Goal: Task Accomplishment & Management: Use online tool/utility

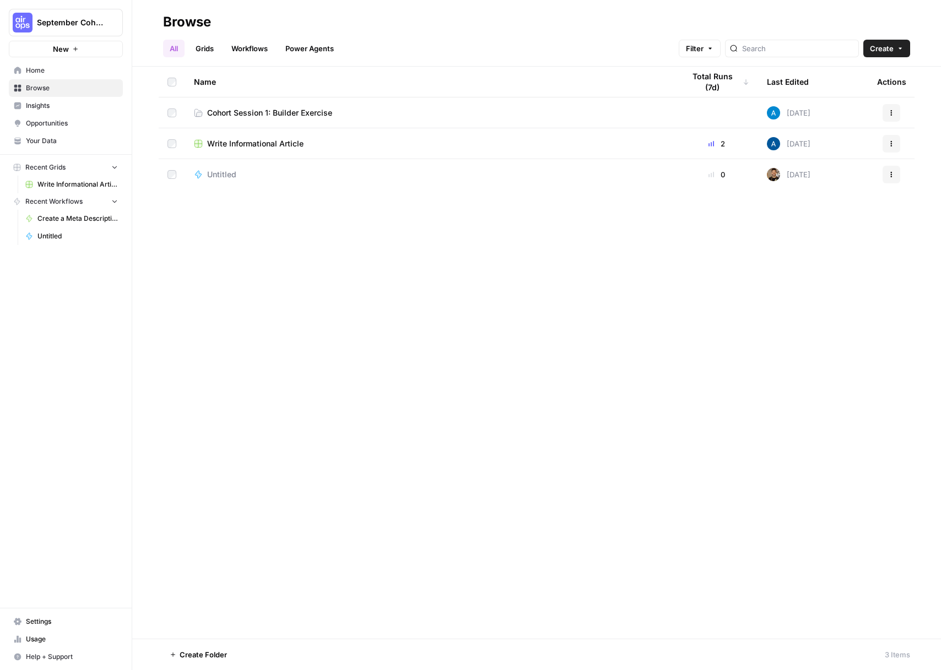
click at [402, 113] on link "Cohort Session 1: Builder Exercise" at bounding box center [430, 112] width 473 height 11
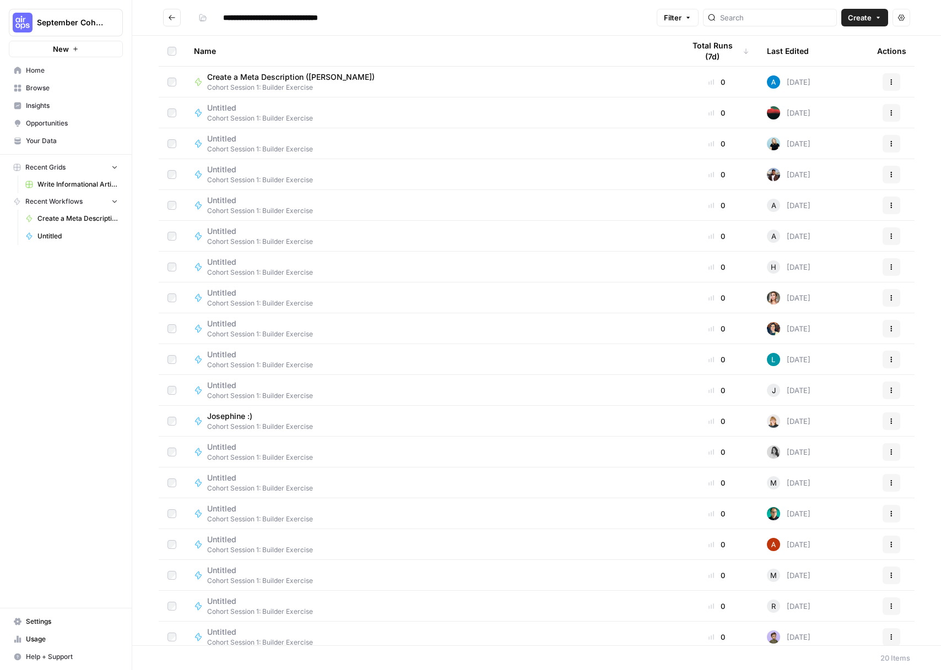
click at [862, 21] on span "Create" at bounding box center [860, 17] width 24 height 11
click at [834, 58] on span "Workflow" at bounding box center [844, 58] width 62 height 11
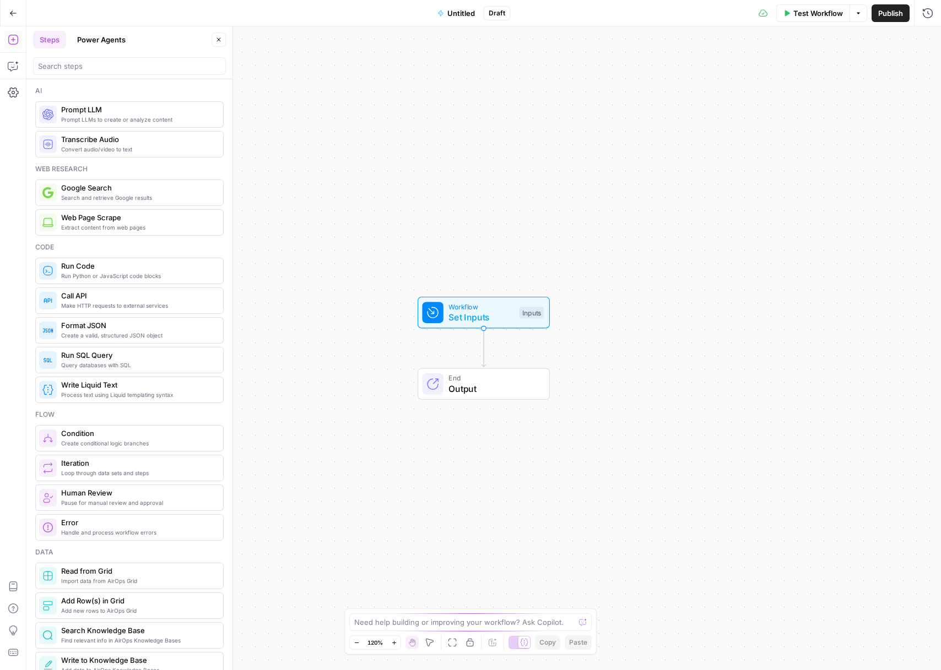
click at [473, 15] on span "Untitled" at bounding box center [461, 13] width 28 height 11
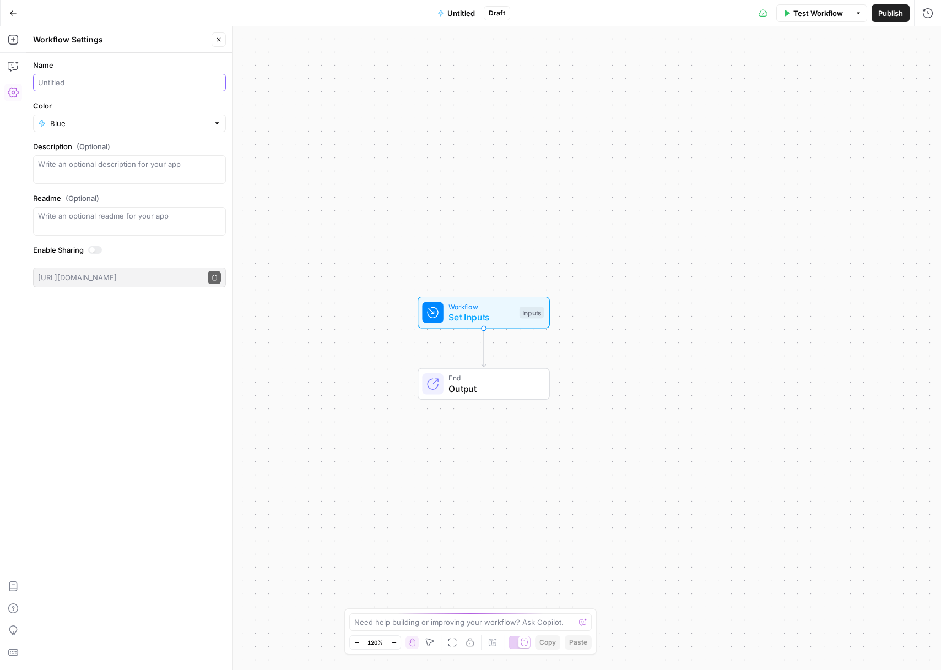
click at [96, 88] on input "Name" at bounding box center [129, 82] width 183 height 11
type input "Create a Meta Description ([PERSON_NAME])"
click at [134, 127] on input "Color" at bounding box center [129, 123] width 159 height 11
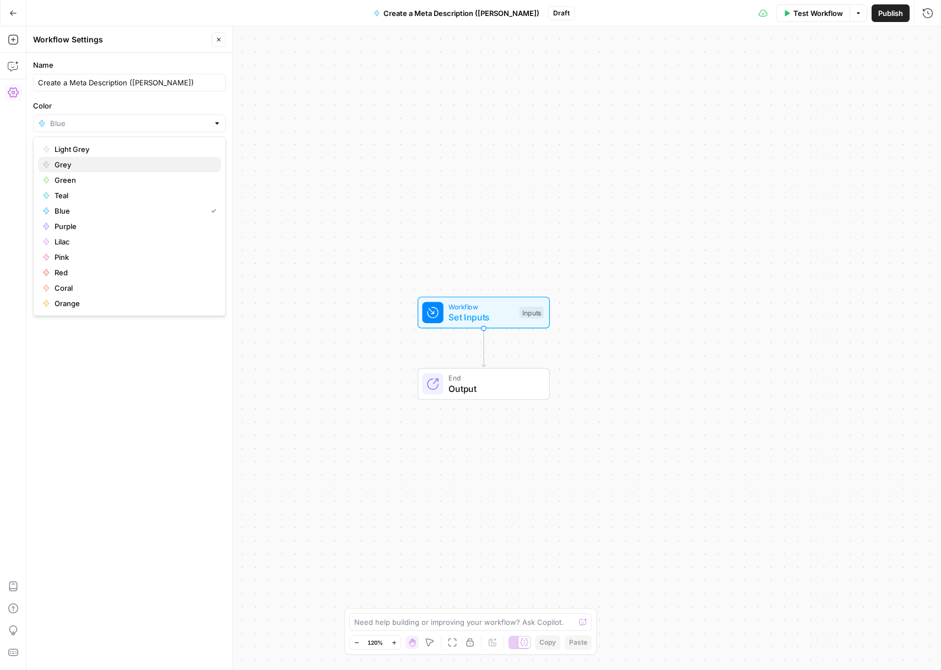
click at [80, 168] on span "Grey" at bounding box center [134, 164] width 158 height 11
type input "Grey"
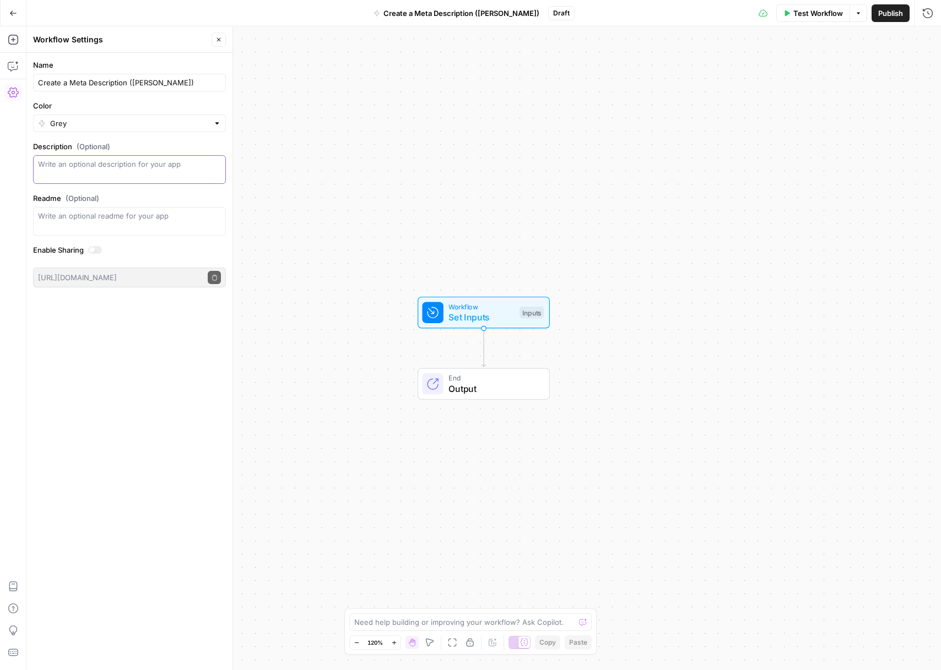
click at [144, 169] on textarea "Description (Optional)" at bounding box center [129, 170] width 183 height 22
type textarea "Update meta description for an existing blog"
click at [167, 145] on label "Description (Optional)" at bounding box center [129, 146] width 193 height 11
click at [167, 159] on textarea "Update meta description for an existing blog" at bounding box center [129, 170] width 183 height 22
click at [217, 39] on icon "button" at bounding box center [218, 39] width 7 height 7
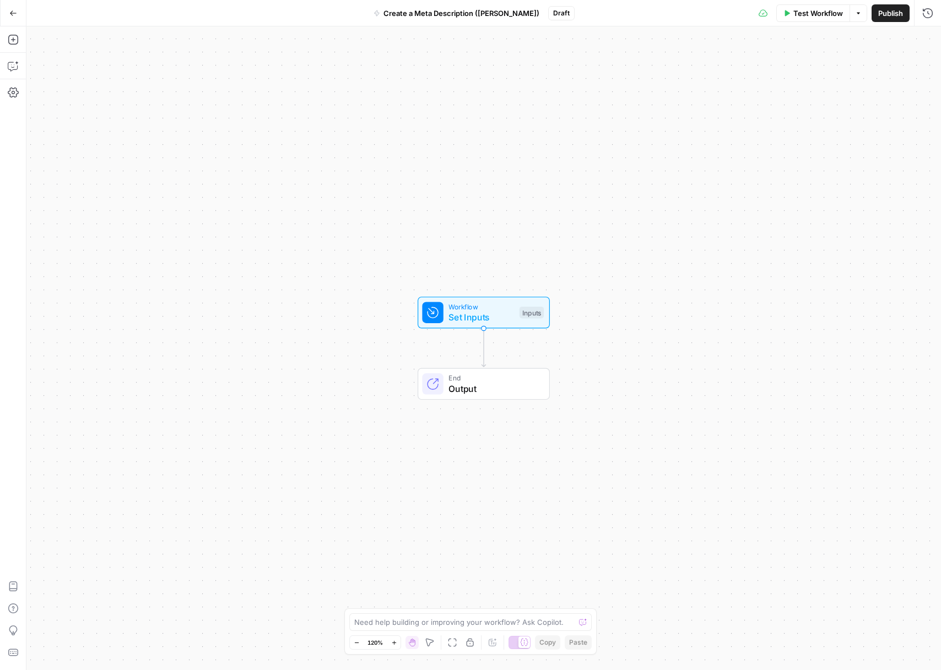
click at [392, 17] on button "Create a Meta Description ([PERSON_NAME])" at bounding box center [456, 13] width 179 height 18
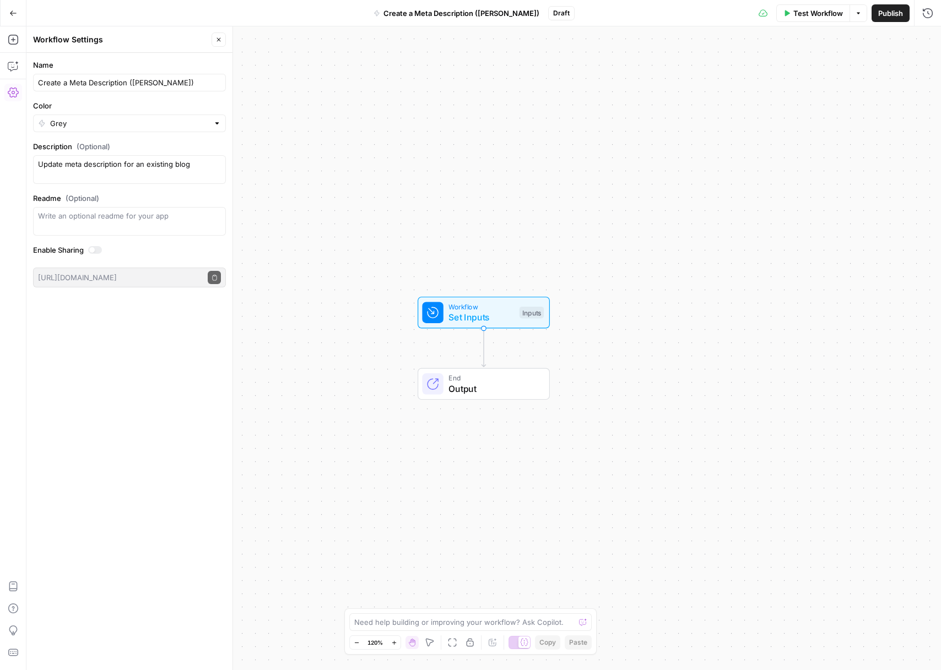
click at [169, 134] on form "Name Create a Meta Description ([PERSON_NAME]) Color Grey Description (Optional…" at bounding box center [129, 173] width 206 height 241
click at [169, 132] on div "Grey" at bounding box center [129, 124] width 193 height 18
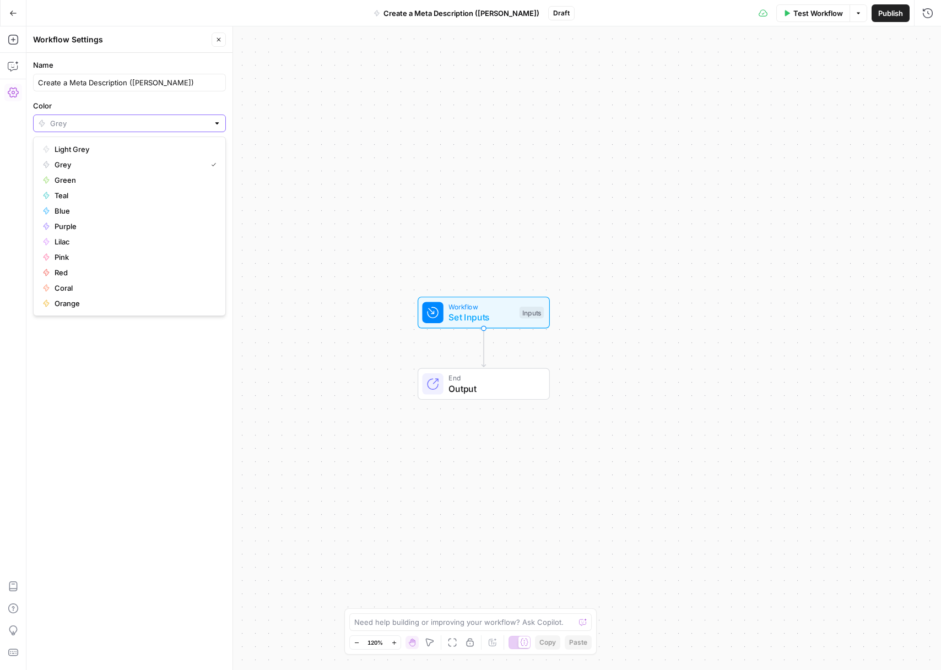
click at [174, 121] on input "Color" at bounding box center [129, 123] width 159 height 11
click at [140, 162] on span "Grey" at bounding box center [129, 164] width 148 height 11
type input "Grey"
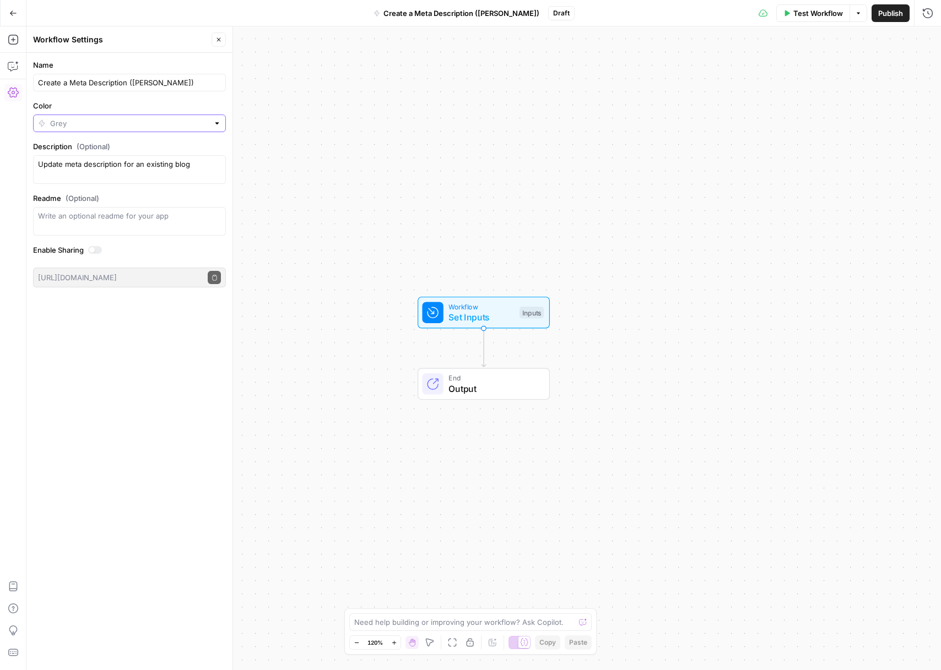
click at [150, 120] on input "Color" at bounding box center [129, 123] width 159 height 11
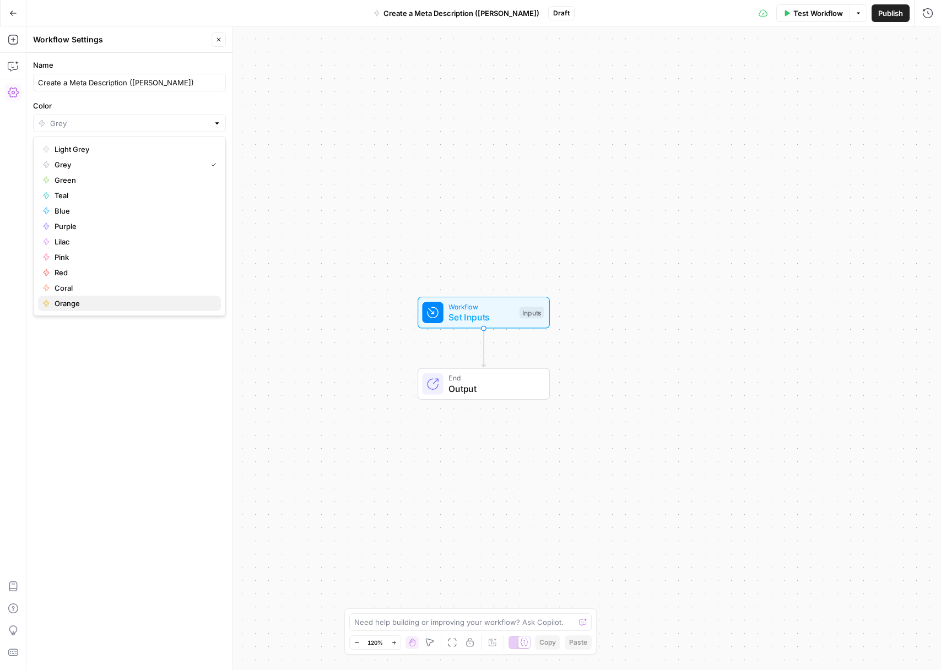
click at [90, 300] on span "Orange" at bounding box center [134, 303] width 158 height 11
type input "Orange"
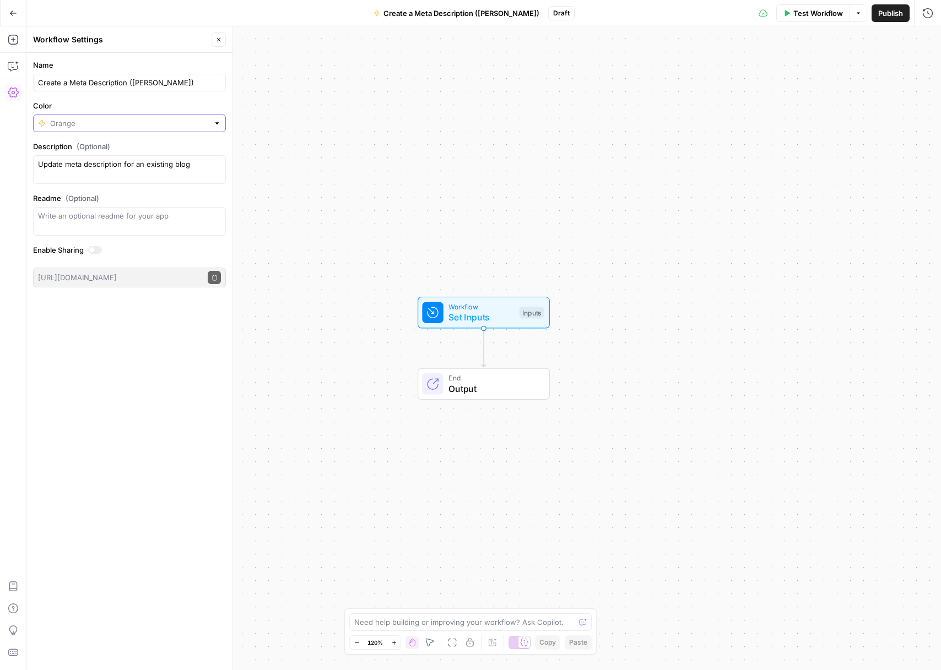
click at [198, 128] on input "Color" at bounding box center [129, 123] width 159 height 11
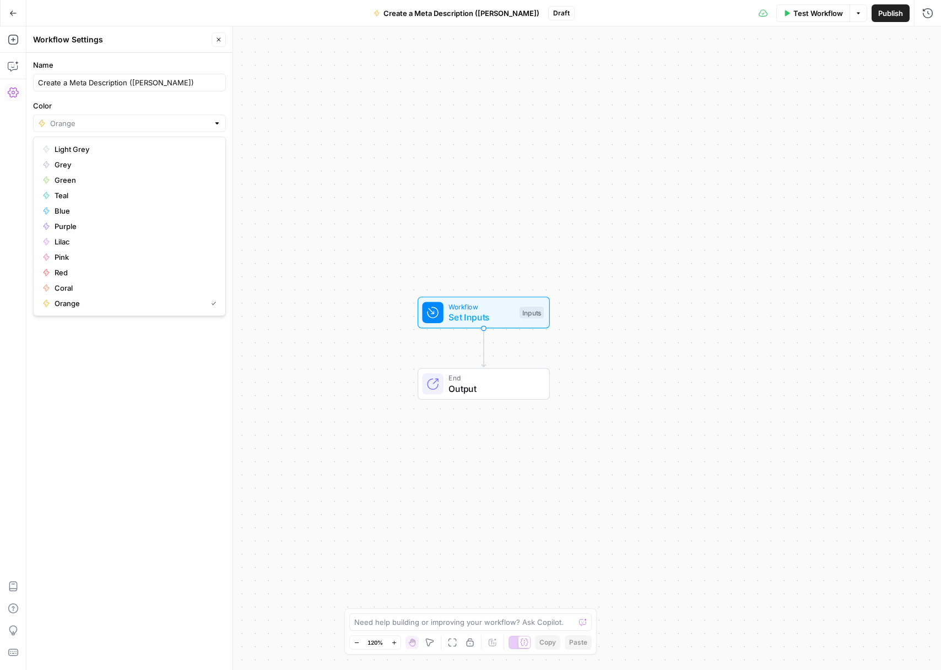
click at [140, 153] on span "Light Grey" at bounding box center [134, 149] width 158 height 11
type input "Light Grey"
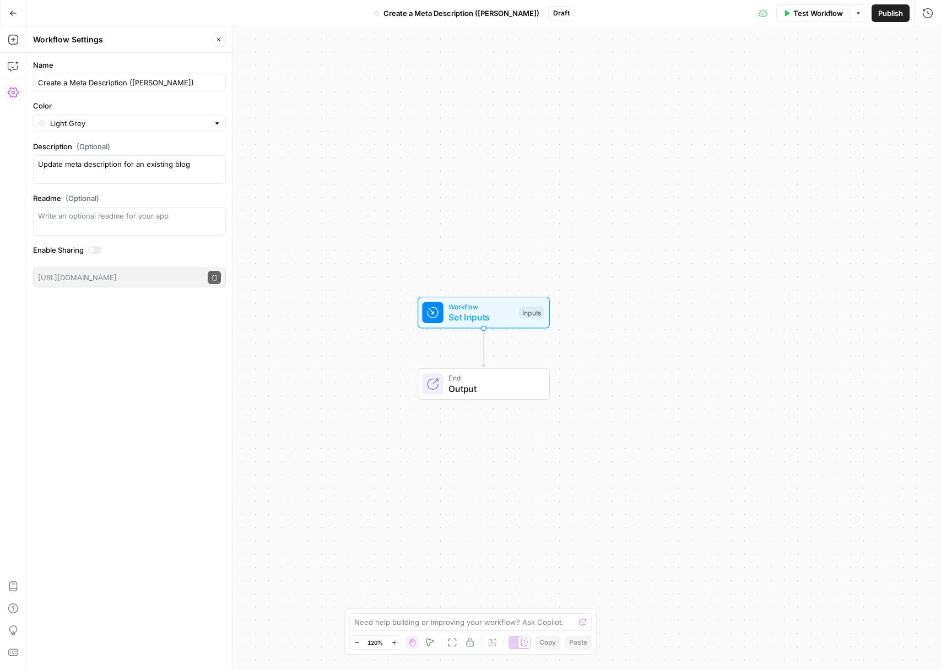
click at [365, 257] on div "Workflow Set Inputs Inputs End Output" at bounding box center [483, 348] width 914 height 644
click at [496, 311] on span "Set Inputs" at bounding box center [481, 316] width 66 height 13
click at [841, 71] on button "Add Field" at bounding box center [821, 75] width 183 height 18
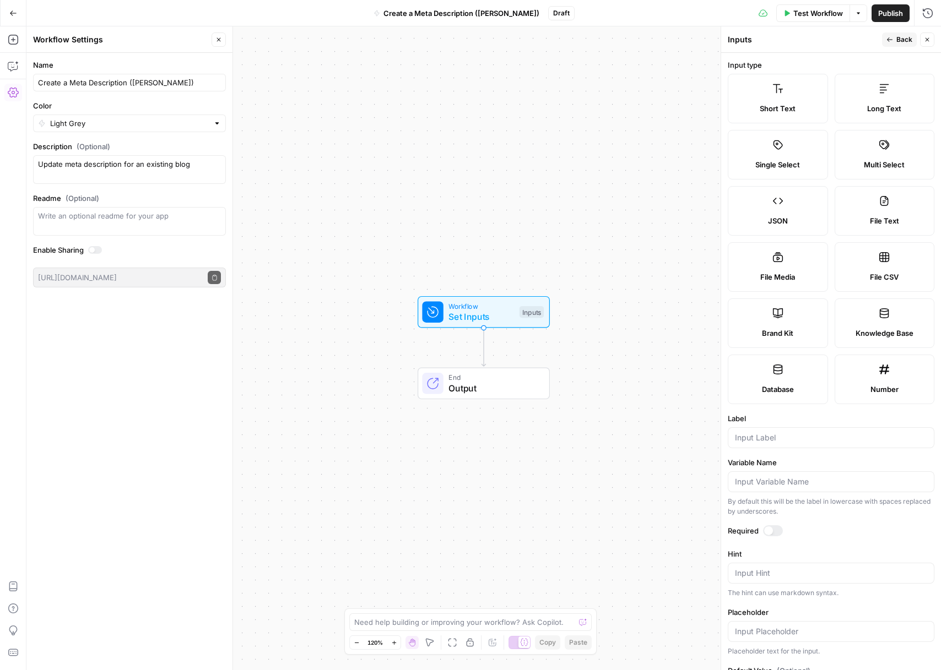
click at [787, 107] on span "Short Text" at bounding box center [778, 108] width 36 height 11
click at [795, 442] on input "Label" at bounding box center [831, 437] width 192 height 11
type input "b"
type input "Blog Post URL"
click at [771, 530] on div at bounding box center [768, 531] width 9 height 9
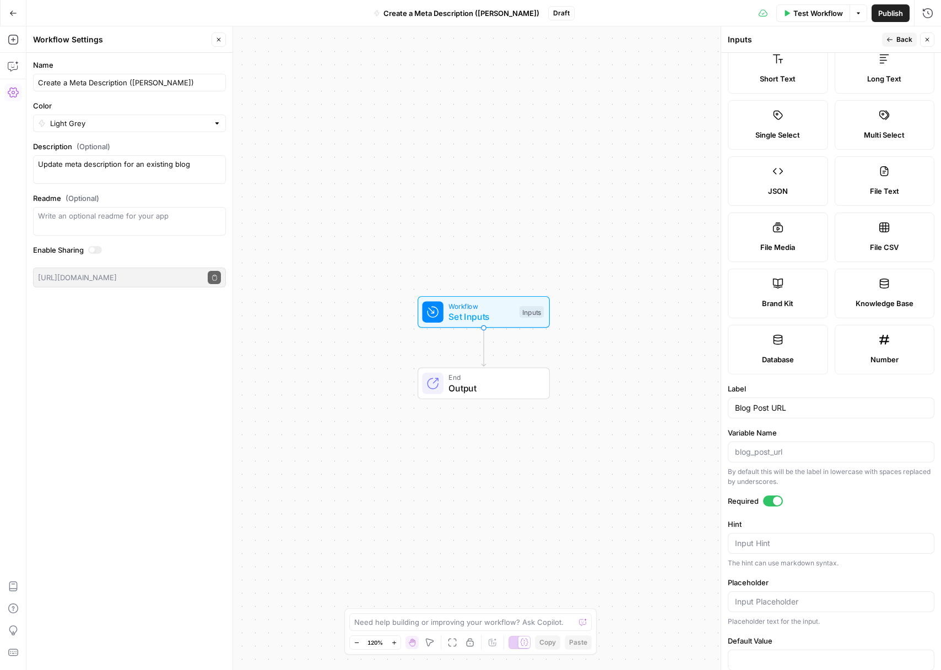
scroll to position [52, 0]
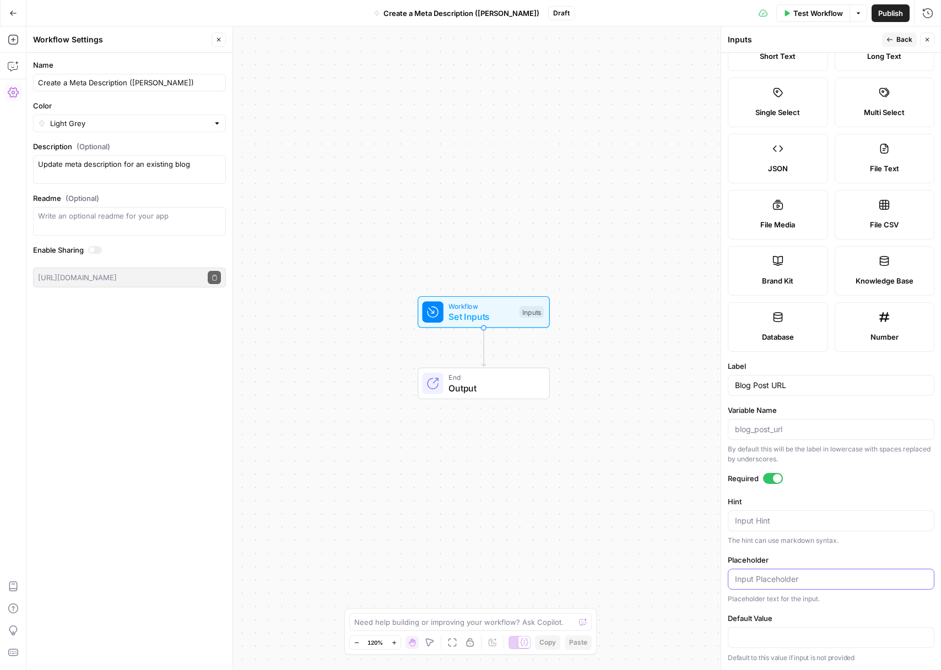
click at [766, 582] on input "Placeholder" at bounding box center [831, 579] width 192 height 11
type input "[DOMAIN_NAME][URL]??"
click at [778, 520] on textarea "Hint" at bounding box center [831, 521] width 192 height 11
type textarea "paste in a blog post url here"
click at [820, 403] on form "Input type Short Text Long Text Single Select Multi Select JSON File Text File …" at bounding box center [831, 362] width 220 height 618
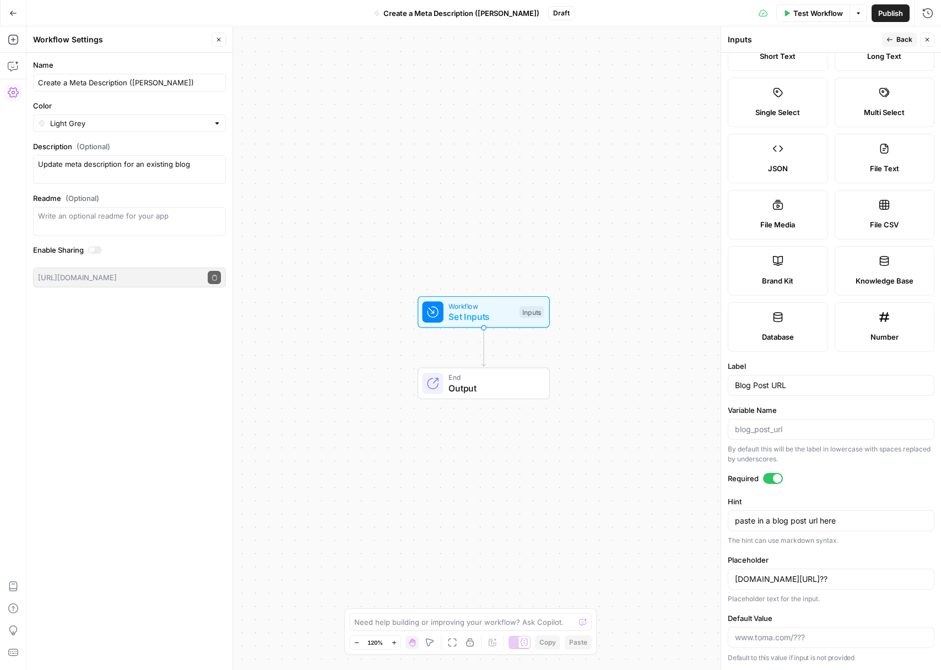
scroll to position [0, 0]
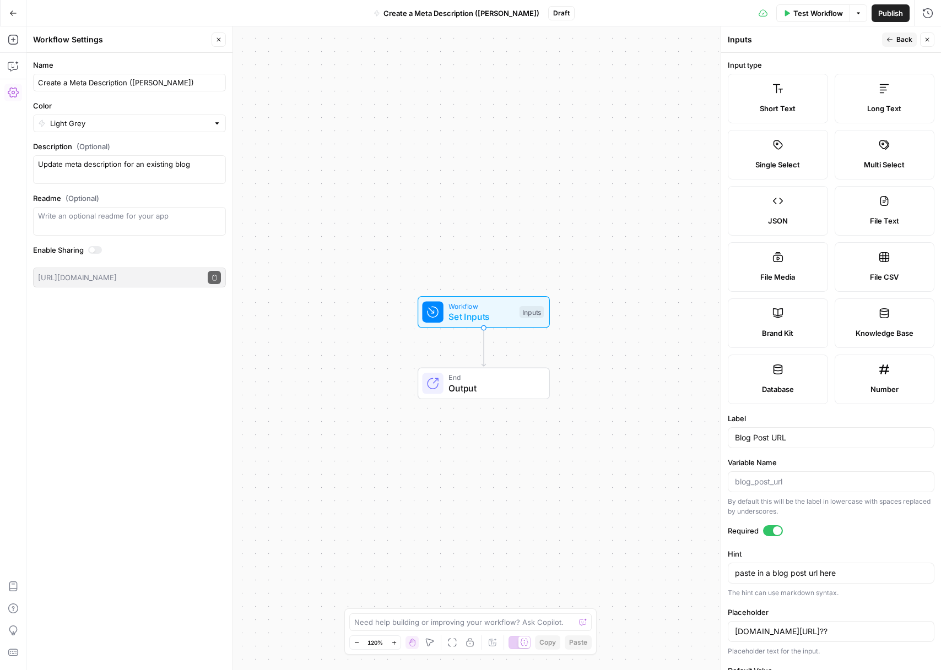
click at [887, 39] on icon "button" at bounding box center [889, 39] width 7 height 7
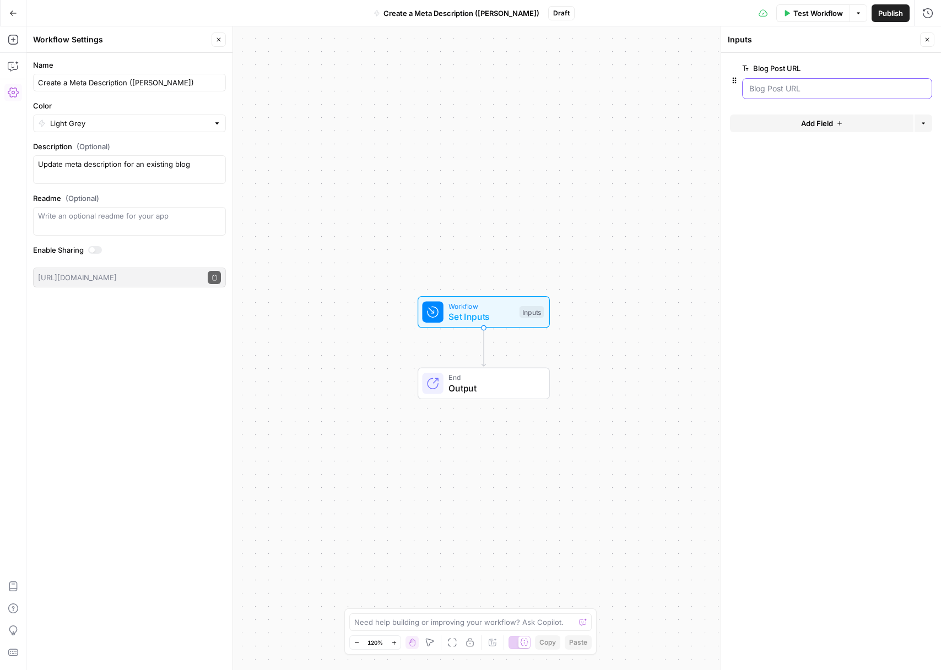
click at [799, 86] on URL "Blog Post URL" at bounding box center [837, 88] width 176 height 11
click at [797, 91] on URL "Blog Post URL" at bounding box center [837, 88] width 176 height 11
click at [796, 191] on form "Blog Post URL edit field Delete group Add Field Options" at bounding box center [831, 362] width 220 height 618
click at [680, 206] on div "Workflow Set Inputs Inputs End Output" at bounding box center [483, 348] width 914 height 644
click at [214, 40] on button "Close" at bounding box center [219, 40] width 14 height 14
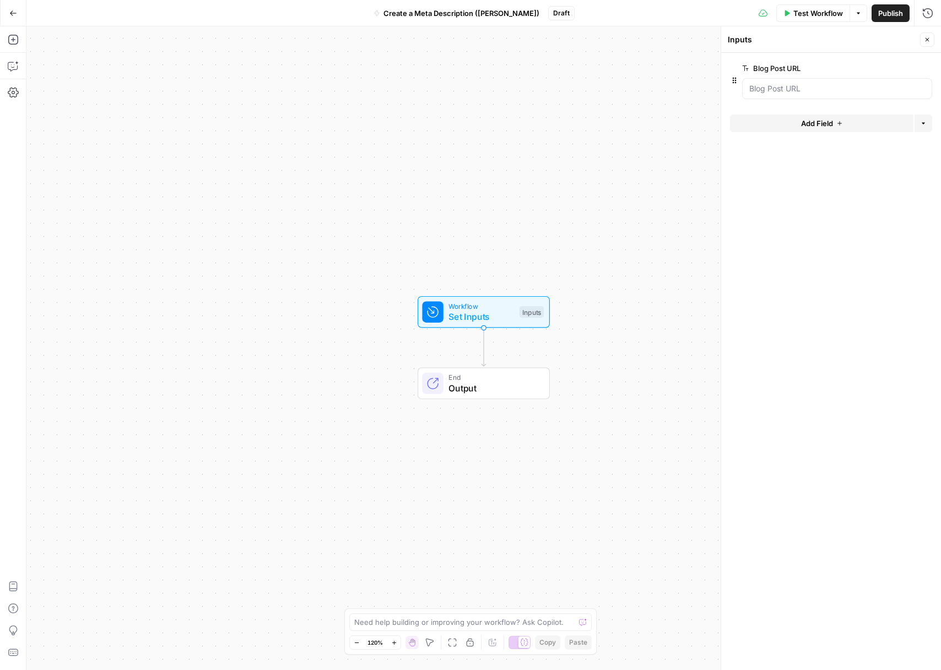
click at [887, 71] on span "edit field" at bounding box center [891, 68] width 24 height 9
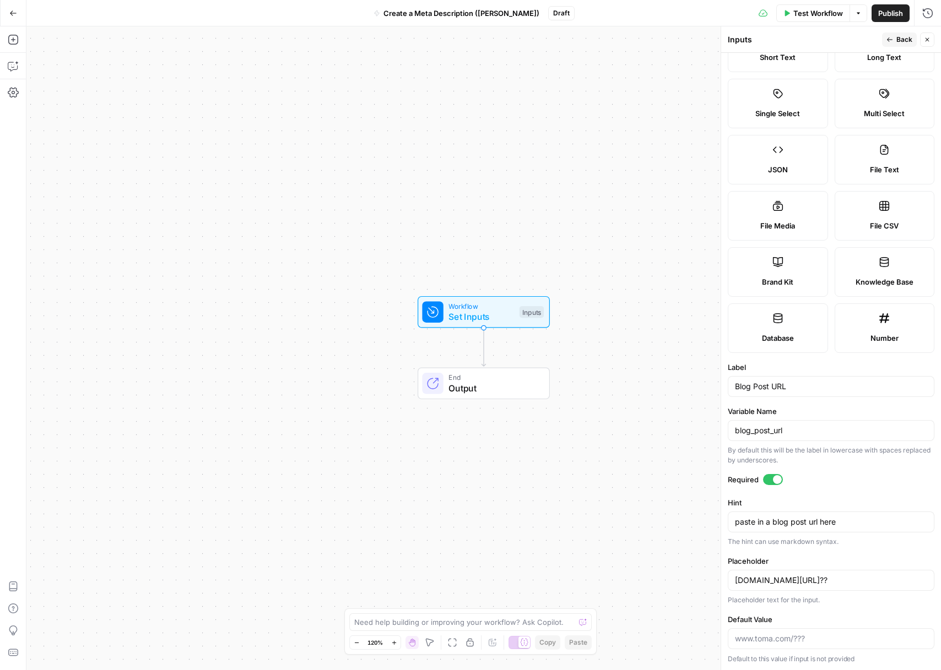
scroll to position [52, 0]
click at [778, 636] on input "Default Value" at bounding box center [831, 637] width 192 height 11
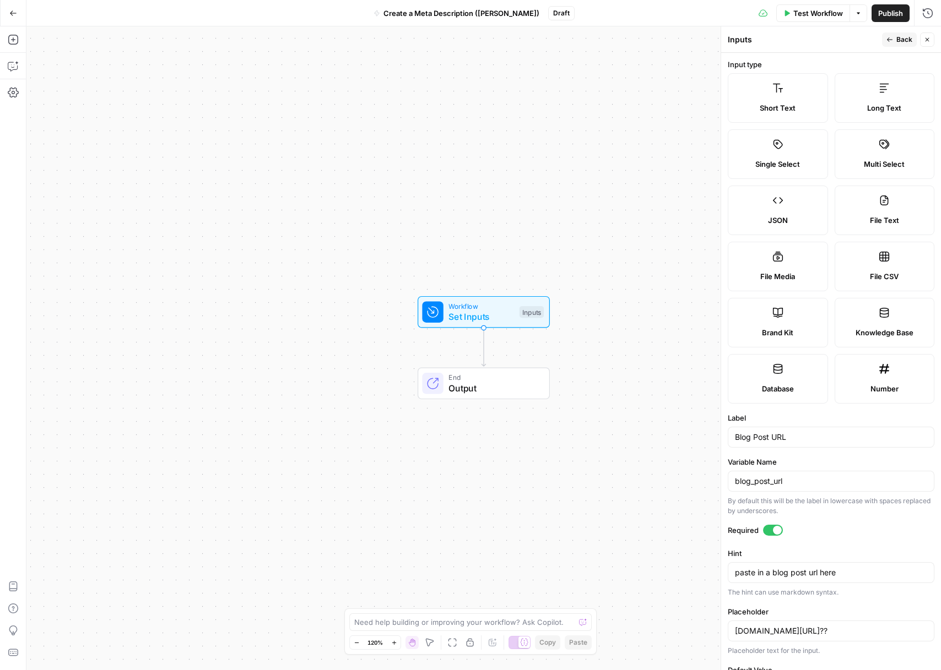
scroll to position [0, 0]
click at [908, 40] on div "Run History E" at bounding box center [904, 36] width 51 height 11
click at [884, 42] on button "Back" at bounding box center [899, 40] width 35 height 14
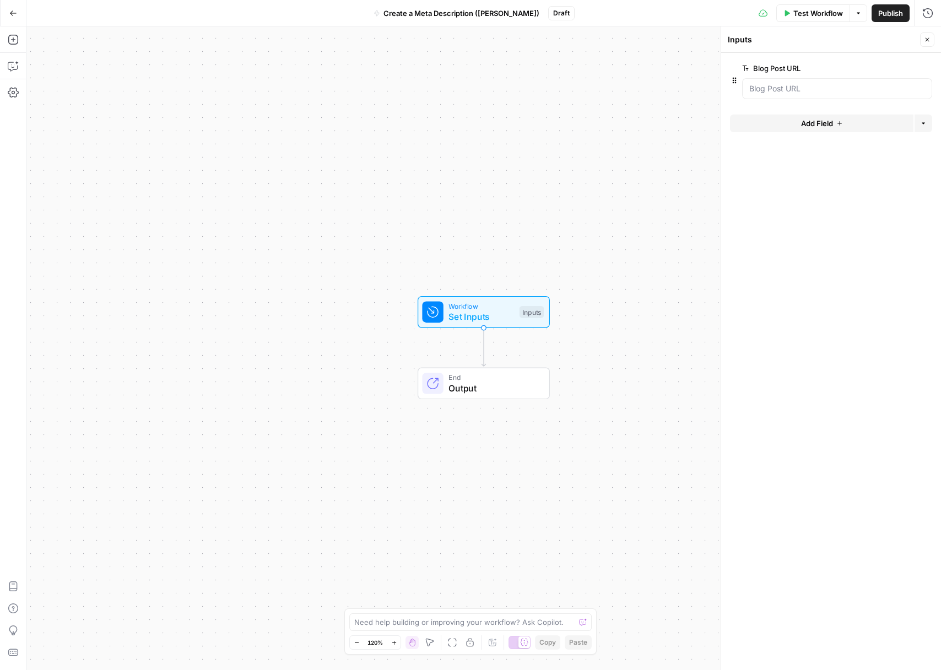
click at [656, 130] on div "Workflow Set Inputs Inputs End Output" at bounding box center [483, 348] width 914 height 644
click at [923, 42] on button "Close" at bounding box center [927, 40] width 14 height 14
click at [813, 16] on span "Test Workflow" at bounding box center [818, 13] width 50 height 11
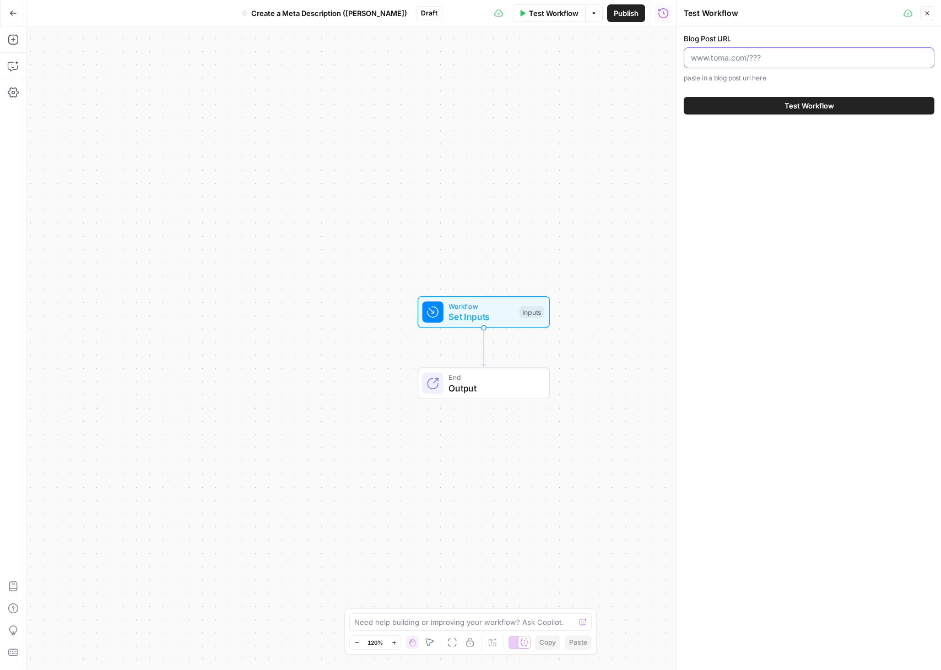
click at [769, 62] on input "Blog Post URL" at bounding box center [809, 57] width 236 height 11
paste input "[URL][DOMAIN_NAME]"
type input "[URL][DOMAIN_NAME]"
click at [779, 110] on button "Test Workflow" at bounding box center [809, 106] width 251 height 18
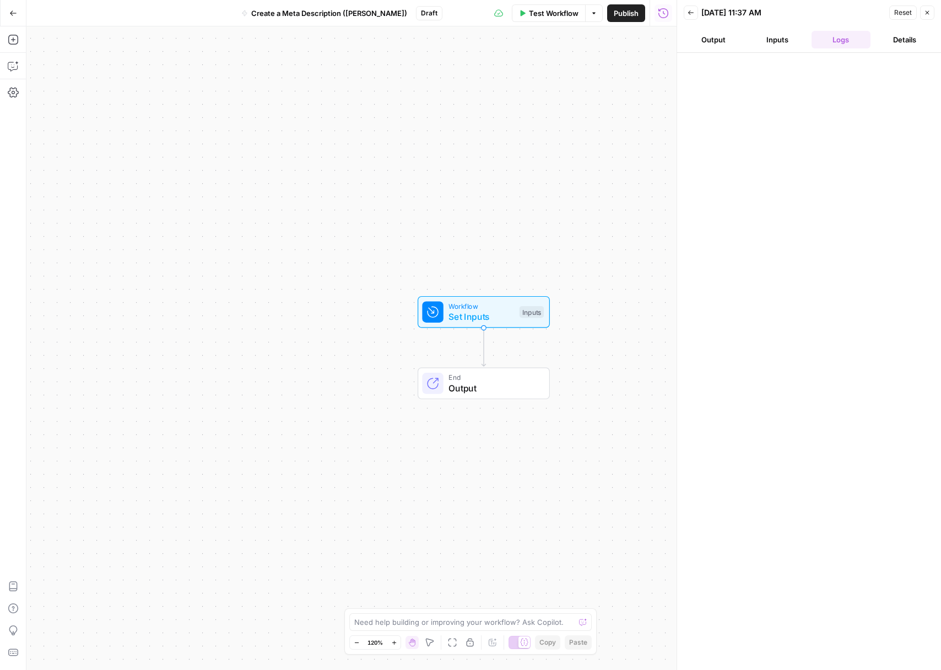
click at [758, 44] on button "Inputs" at bounding box center [777, 40] width 59 height 18
click at [848, 41] on button "Logs" at bounding box center [840, 40] width 59 height 18
click at [878, 39] on button "Details" at bounding box center [904, 40] width 59 height 18
click at [719, 41] on button "Output" at bounding box center [713, 40] width 59 height 18
click at [767, 41] on button "Inputs" at bounding box center [777, 40] width 59 height 18
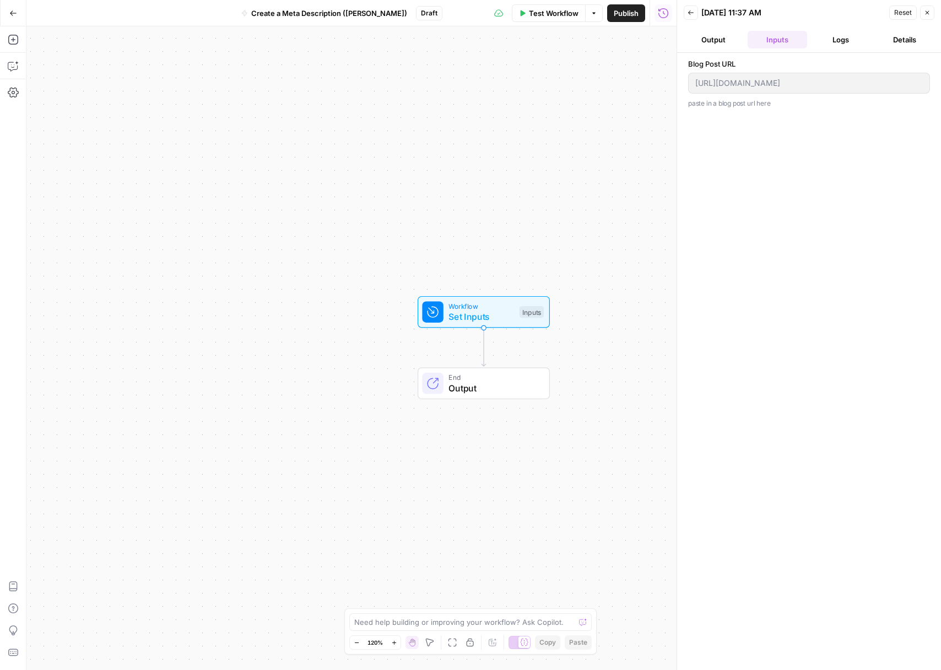
click at [829, 48] on button "Logs" at bounding box center [840, 40] width 59 height 18
click at [881, 44] on button "Details" at bounding box center [904, 40] width 59 height 18
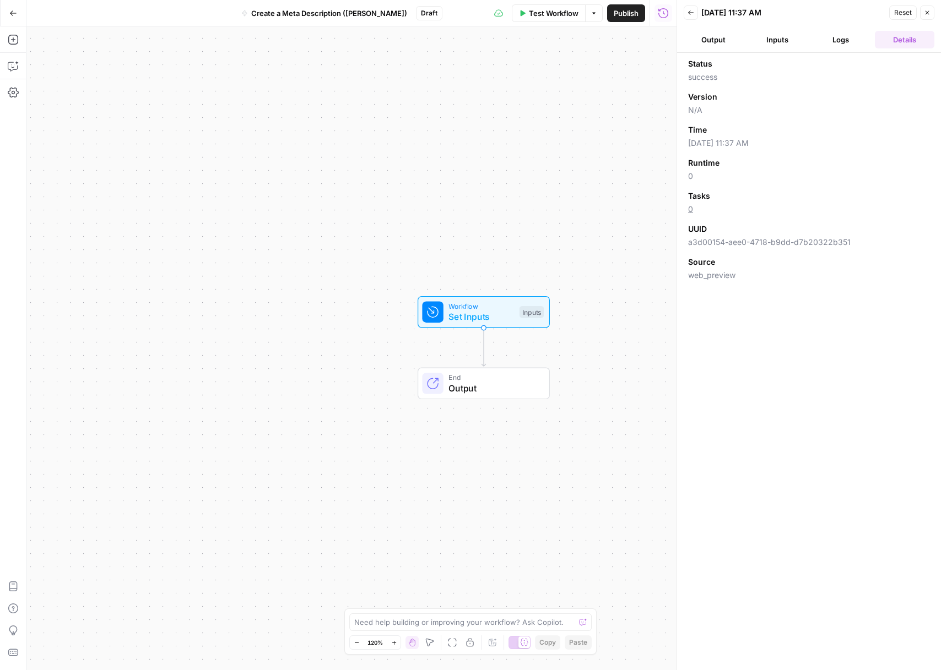
click at [719, 45] on button "Output" at bounding box center [713, 40] width 59 height 18
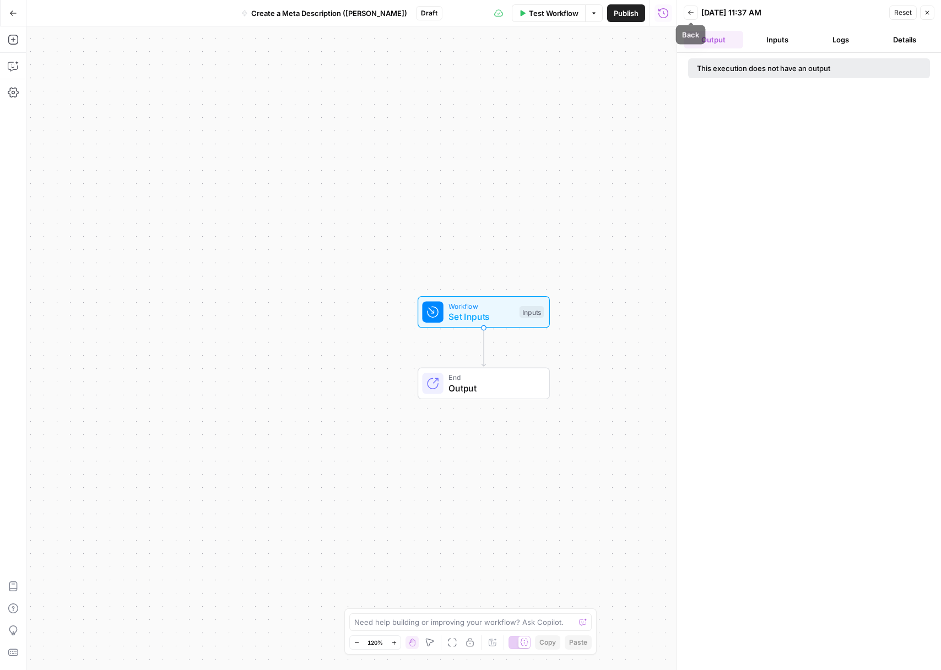
click at [690, 18] on button "Back" at bounding box center [691, 13] width 14 height 14
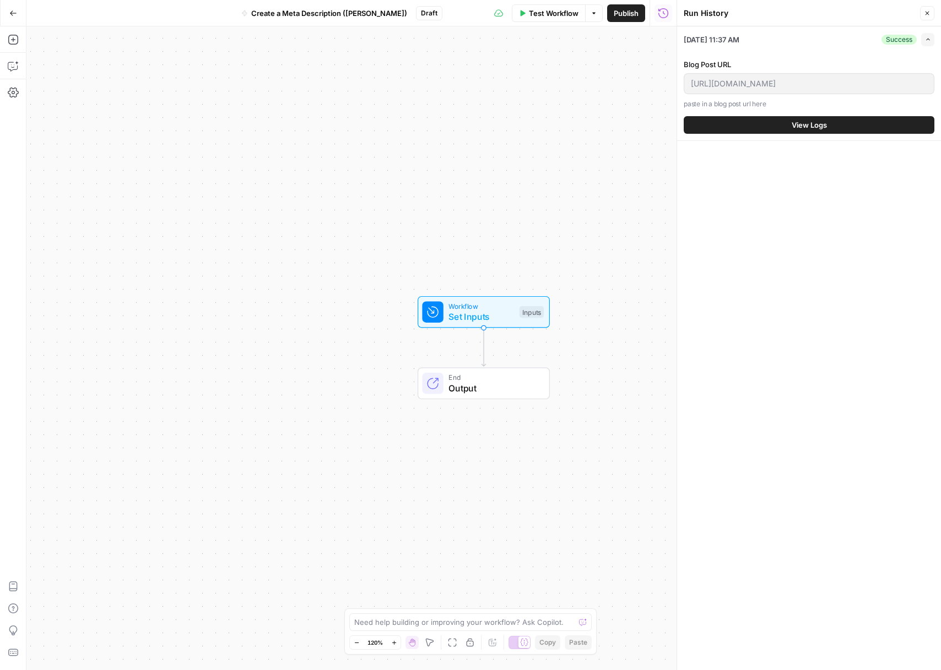
click at [926, 9] on button "Close" at bounding box center [927, 13] width 14 height 14
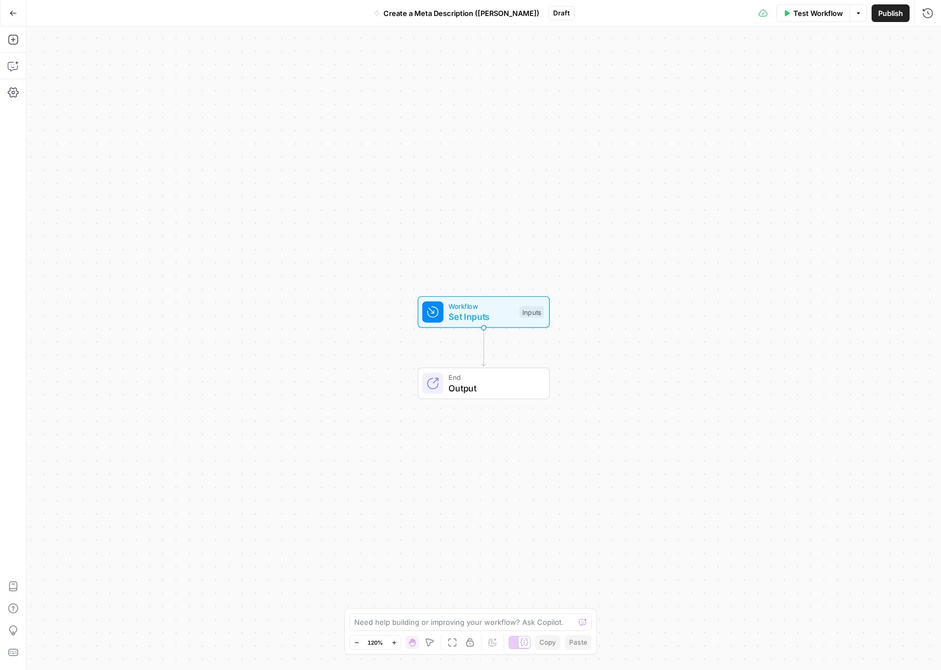
click at [858, 15] on icon "button" at bounding box center [858, 13] width 7 height 7
click at [648, 206] on div "Workflow Set Inputs Inputs End Output" at bounding box center [483, 348] width 914 height 644
click at [14, 40] on icon "button" at bounding box center [13, 39] width 11 height 11
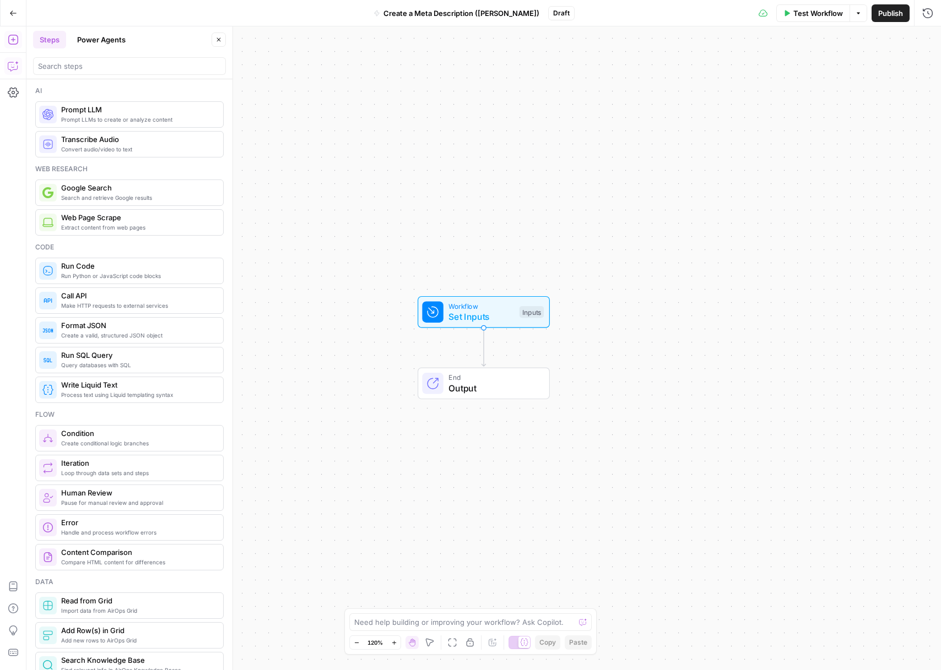
click at [96, 228] on span "Extract content from web pages" at bounding box center [137, 227] width 153 height 9
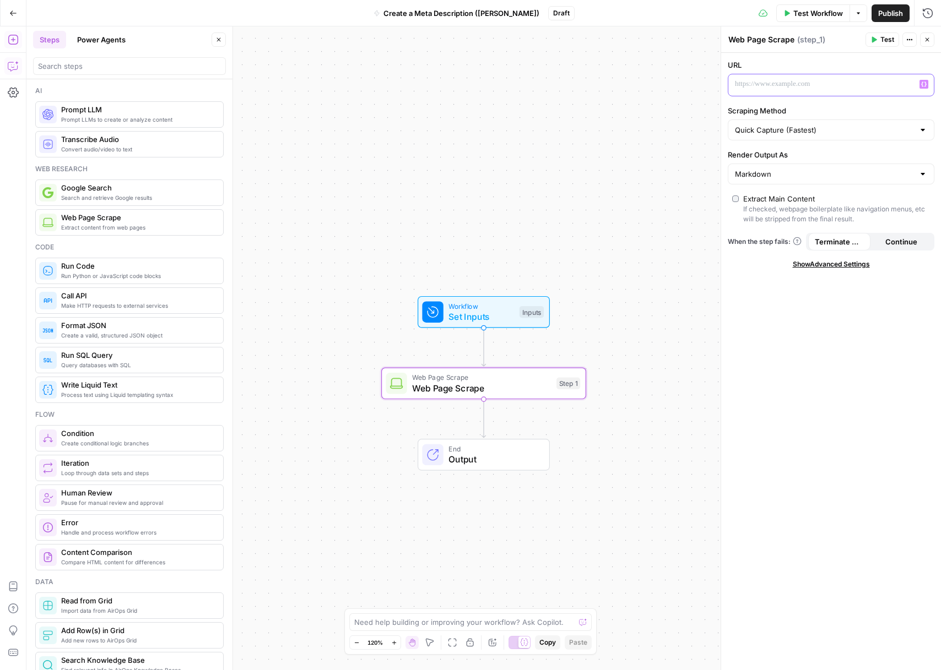
click at [792, 88] on p at bounding box center [822, 84] width 175 height 11
click at [861, 115] on label "Scraping Method" at bounding box center [831, 110] width 207 height 11
click at [861, 125] on input "Quick Capture (Fastest)" at bounding box center [824, 130] width 179 height 11
type input "Quick Capture (Fastest)"
click at [921, 85] on icon "button" at bounding box center [924, 85] width 6 height 6
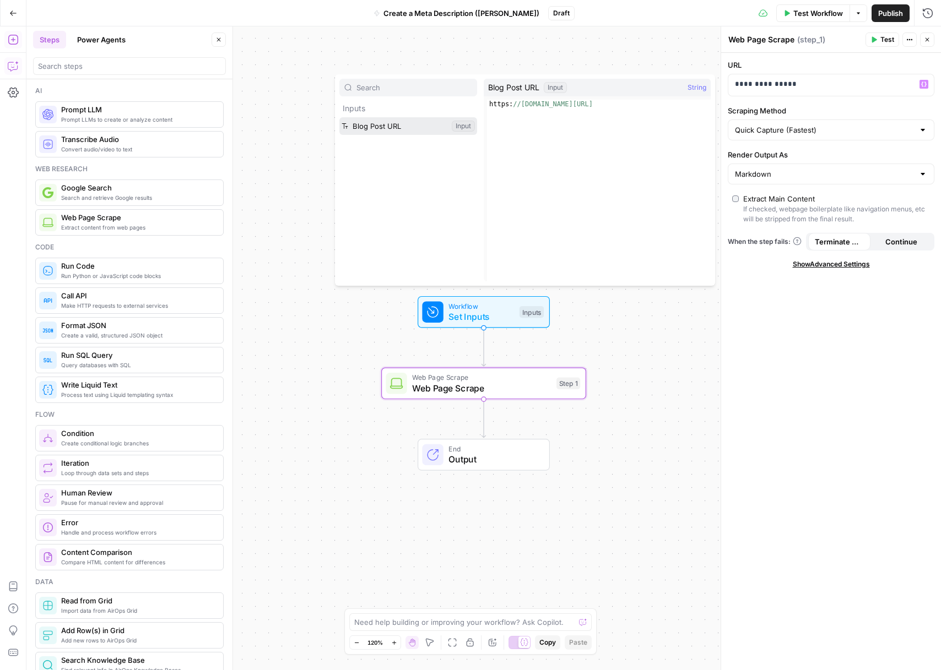
click at [409, 129] on button "Select variable Blog Post URL" at bounding box center [408, 126] width 138 height 18
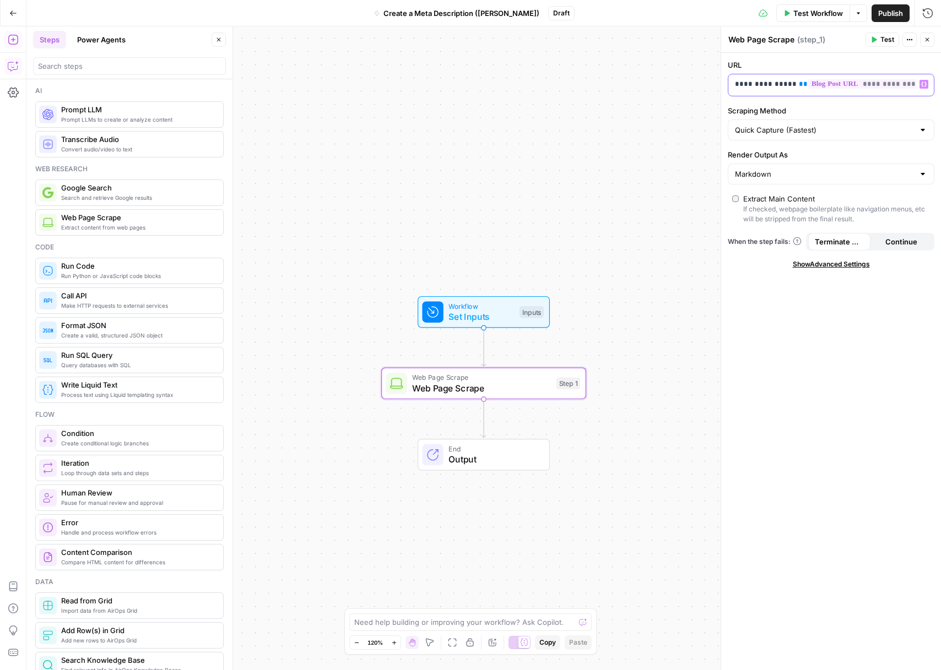
drag, startPoint x: 786, startPoint y: 85, endPoint x: 732, endPoint y: 88, distance: 54.1
click at [732, 88] on div "**********" at bounding box center [822, 84] width 188 height 21
click at [773, 112] on label "Scraping Method" at bounding box center [831, 110] width 207 height 11
click at [773, 125] on input "Quick Capture (Fastest)" at bounding box center [824, 130] width 179 height 11
type input "Quick Capture (Fastest)"
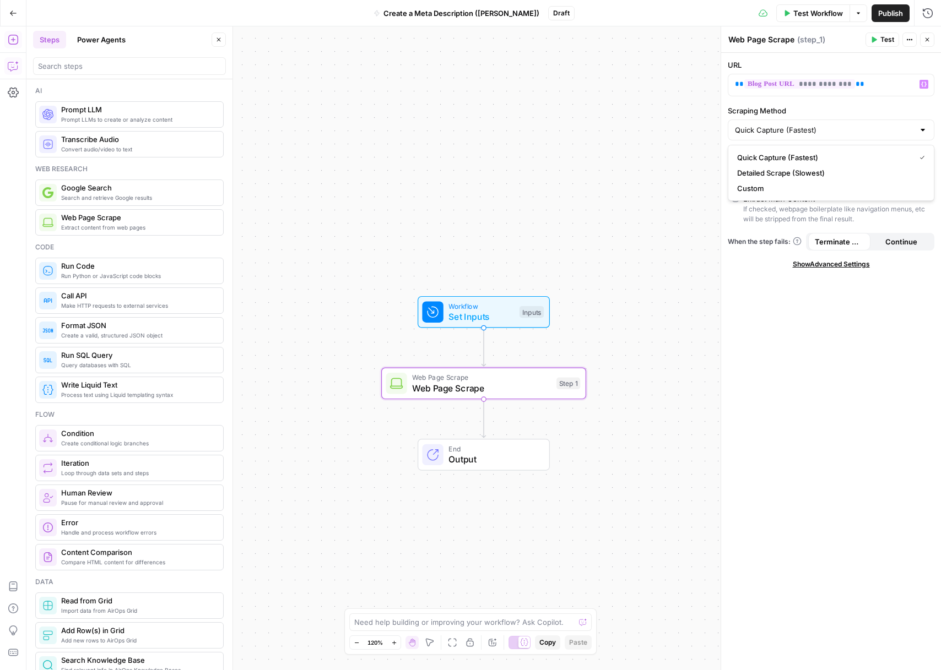
click at [773, 112] on label "Scraping Method" at bounding box center [831, 110] width 207 height 11
click at [773, 125] on input "Quick Capture (Fastest)" at bounding box center [824, 130] width 179 height 11
type input "Quick Capture (Fastest)"
click at [773, 112] on label "Scraping Method" at bounding box center [831, 110] width 207 height 11
click at [773, 125] on input "Quick Capture (Fastest)" at bounding box center [824, 130] width 179 height 11
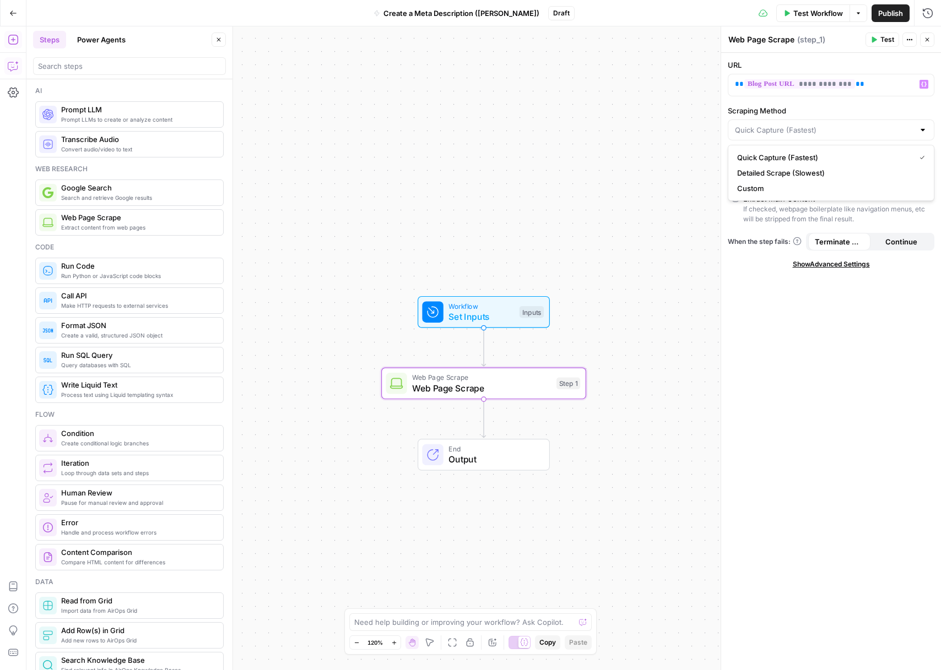
type input "Quick Capture (Fastest)"
click at [789, 317] on div "**********" at bounding box center [831, 362] width 220 height 618
click at [772, 176] on input "Render Output As" at bounding box center [824, 174] width 179 height 11
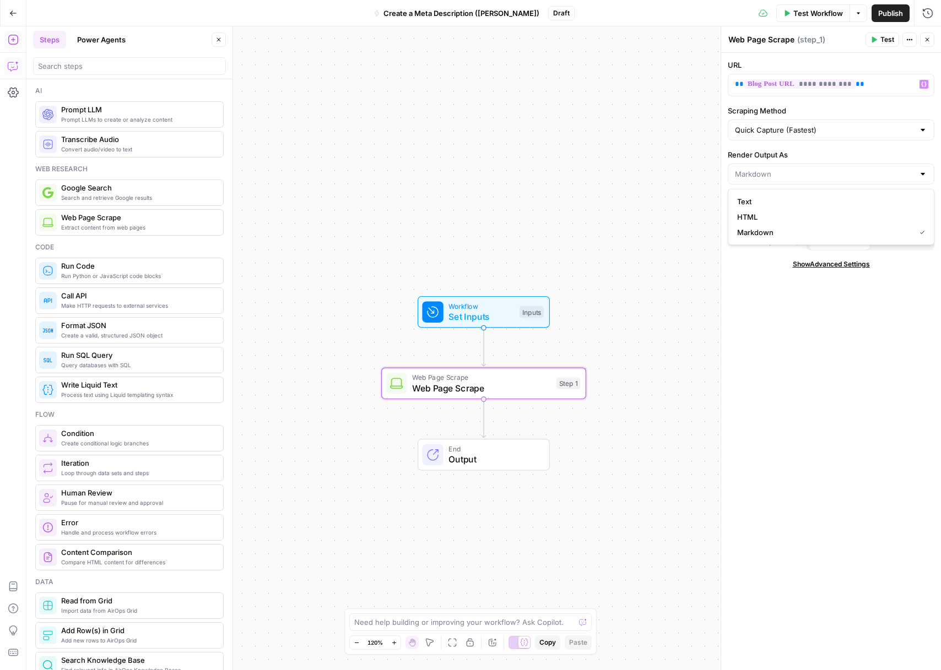
type input "Markdown"
click at [755, 279] on div "**********" at bounding box center [831, 362] width 220 height 618
click at [217, 41] on icon "button" at bounding box center [218, 39] width 7 height 7
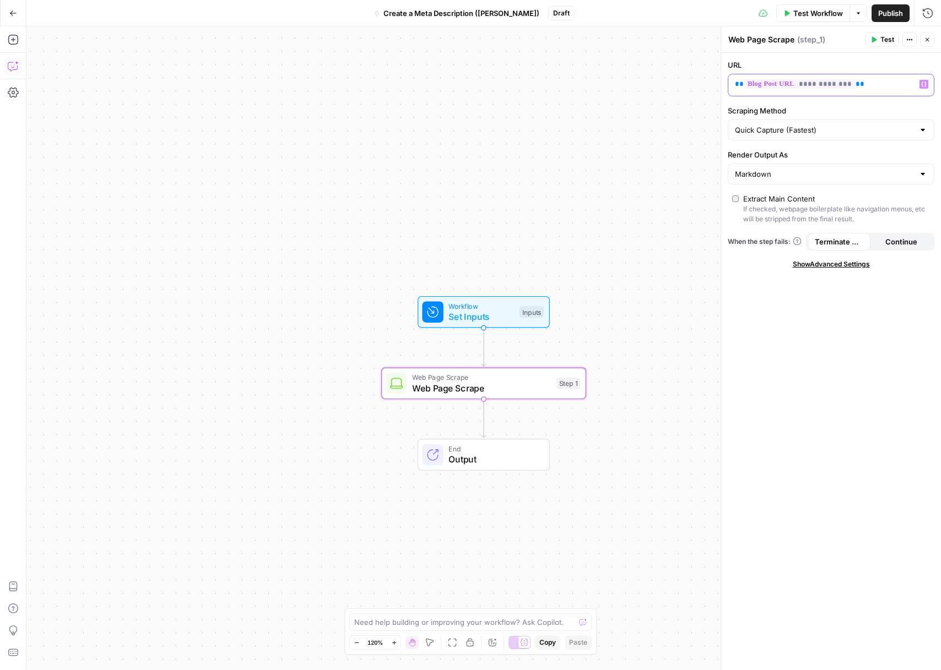
click at [861, 86] on p "**********" at bounding box center [822, 84] width 175 height 11
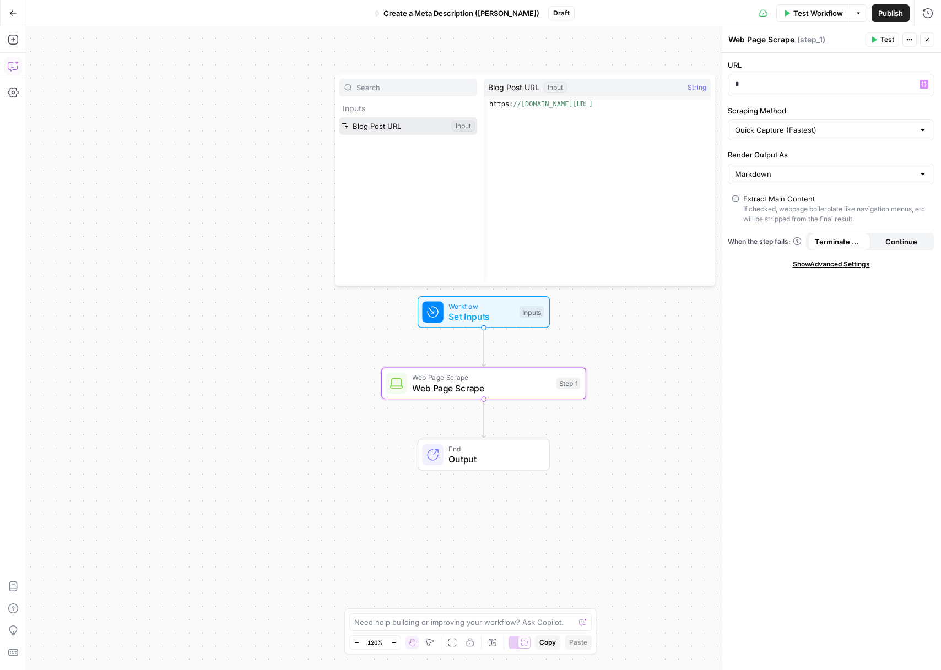
click at [408, 132] on button "Select variable Blog Post URL" at bounding box center [408, 126] width 138 height 18
click at [814, 135] on div "Quick Capture (Fastest)" at bounding box center [831, 130] width 207 height 21
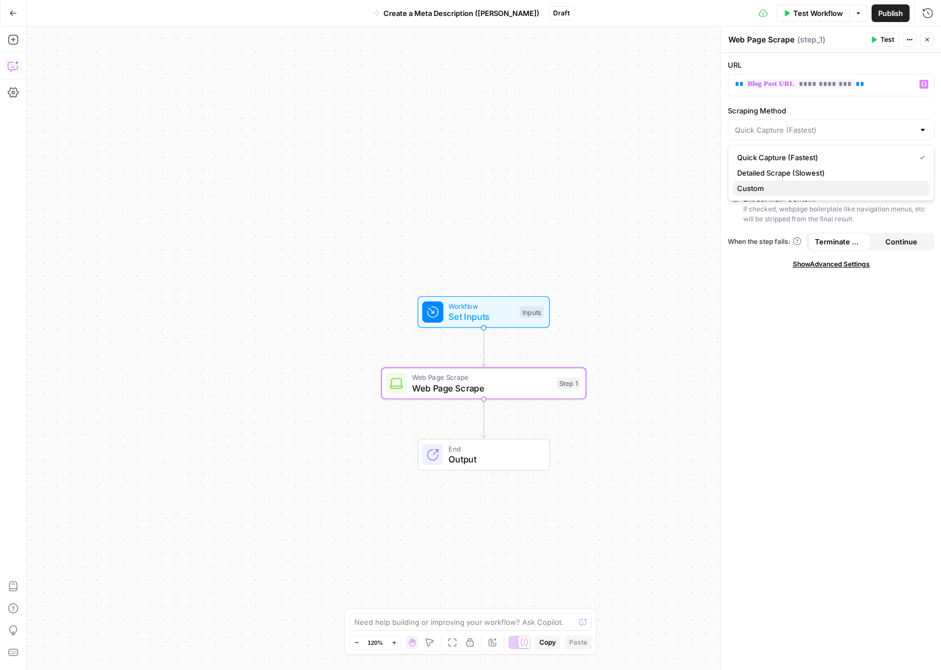
click at [785, 183] on span "Custom" at bounding box center [828, 188] width 183 height 11
type input "Custom"
click at [794, 123] on div "Custom" at bounding box center [831, 130] width 207 height 21
click at [780, 159] on span "Quick Capture (Fastest)" at bounding box center [828, 157] width 183 height 11
type input "Quick Capture (Fastest)"
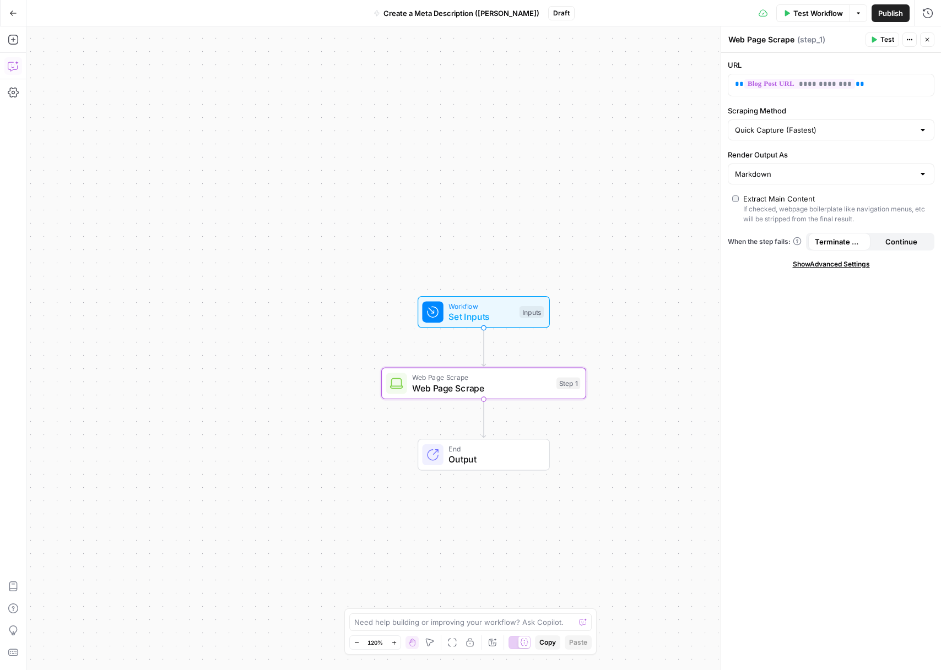
click at [881, 40] on span "Test" at bounding box center [887, 40] width 14 height 10
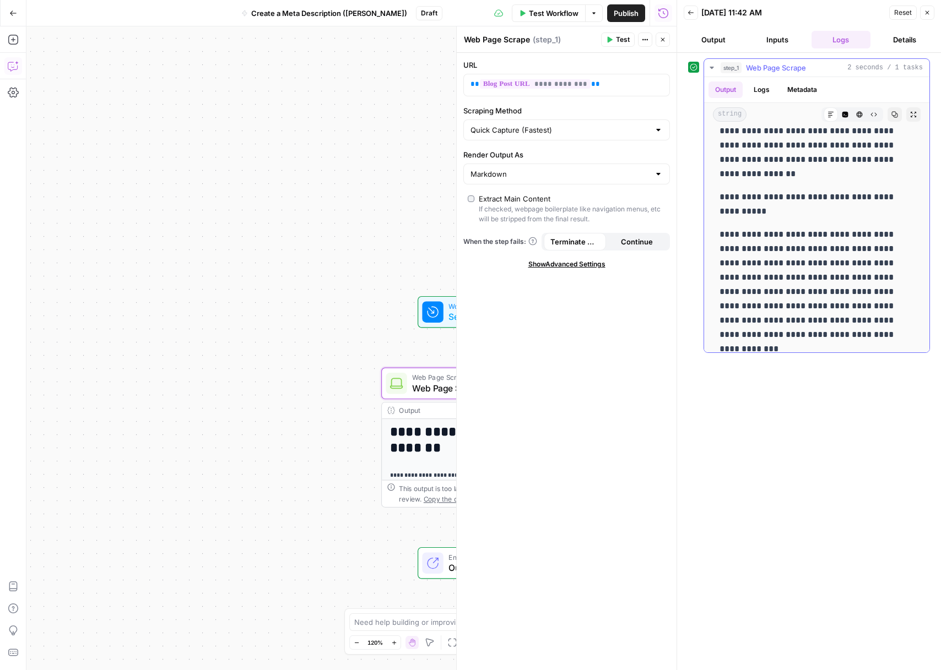
scroll to position [1895, 0]
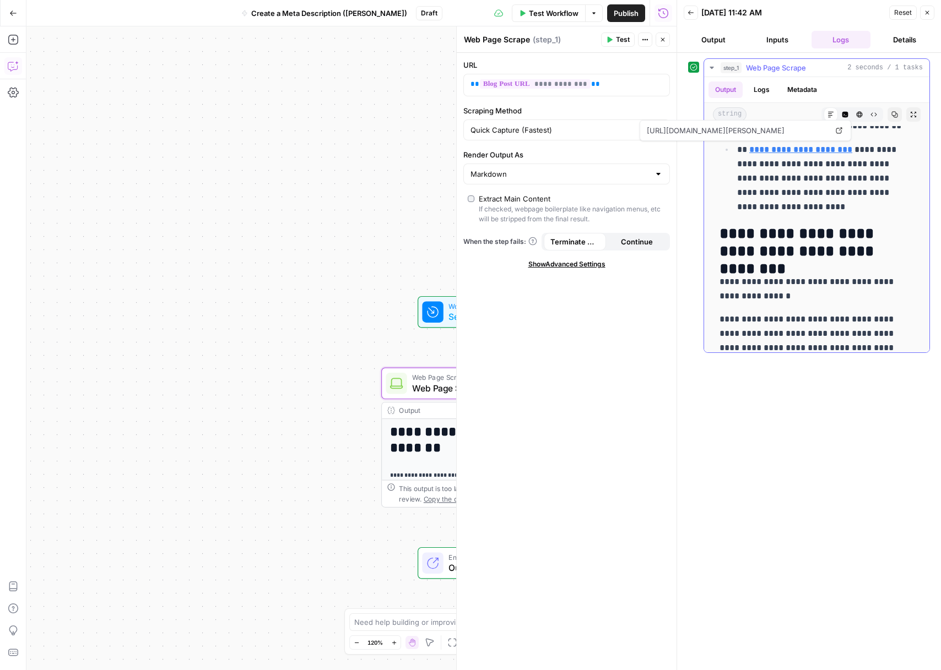
click at [767, 89] on button "Logs" at bounding box center [761, 90] width 29 height 17
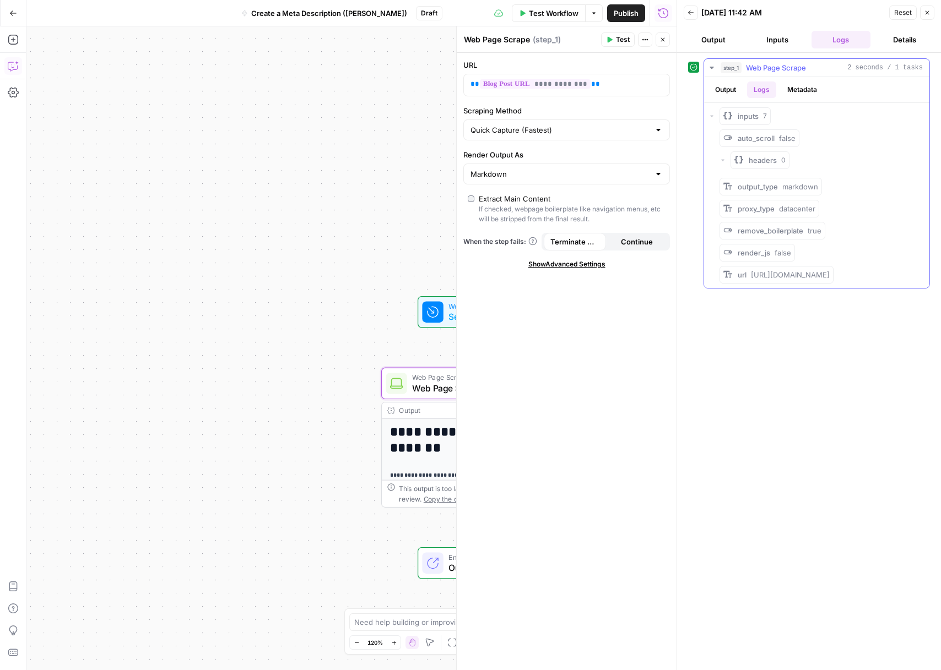
scroll to position [0, 0]
click at [784, 45] on button "Inputs" at bounding box center [777, 40] width 59 height 18
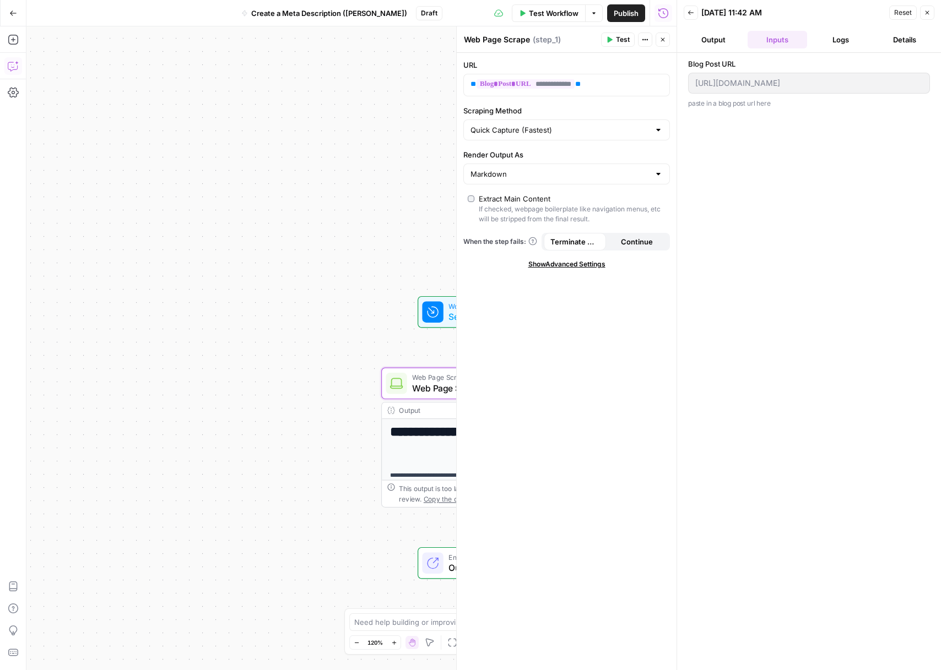
click at [821, 42] on button "Logs" at bounding box center [840, 40] width 59 height 18
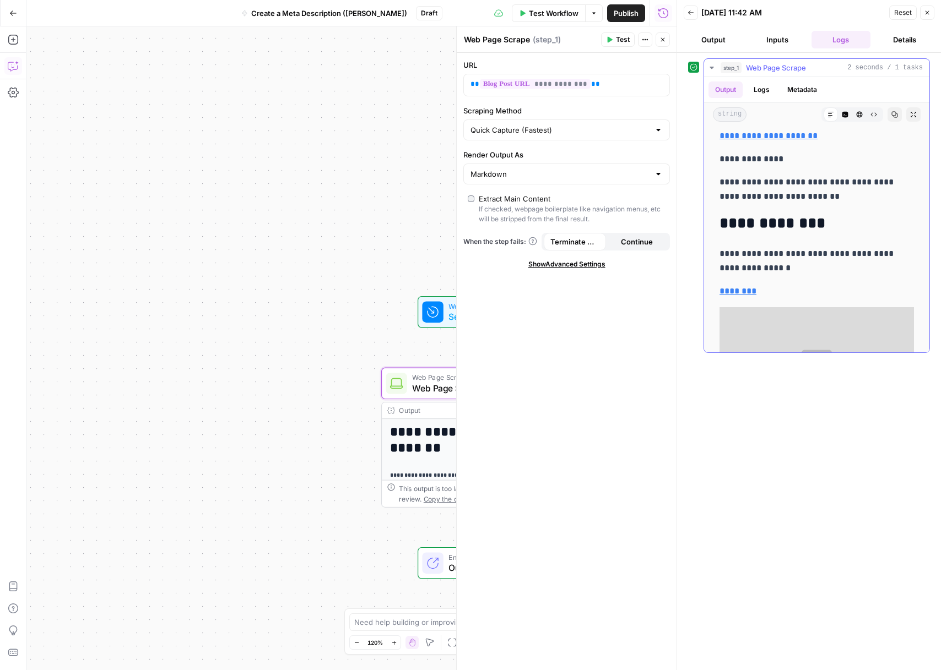
scroll to position [3527, 0]
click at [773, 89] on button "Logs" at bounding box center [761, 90] width 29 height 17
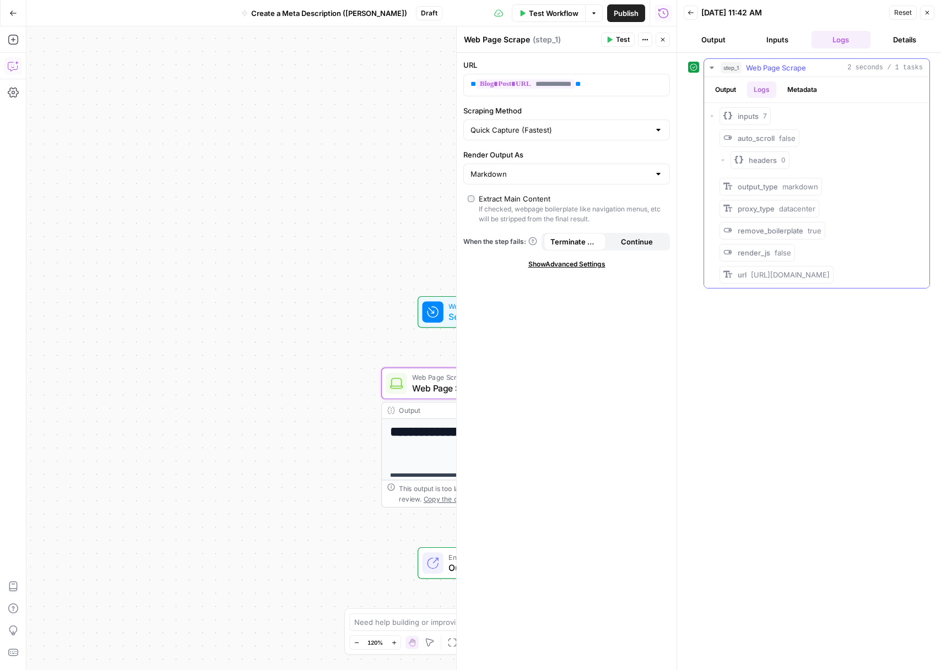
scroll to position [0, 0]
click at [792, 93] on button "Metadata" at bounding box center [802, 90] width 43 height 17
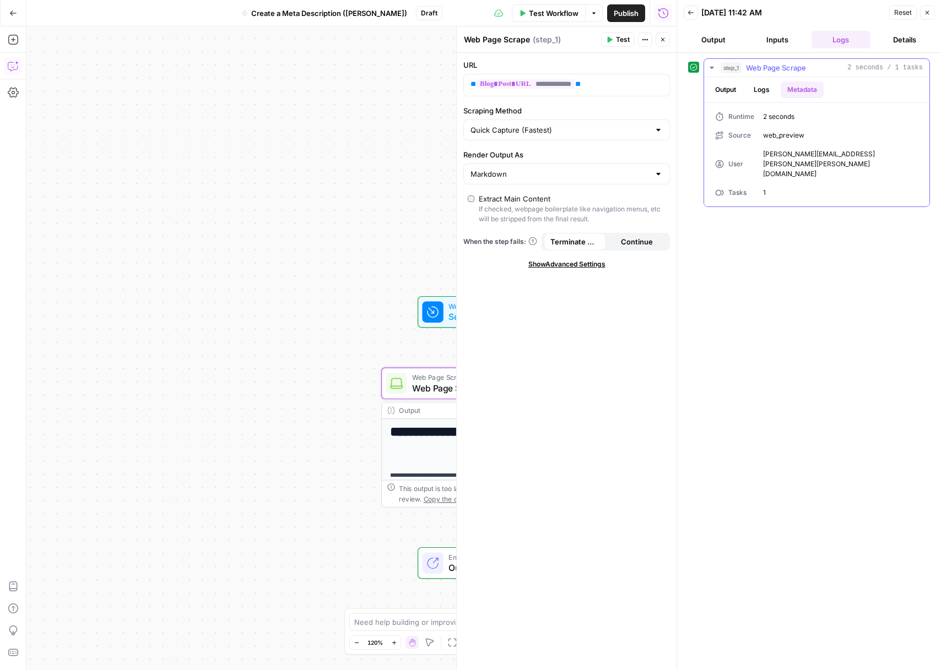
click at [722, 91] on button "Output" at bounding box center [725, 90] width 34 height 17
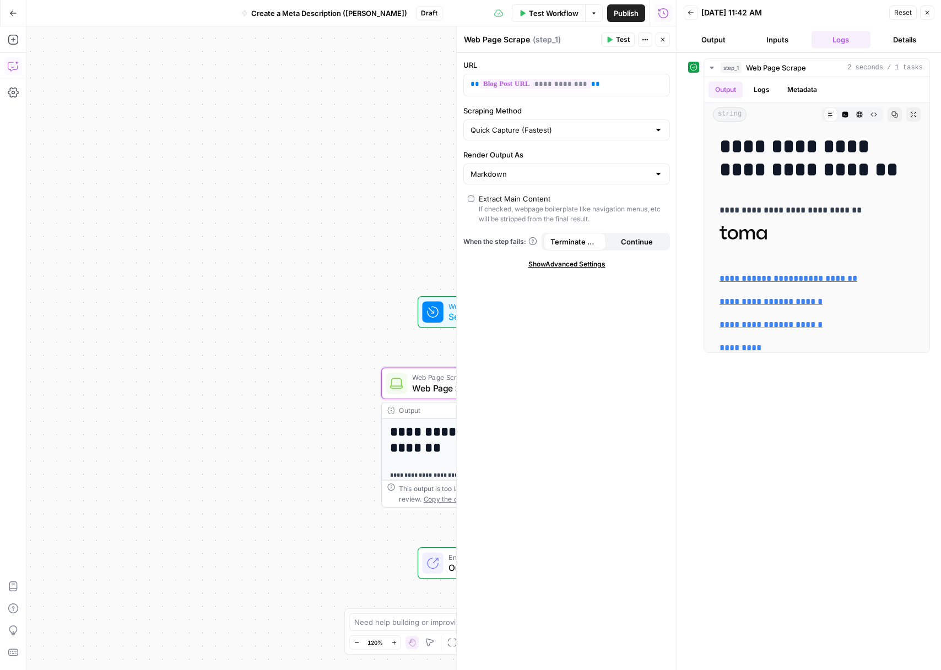
click at [929, 17] on button "Close" at bounding box center [927, 13] width 14 height 14
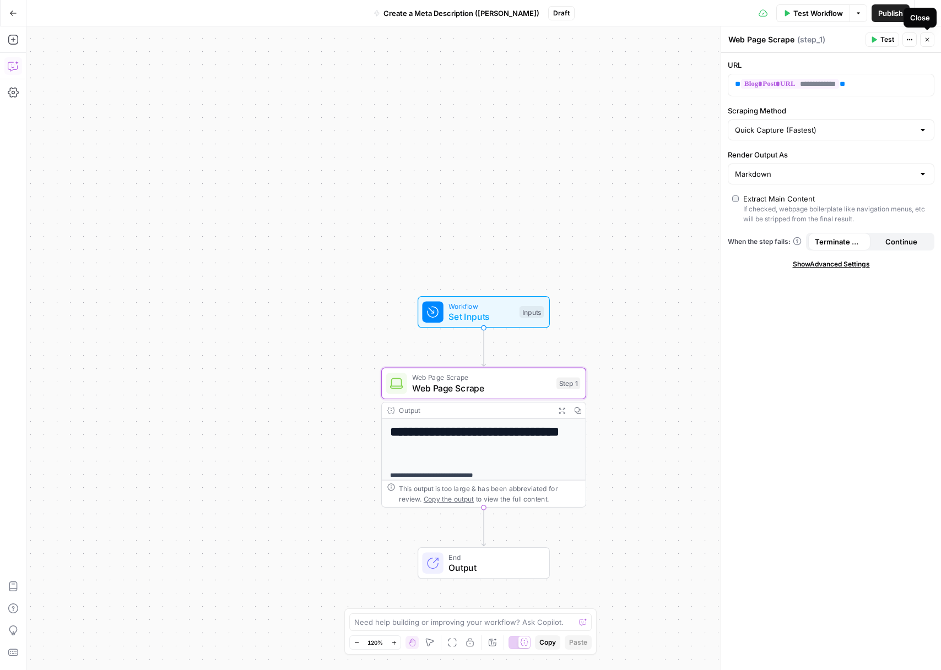
click at [930, 41] on button "Close" at bounding box center [927, 40] width 14 height 14
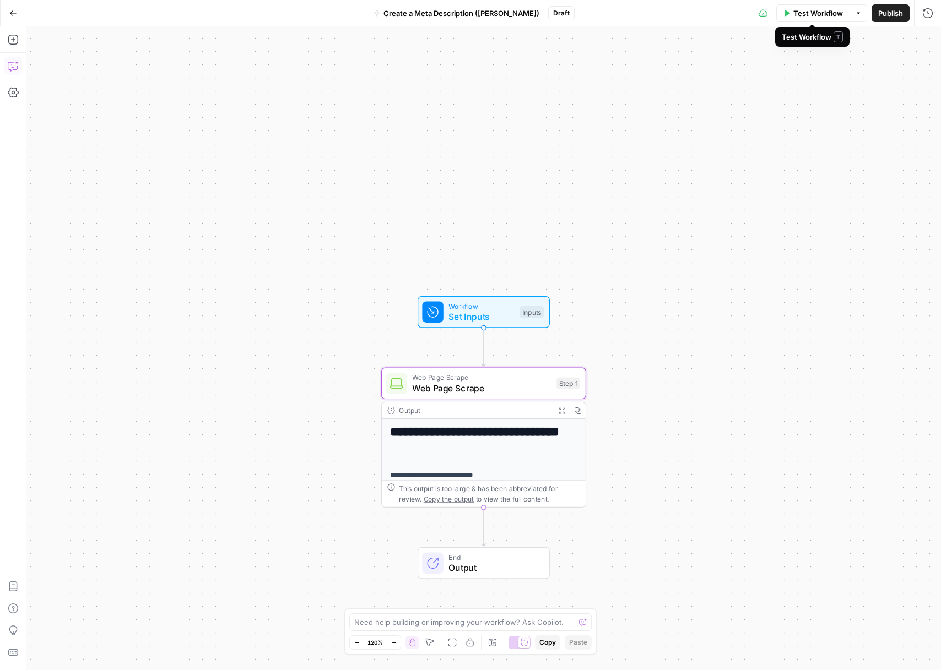
click at [808, 19] on button "Test Workflow" at bounding box center [813, 13] width 74 height 18
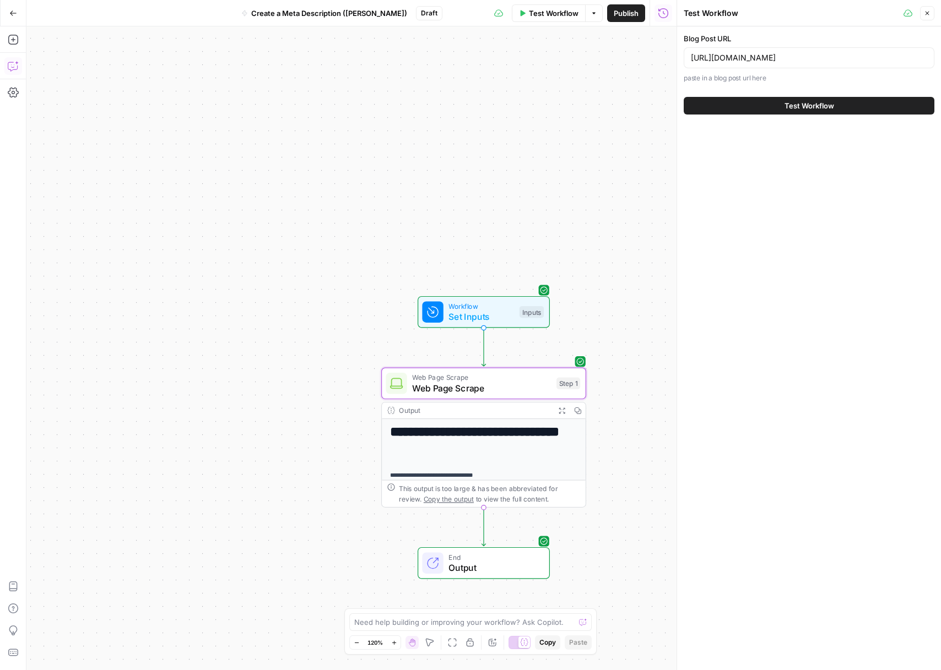
click at [922, 17] on button "Close" at bounding box center [927, 13] width 14 height 14
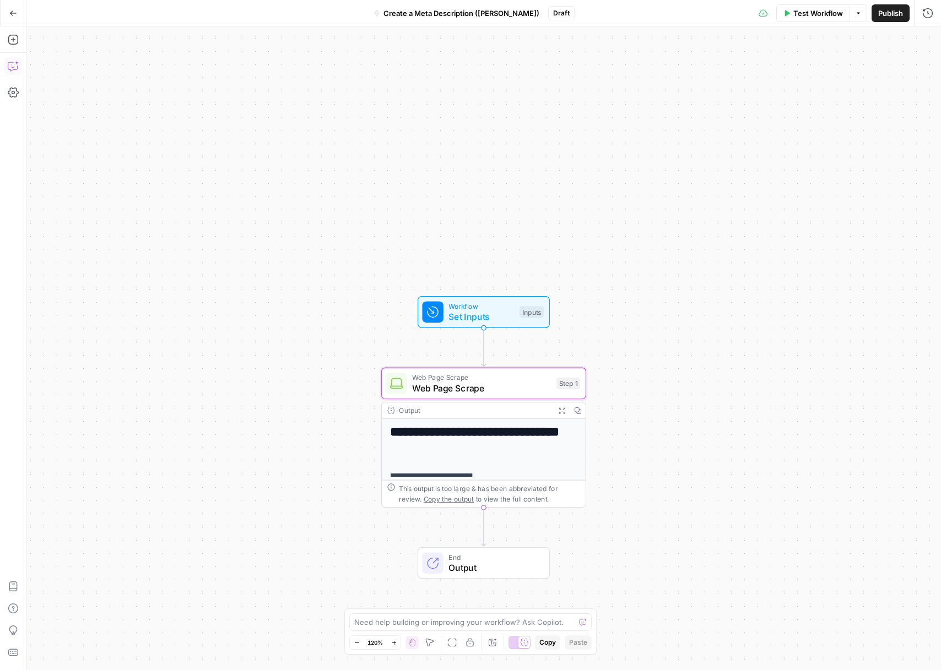
click at [448, 408] on div "Output" at bounding box center [474, 410] width 151 height 10
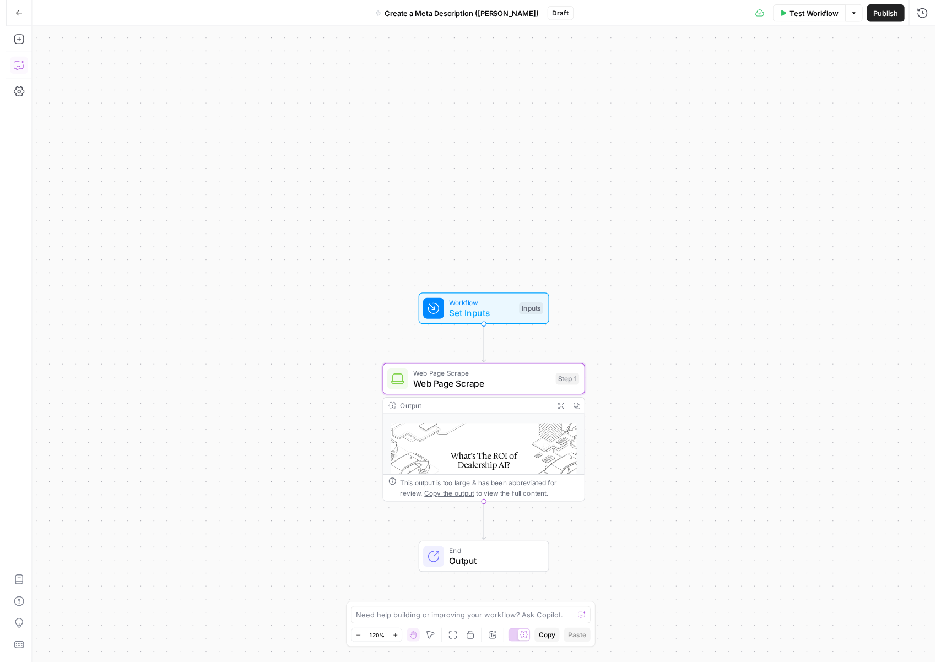
scroll to position [336, 0]
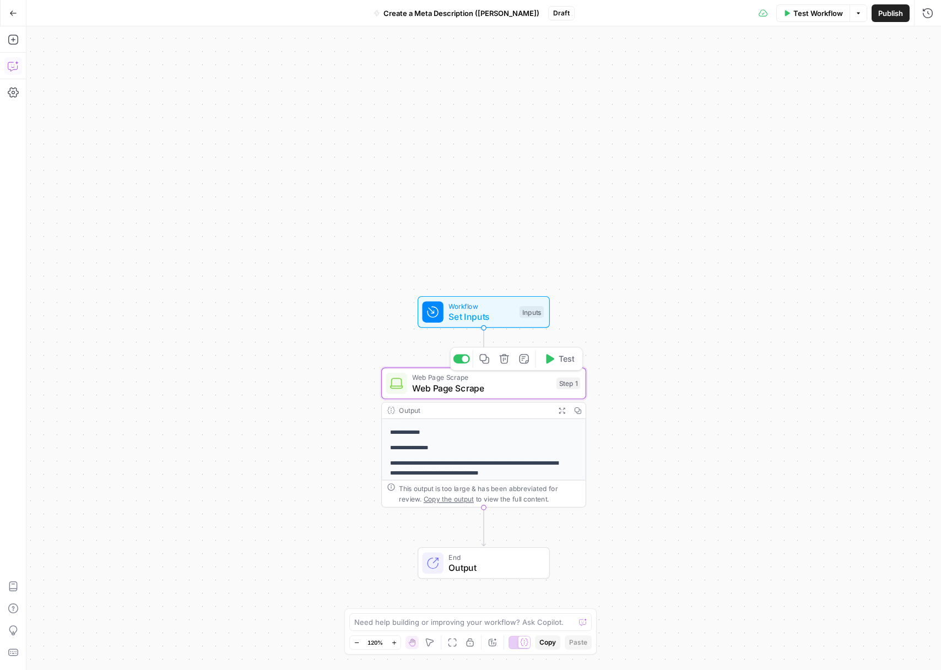
click at [524, 376] on span "Web Page Scrape" at bounding box center [481, 377] width 139 height 10
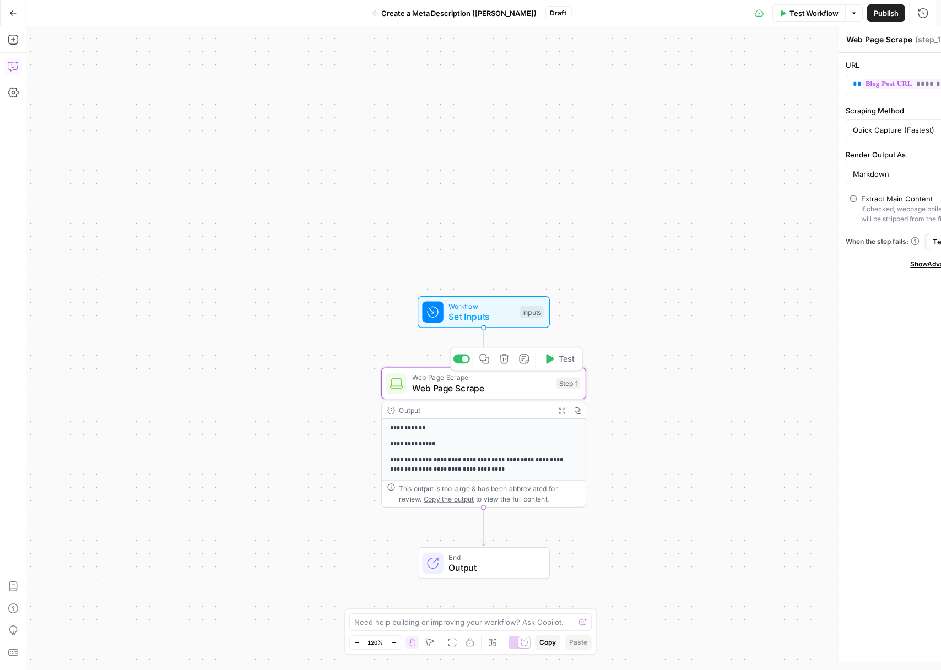
scroll to position [317, 0]
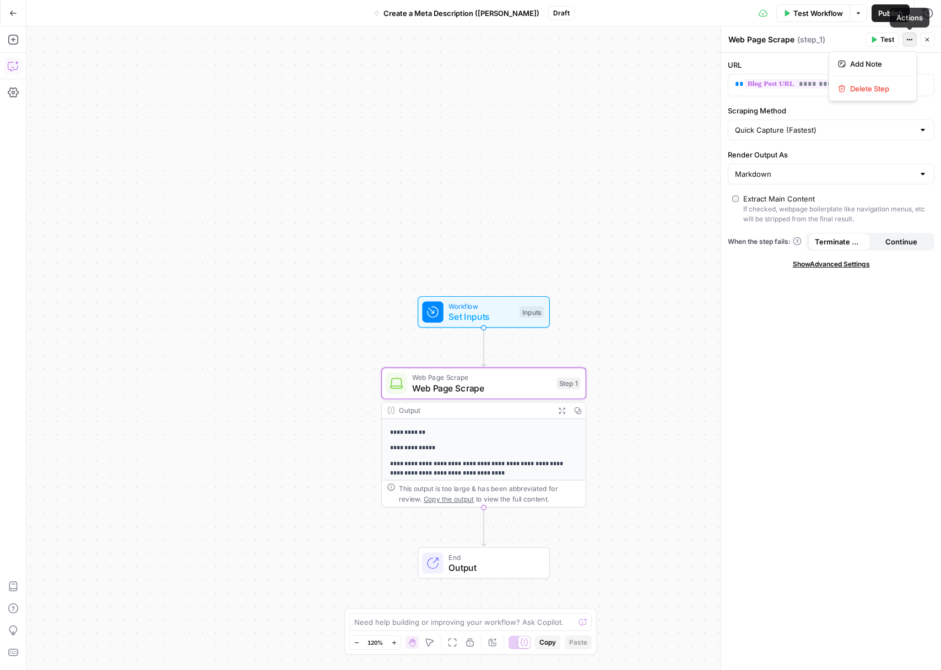
click at [908, 34] on button "Actions" at bounding box center [909, 40] width 14 height 14
click at [860, 16] on icon "button" at bounding box center [858, 13] width 7 height 7
click at [835, 54] on span "View Last Test" at bounding box center [827, 54] width 48 height 11
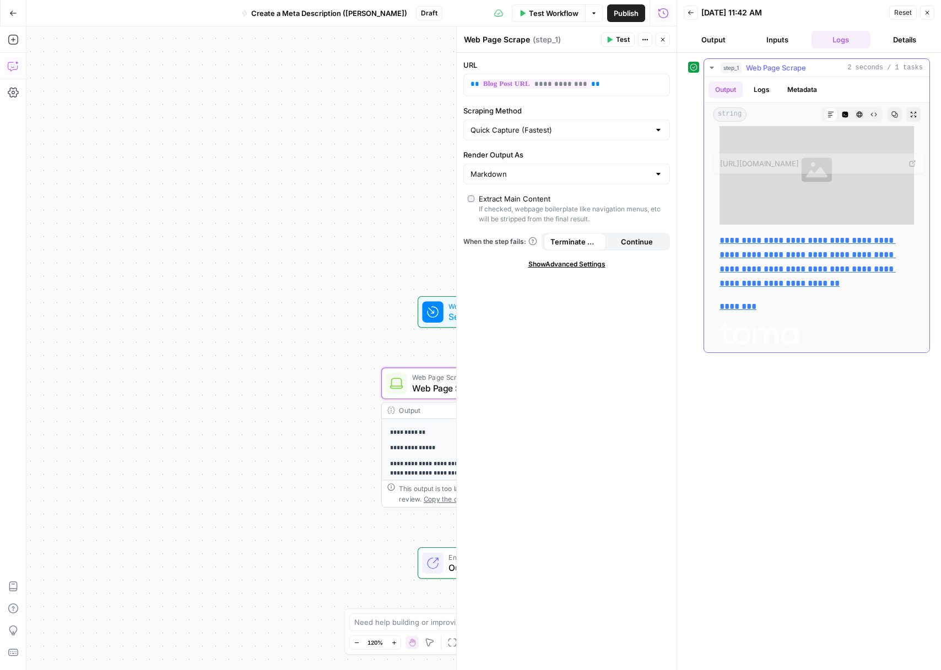
scroll to position [4224, 0]
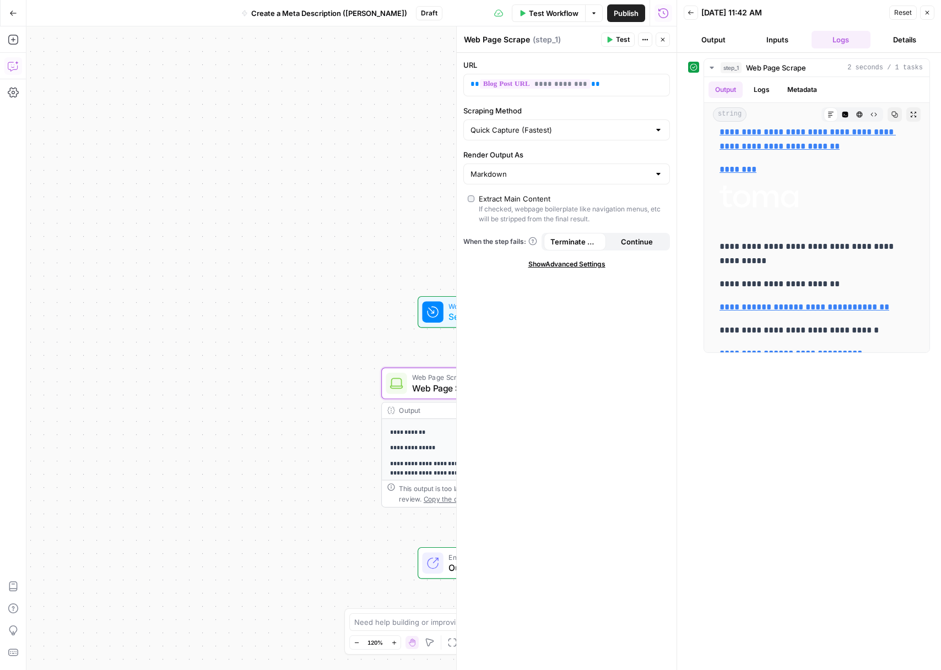
click at [591, 269] on div "**********" at bounding box center [567, 362] width 220 height 618
click at [591, 267] on span "Show Advanced Settings" at bounding box center [566, 264] width 77 height 10
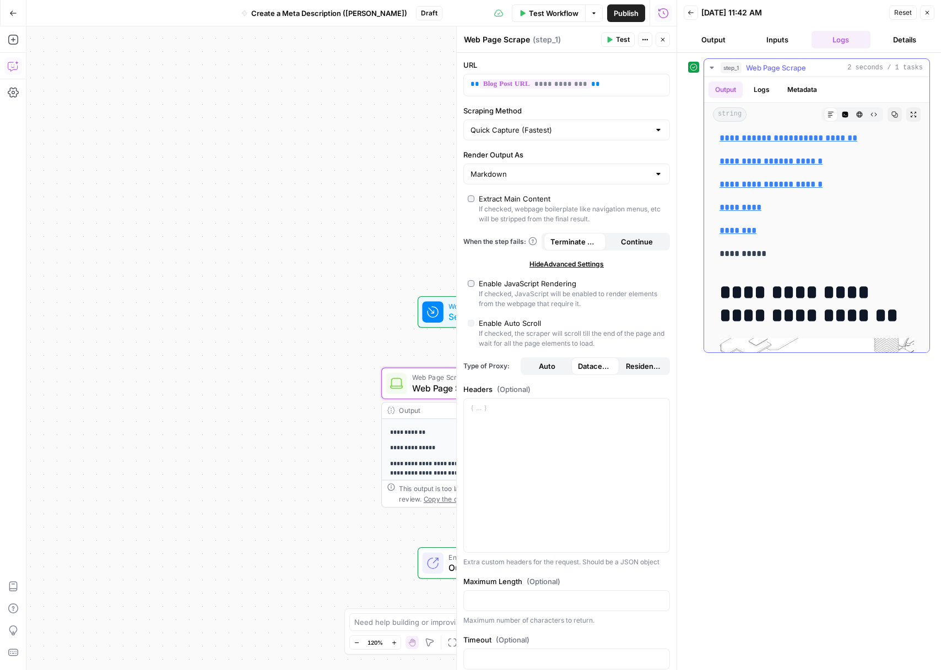
scroll to position [0, 0]
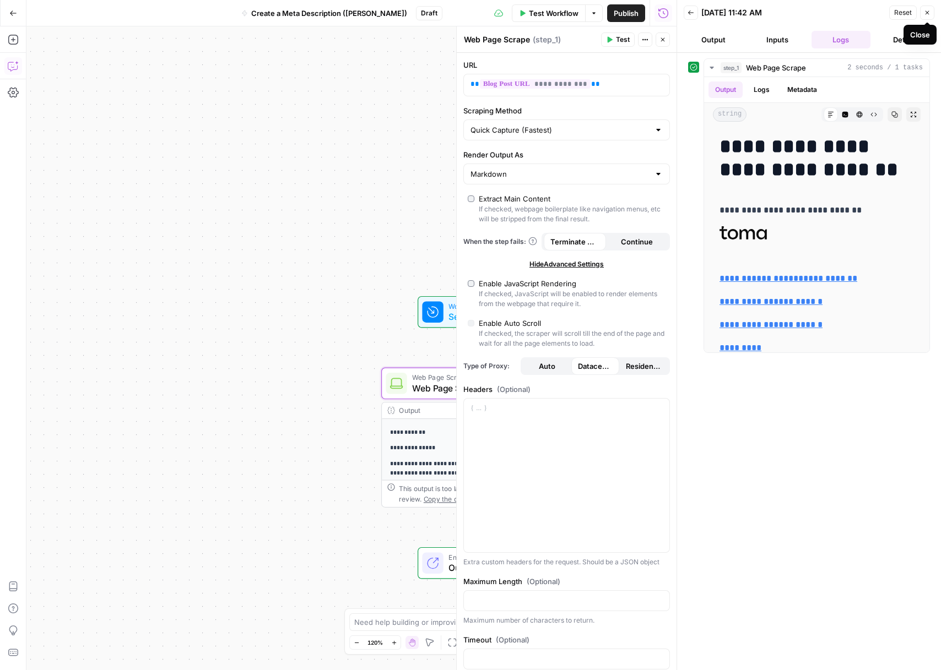
click at [933, 16] on button "Close" at bounding box center [927, 13] width 14 height 14
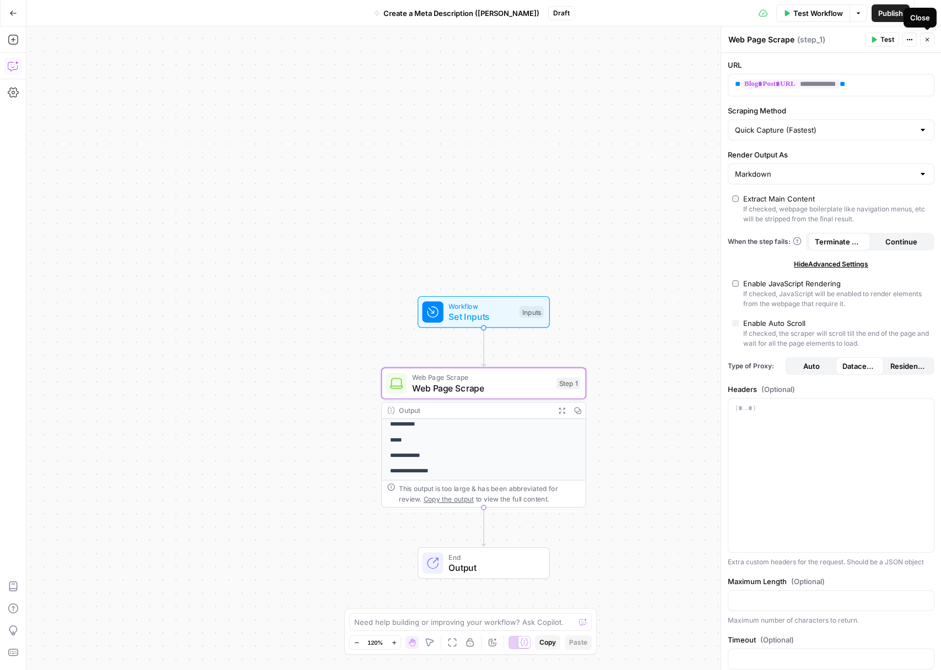
click at [924, 39] on icon "button" at bounding box center [927, 39] width 7 height 7
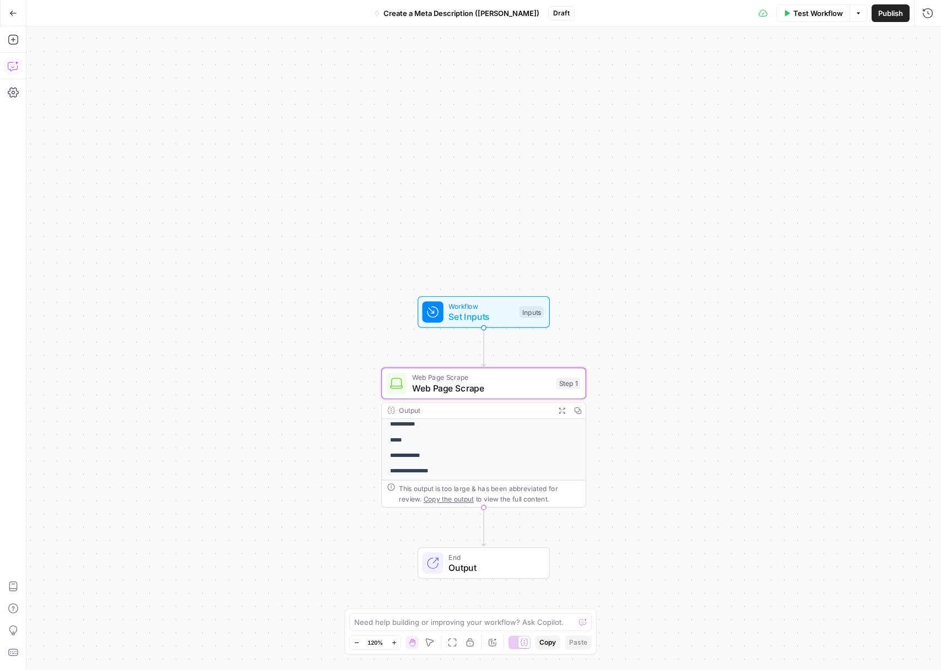
click at [178, 299] on div "**********" at bounding box center [483, 348] width 914 height 644
click at [15, 28] on div "Add Steps Copilot Settings AirOps Academy Help Give Feedback Shortcuts" at bounding box center [13, 348] width 26 height 644
click at [15, 32] on button "Add Steps" at bounding box center [13, 40] width 18 height 18
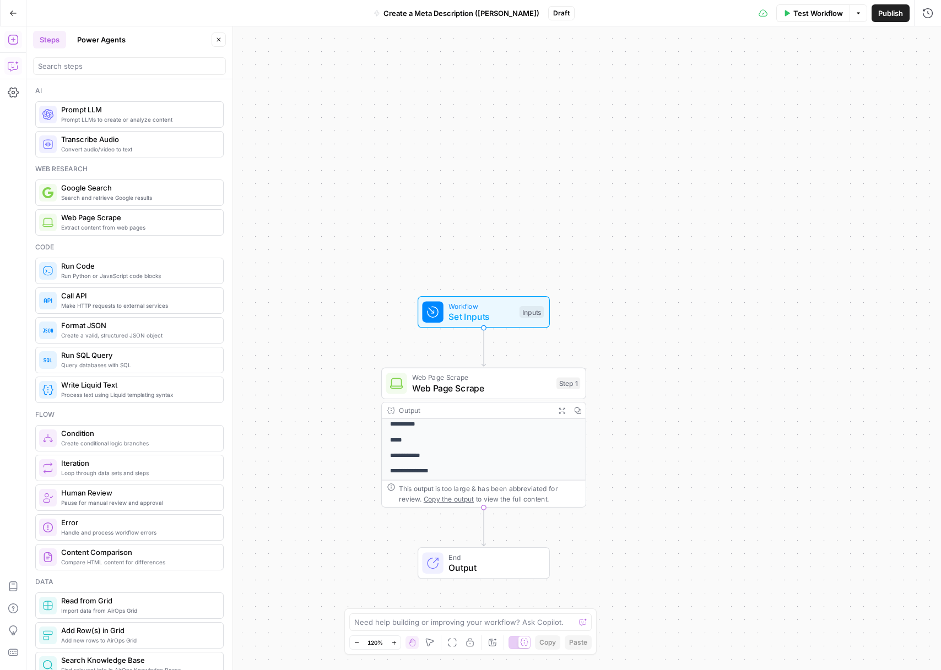
click at [151, 111] on span "Prompt LLM" at bounding box center [137, 109] width 153 height 11
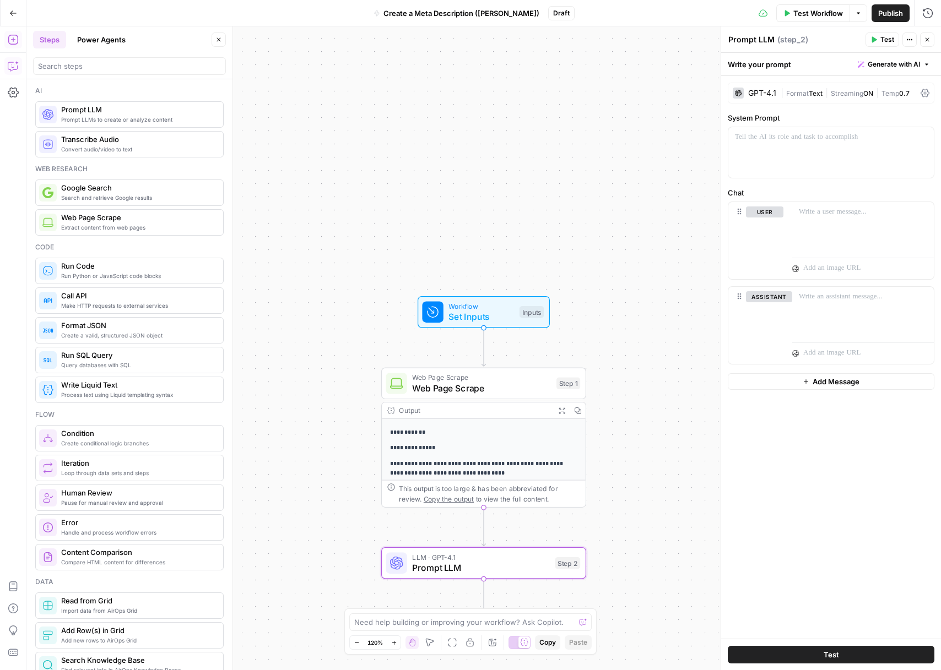
click at [760, 94] on div "GPT-4.1" at bounding box center [762, 93] width 28 height 8
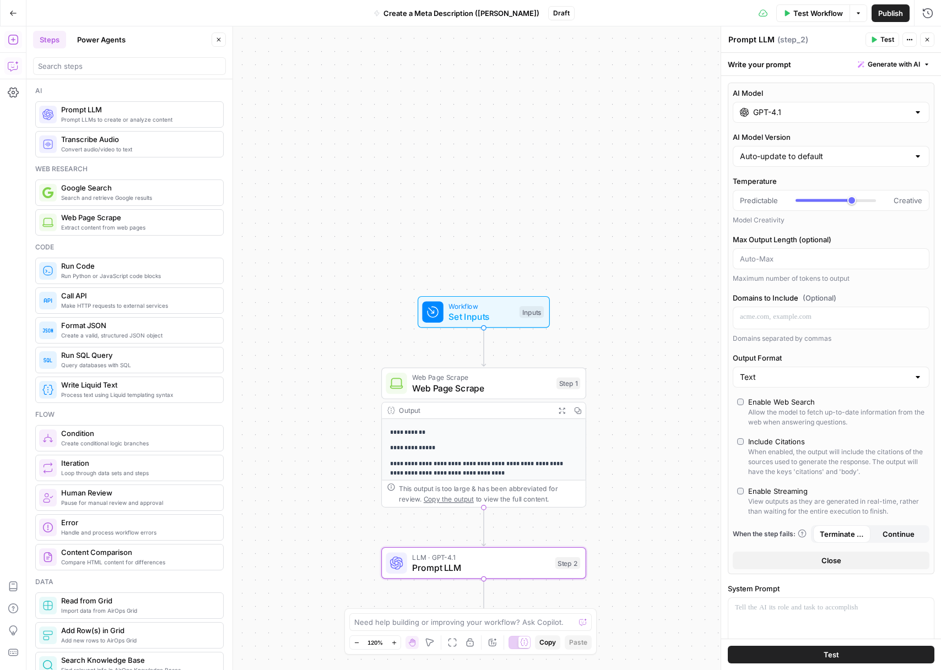
click at [776, 123] on div "AI Model GPT-4.1 AI Model Version Auto-update to default Temperature Predictabl…" at bounding box center [831, 329] width 207 height 492
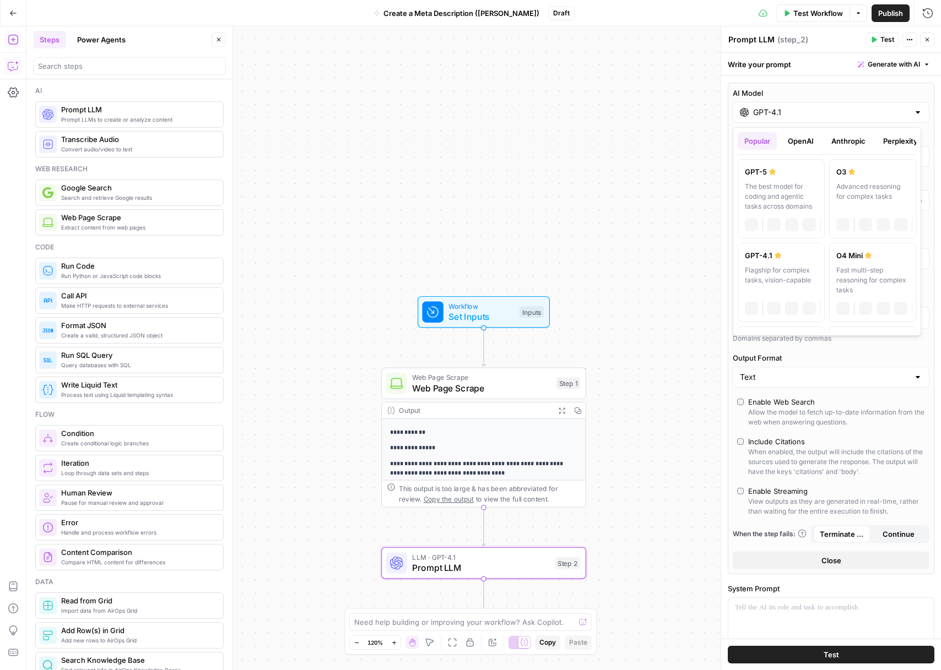
click at [777, 120] on div "GPT-4.1" at bounding box center [831, 112] width 197 height 21
click at [852, 137] on button "Anthropic" at bounding box center [848, 141] width 47 height 18
click at [786, 274] on div "Hybrid reasoning: fast answers or deep thinking" at bounding box center [781, 281] width 73 height 30
type input "[PERSON_NAME] 4"
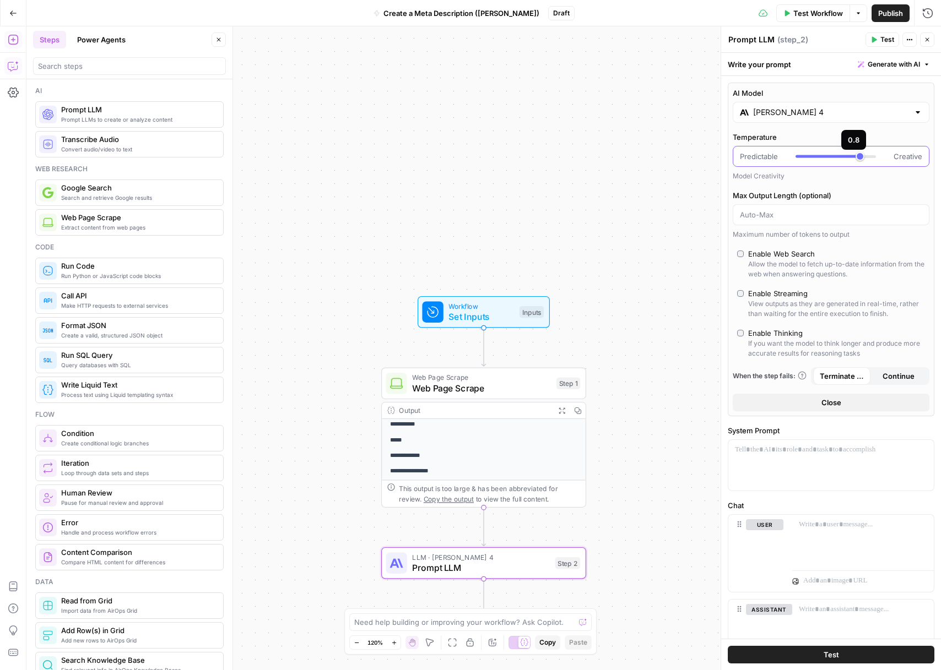
click at [851, 158] on div at bounding box center [835, 156] width 80 height 11
drag, startPoint x: 852, startPoint y: 159, endPoint x: 843, endPoint y: 160, distance: 8.9
click at [843, 160] on div at bounding box center [835, 156] width 80 height 11
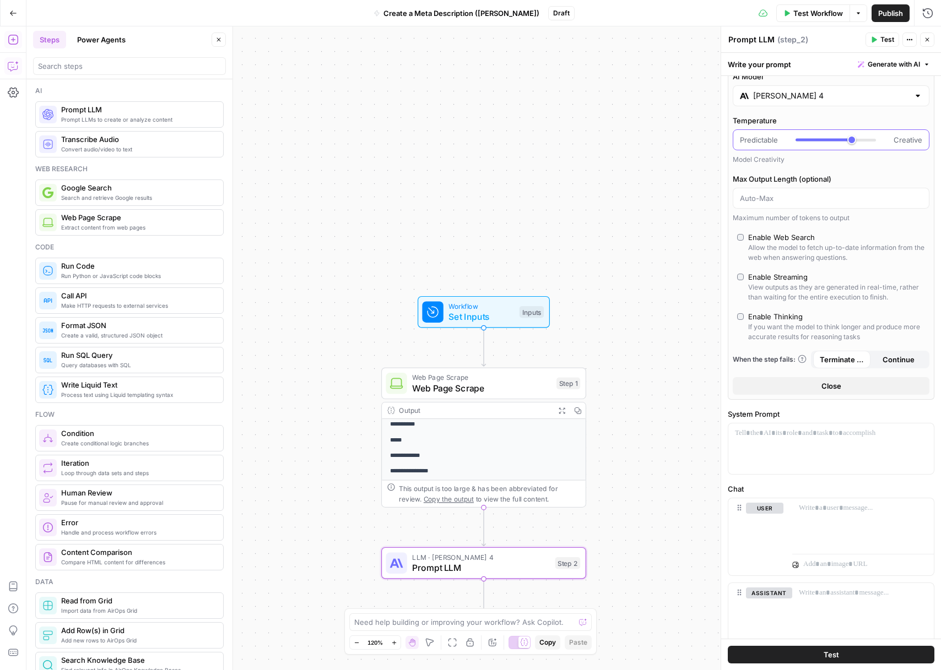
scroll to position [17, 0]
click at [788, 337] on div "If you want the model to think longer and produce more accurate results for rea…" at bounding box center [836, 332] width 177 height 20
type input "*"
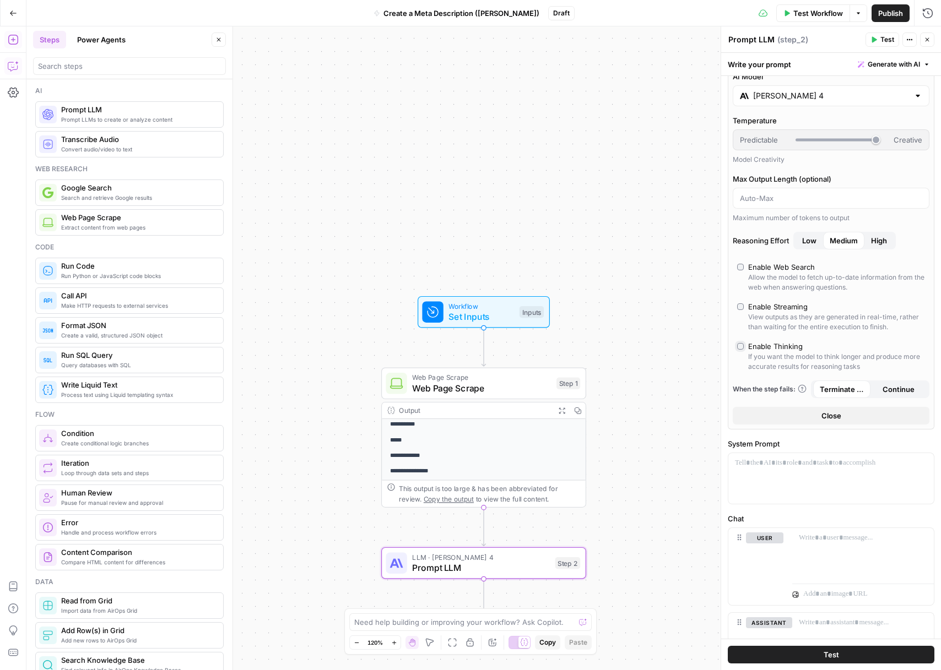
scroll to position [0, 0]
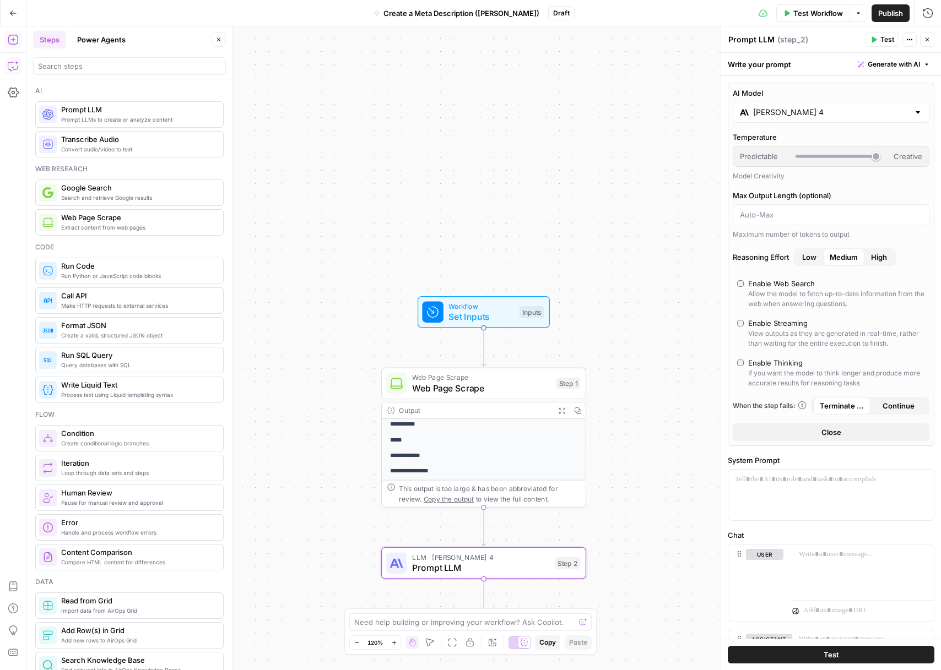
click at [815, 435] on button "Close" at bounding box center [831, 433] width 197 height 18
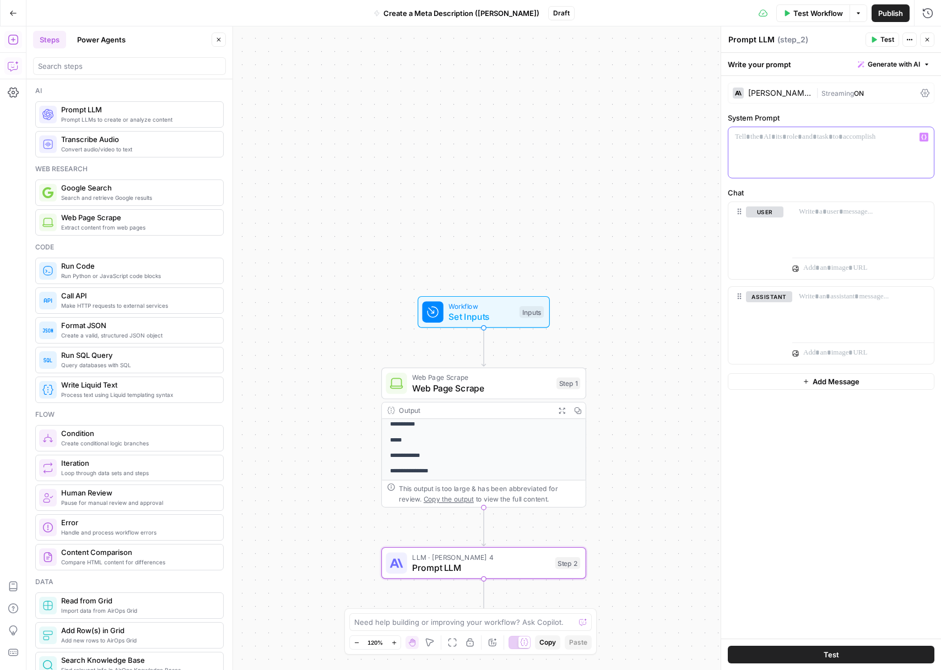
click at [753, 145] on div at bounding box center [830, 152] width 205 height 51
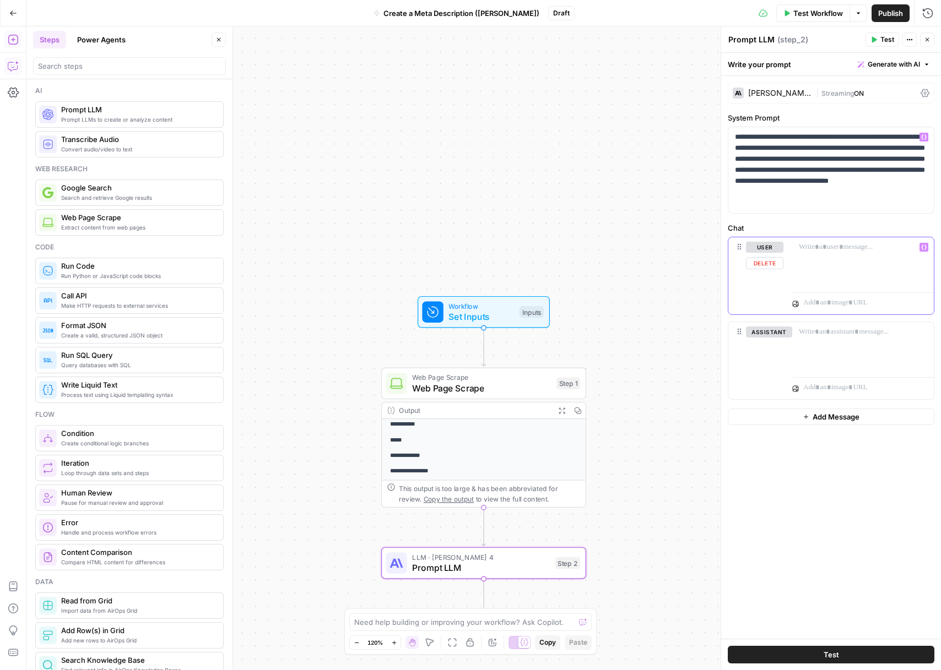
click at [818, 251] on p at bounding box center [863, 247] width 128 height 11
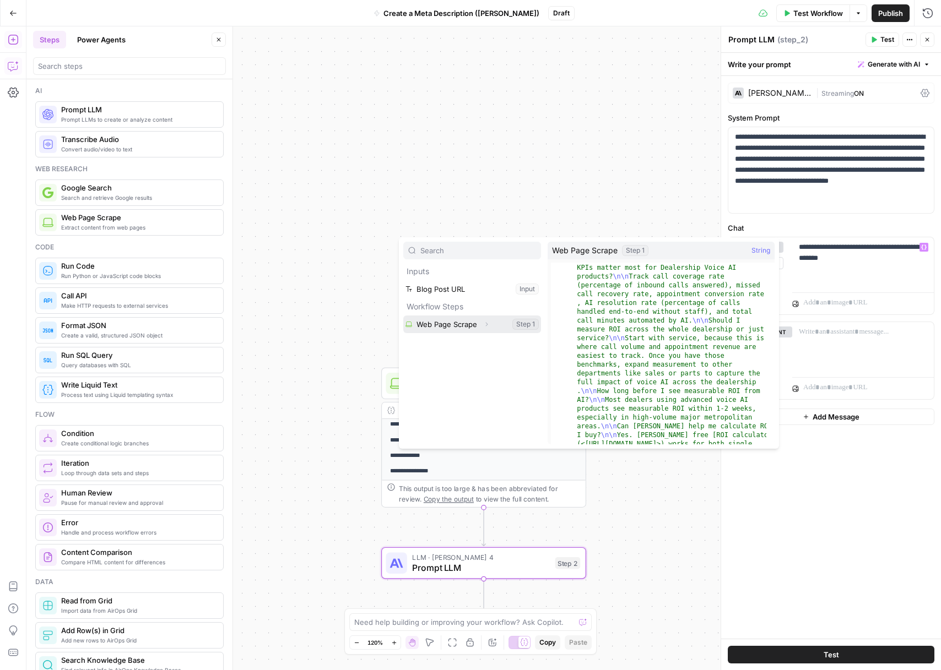
scroll to position [1004, 0]
click at [485, 324] on icon "button" at bounding box center [486, 324] width 7 height 7
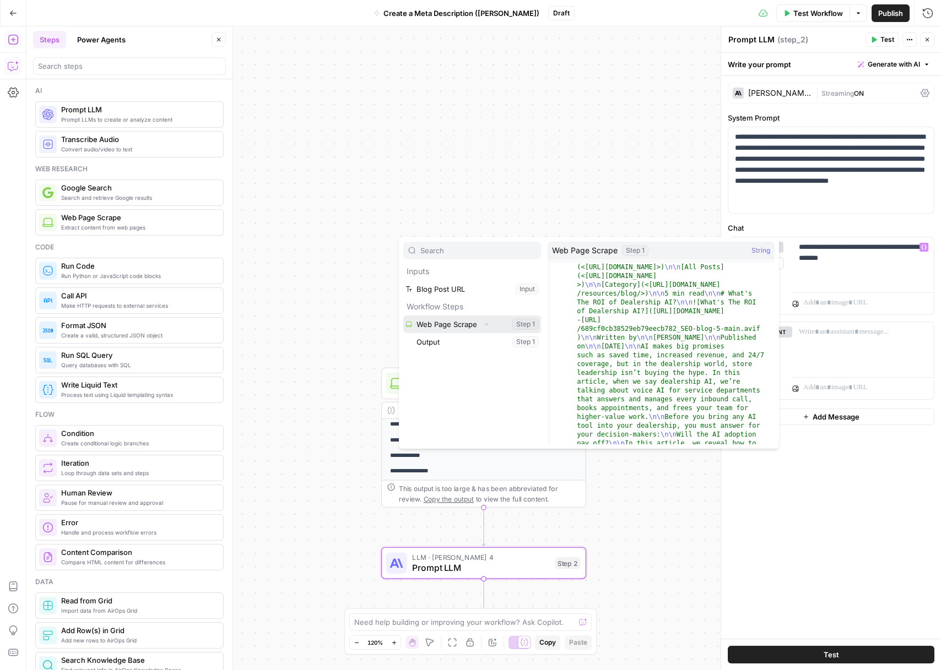
scroll to position [0, 0]
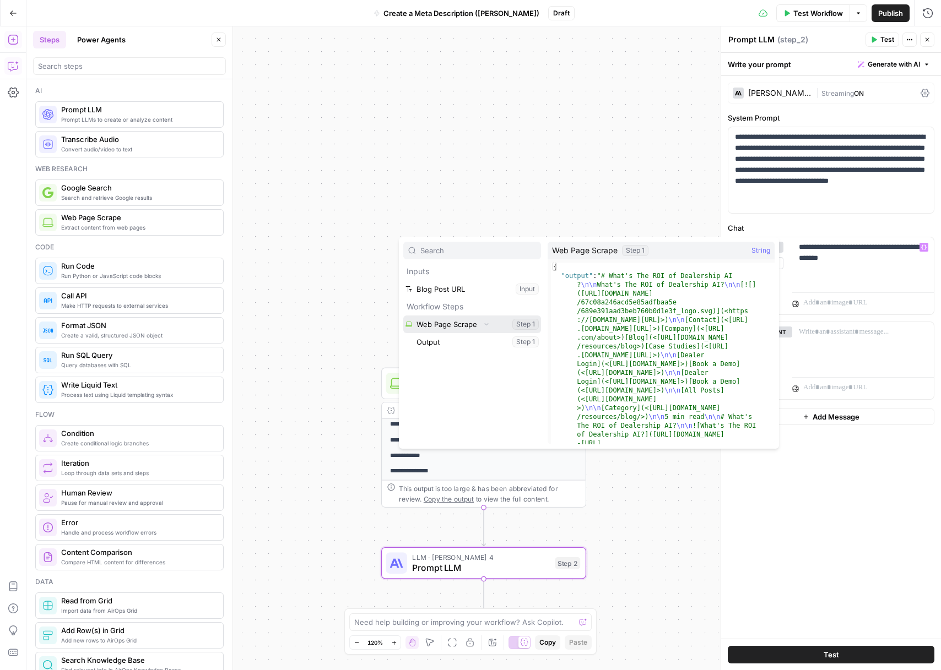
click at [466, 324] on button "Select variable Web Page Scrape" at bounding box center [472, 325] width 138 height 18
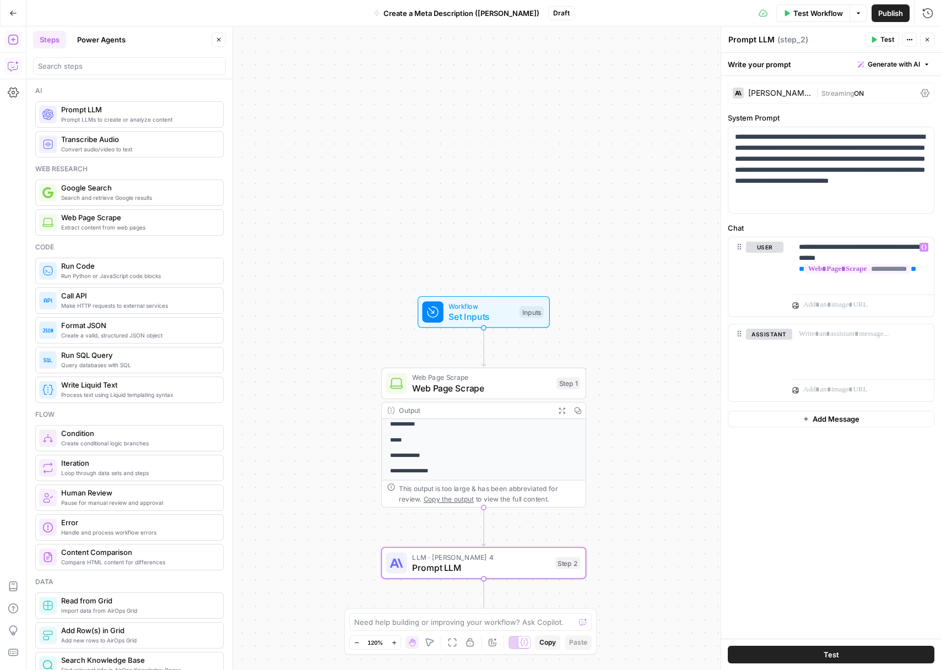
click at [875, 42] on icon "button" at bounding box center [873, 39] width 7 height 7
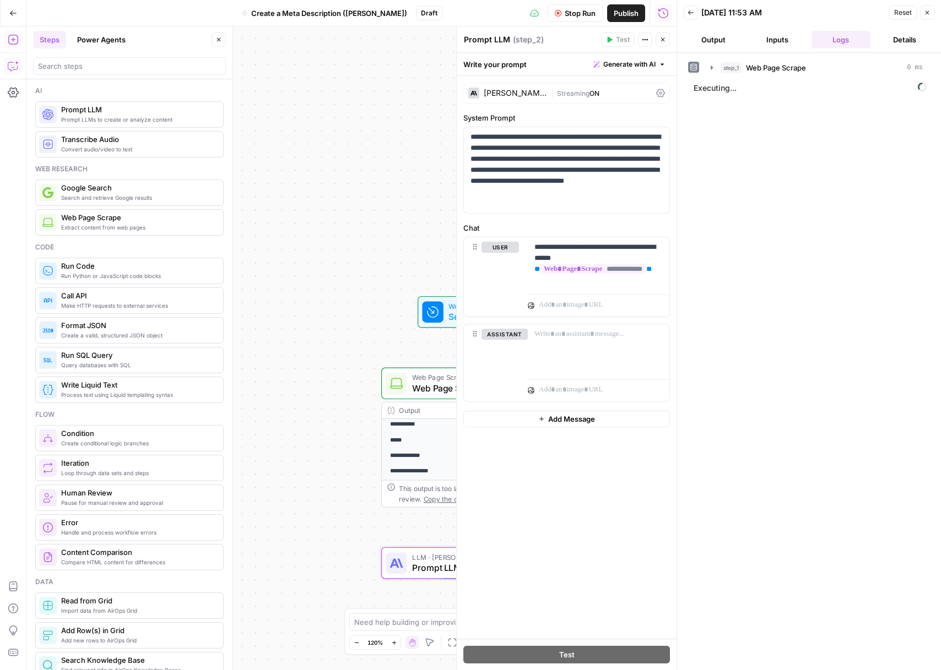
click at [776, 39] on button "Inputs" at bounding box center [777, 40] width 59 height 18
click at [836, 36] on button "Logs" at bounding box center [840, 40] width 59 height 18
click at [712, 71] on icon "button" at bounding box center [711, 67] width 9 height 9
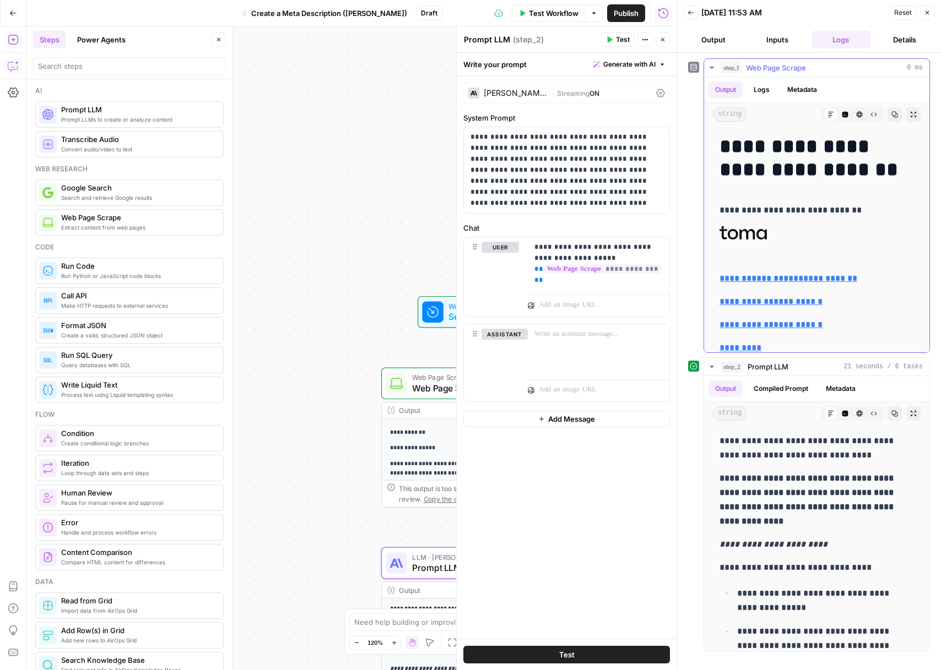
click at [712, 71] on icon "button" at bounding box center [711, 67] width 9 height 9
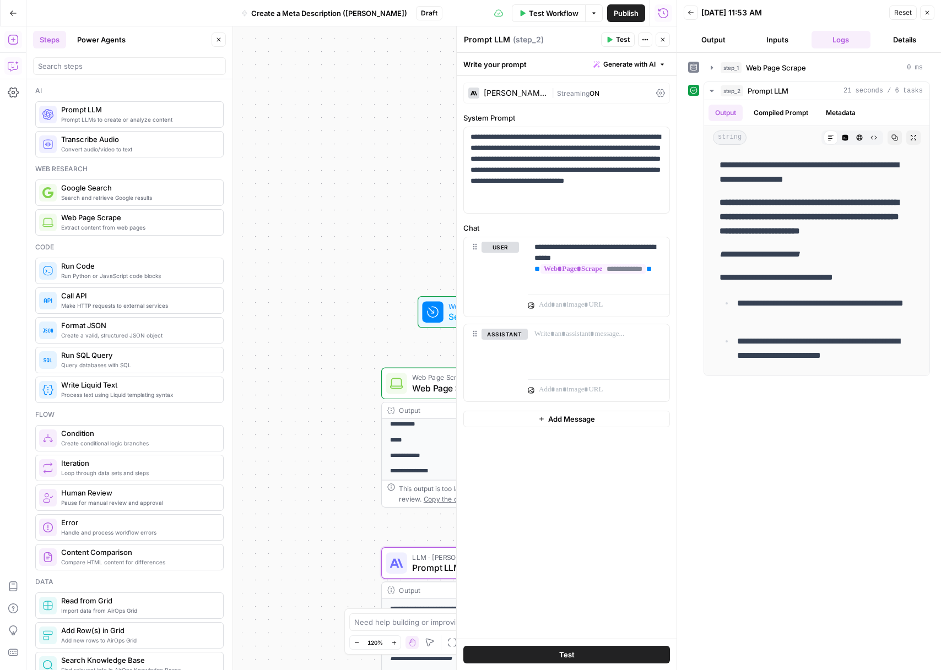
click at [654, 94] on div "[PERSON_NAME] 4 | Streaming ON" at bounding box center [566, 93] width 207 height 21
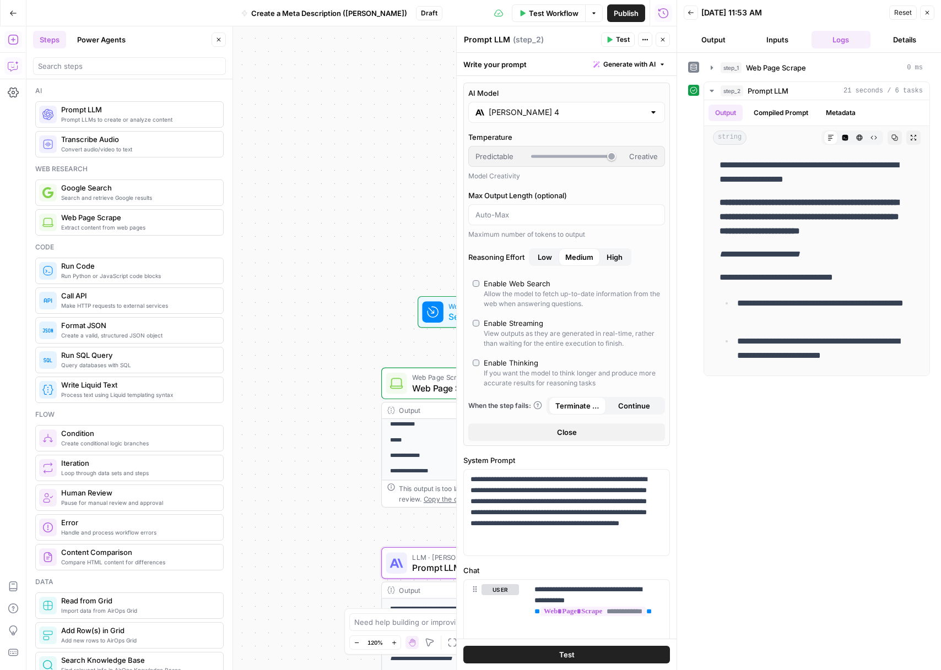
click at [521, 365] on div "Enable Thinking" at bounding box center [511, 363] width 55 height 11
type input "***"
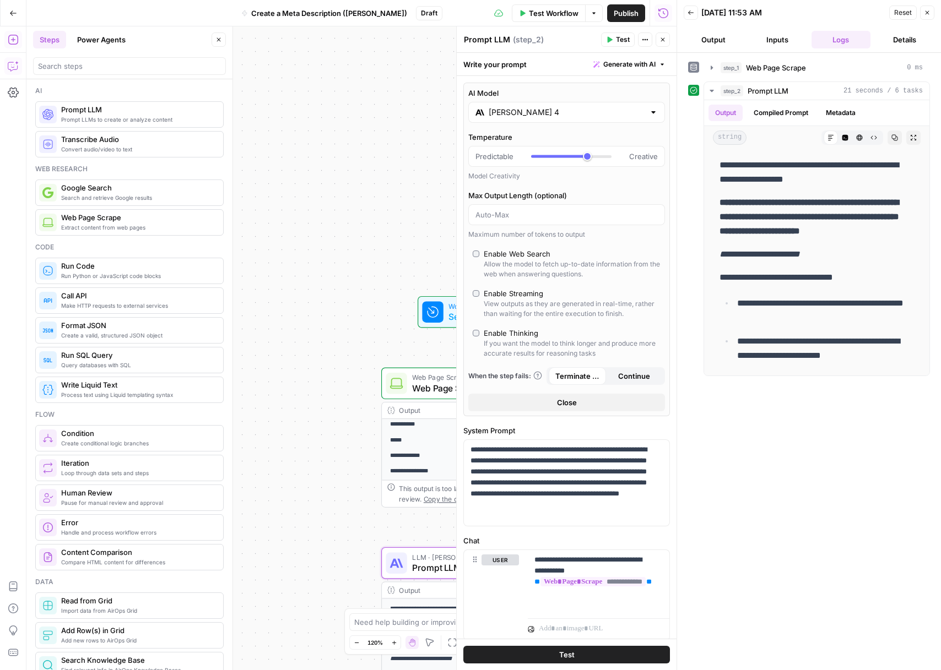
click at [519, 69] on div "Write your prompt Generate with AI" at bounding box center [567, 64] width 220 height 23
click at [601, 647] on button "Test" at bounding box center [566, 655] width 207 height 18
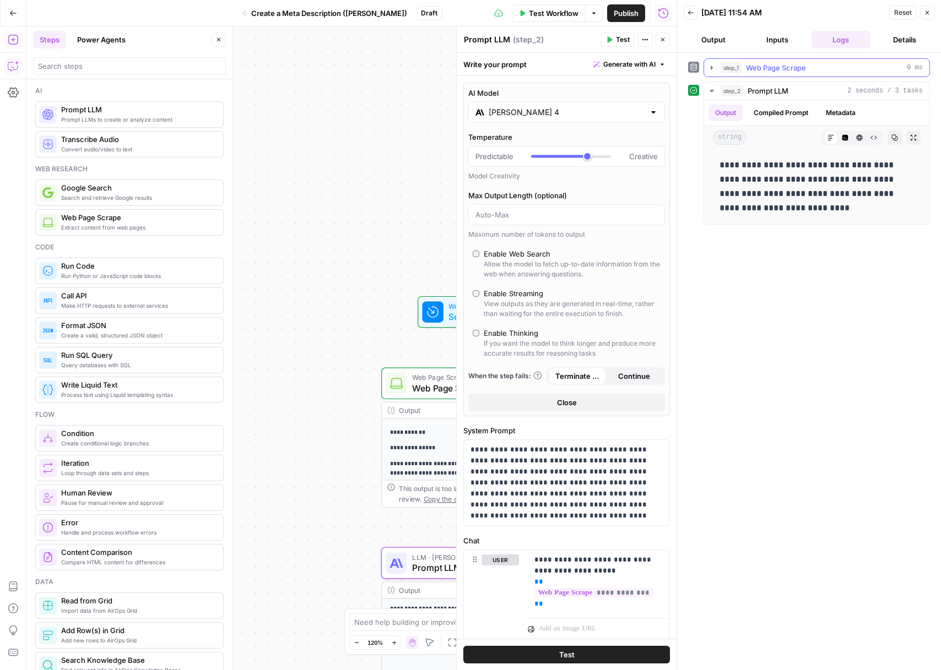
click at [811, 65] on div "step_1 Web Page Scrape 0 ms" at bounding box center [822, 67] width 202 height 11
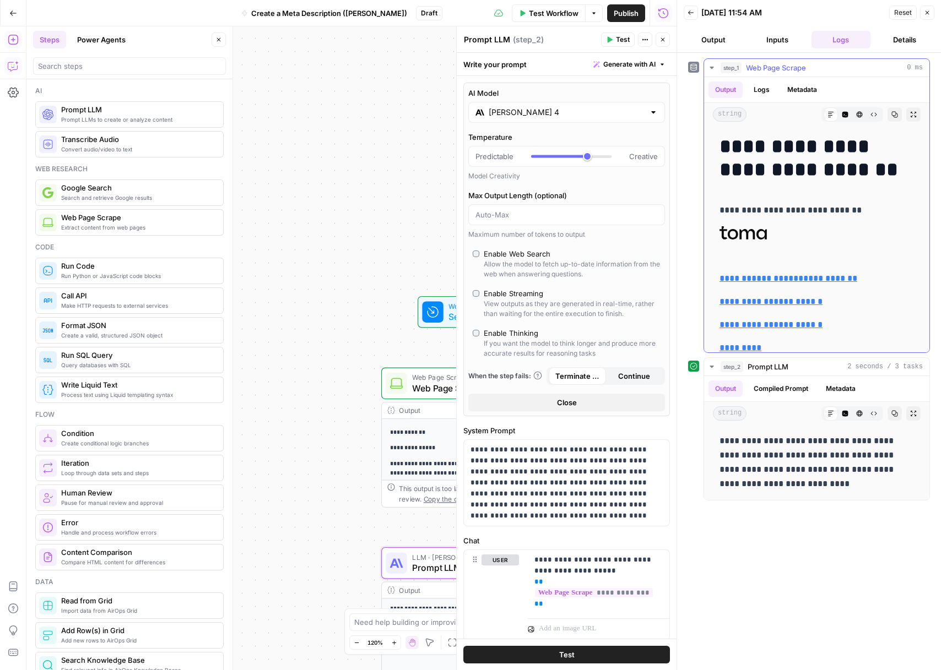
click at [814, 66] on div "step_1 Web Page Scrape 0 ms" at bounding box center [822, 67] width 202 height 11
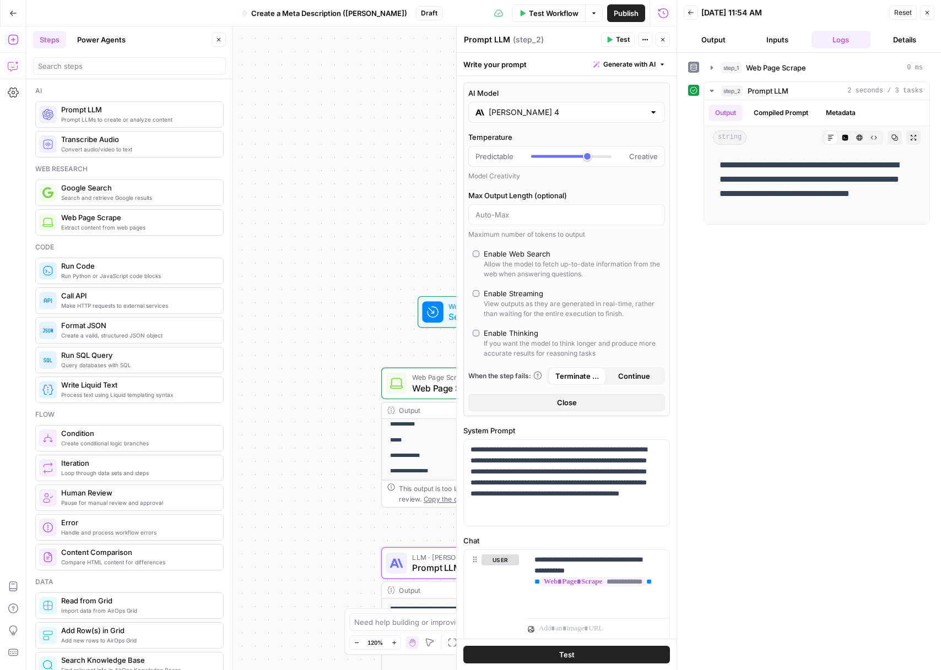
click at [910, 31] on button "Details" at bounding box center [904, 40] width 59 height 18
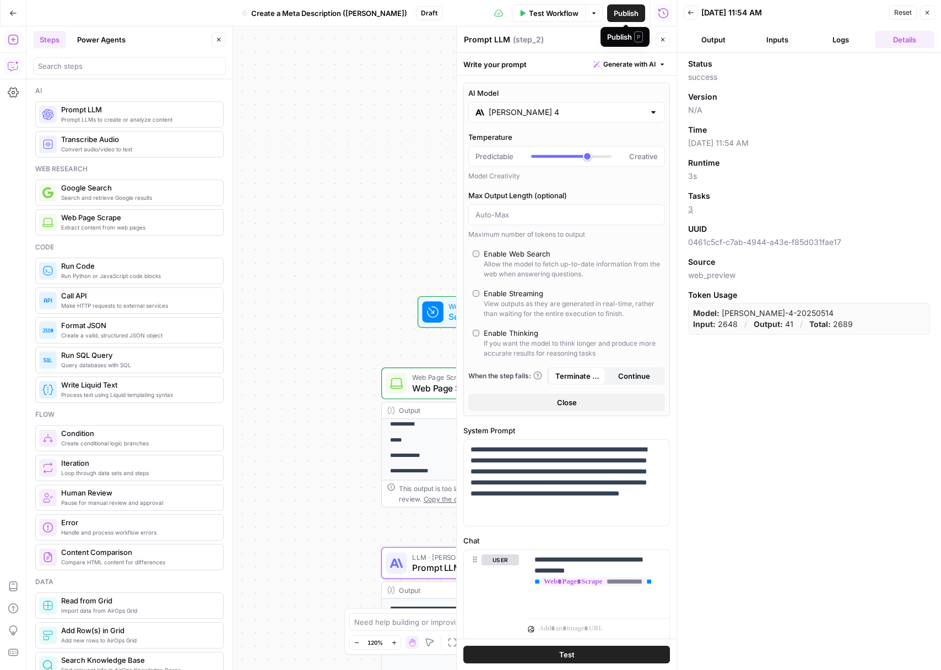
click at [593, 15] on icon "button" at bounding box center [594, 13] width 7 height 7
click at [565, 57] on span "View Last Test" at bounding box center [562, 54] width 48 height 11
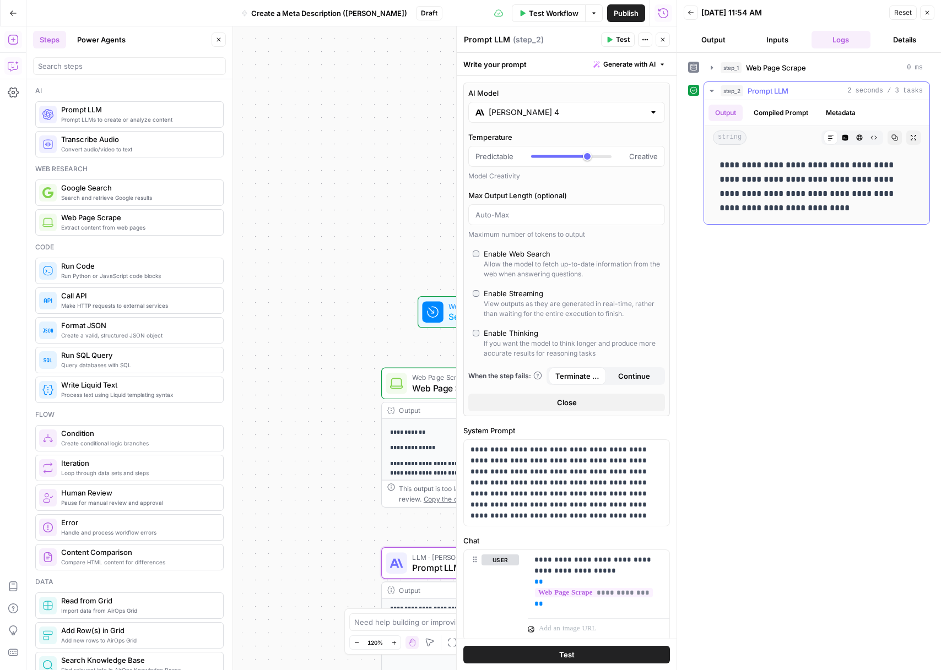
click at [788, 111] on button "Compiled Prompt" at bounding box center [781, 113] width 68 height 17
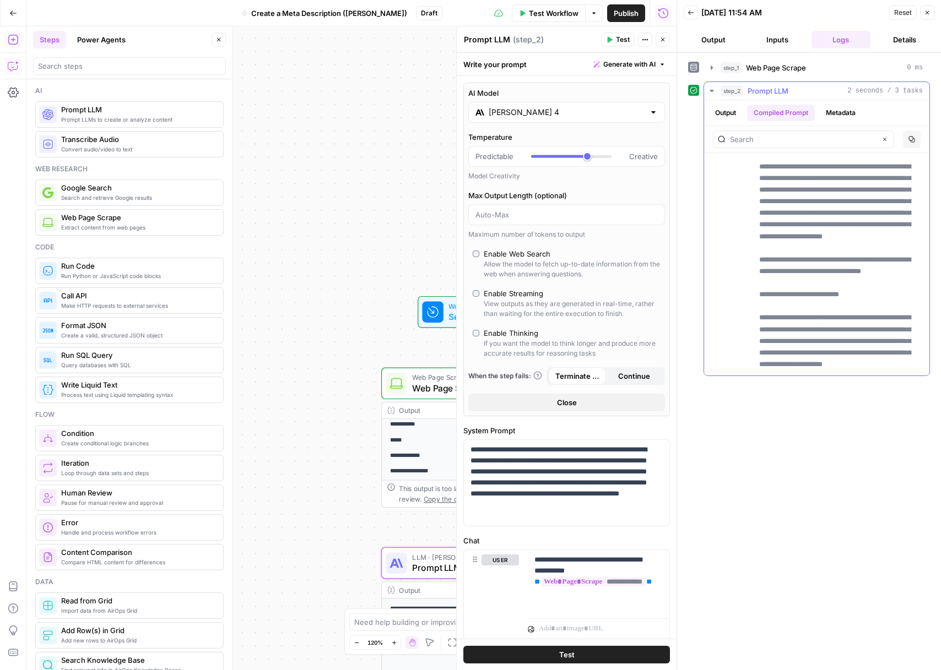
scroll to position [898, 0]
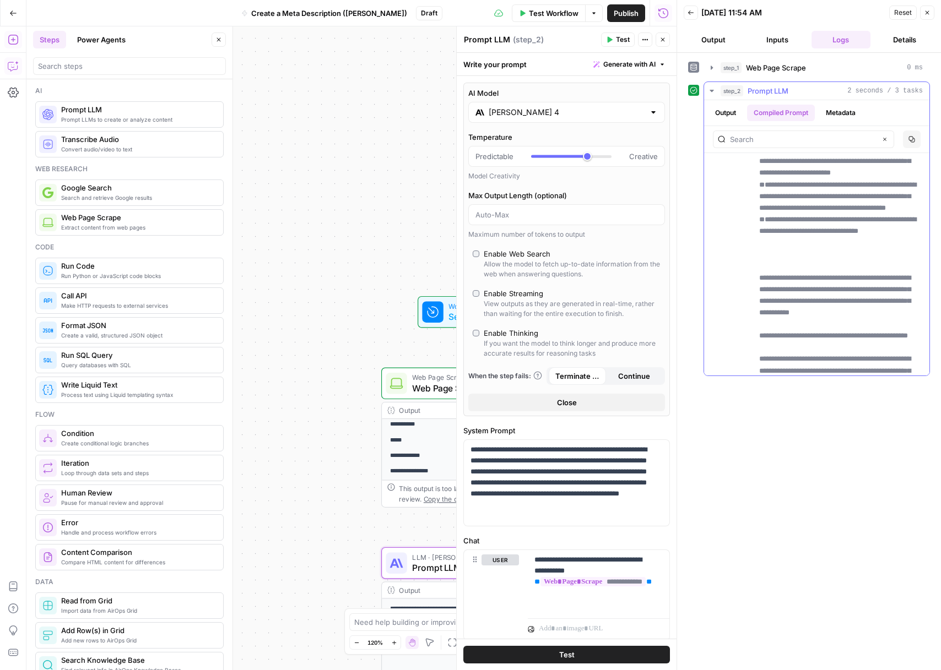
click at [716, 110] on button "Output" at bounding box center [725, 113] width 34 height 17
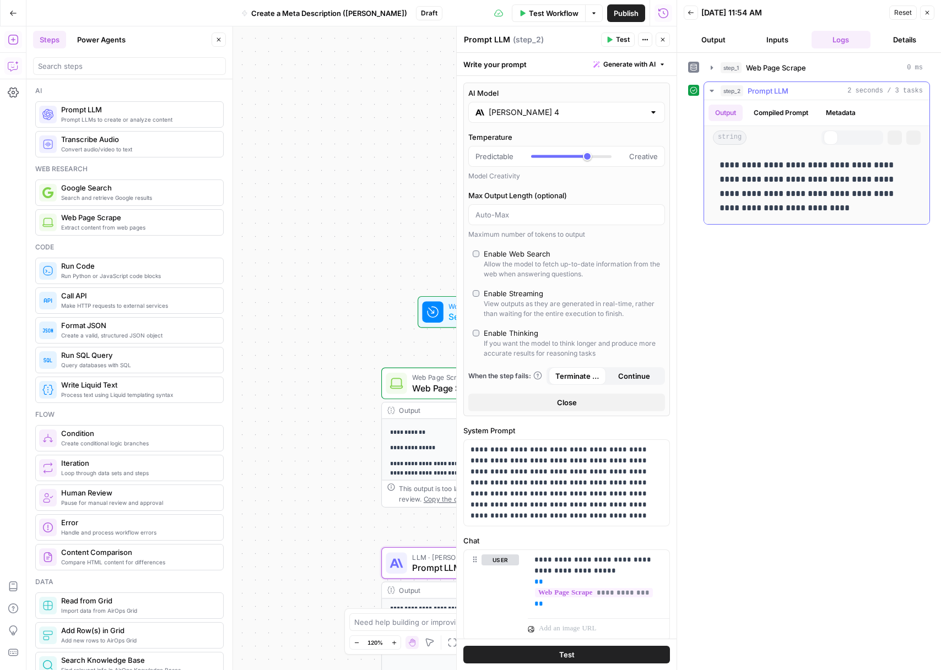
scroll to position [0, 0]
click at [221, 40] on button "Close" at bounding box center [219, 40] width 14 height 14
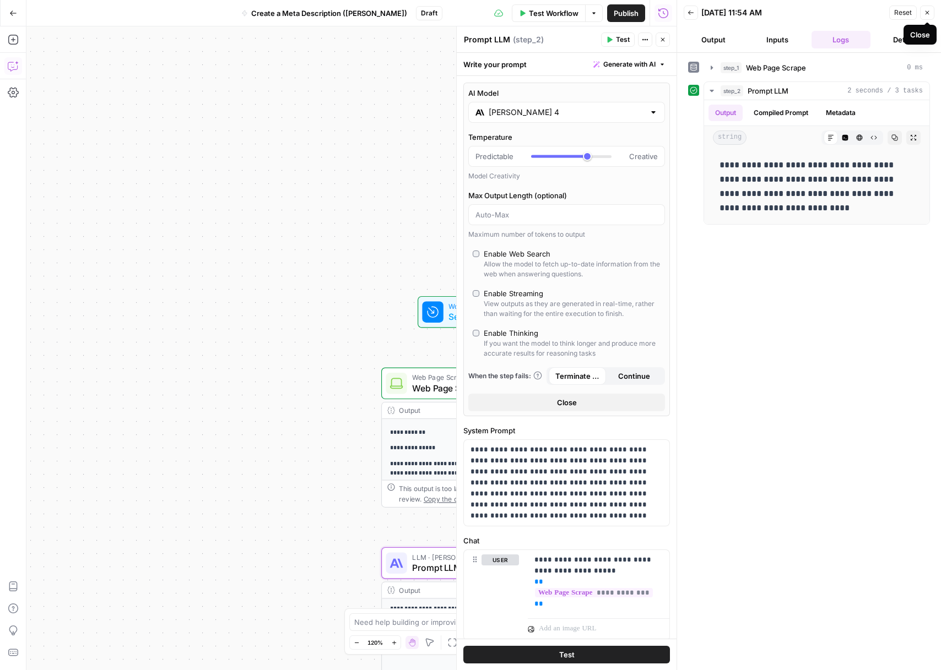
click at [928, 15] on icon "button" at bounding box center [927, 12] width 7 height 7
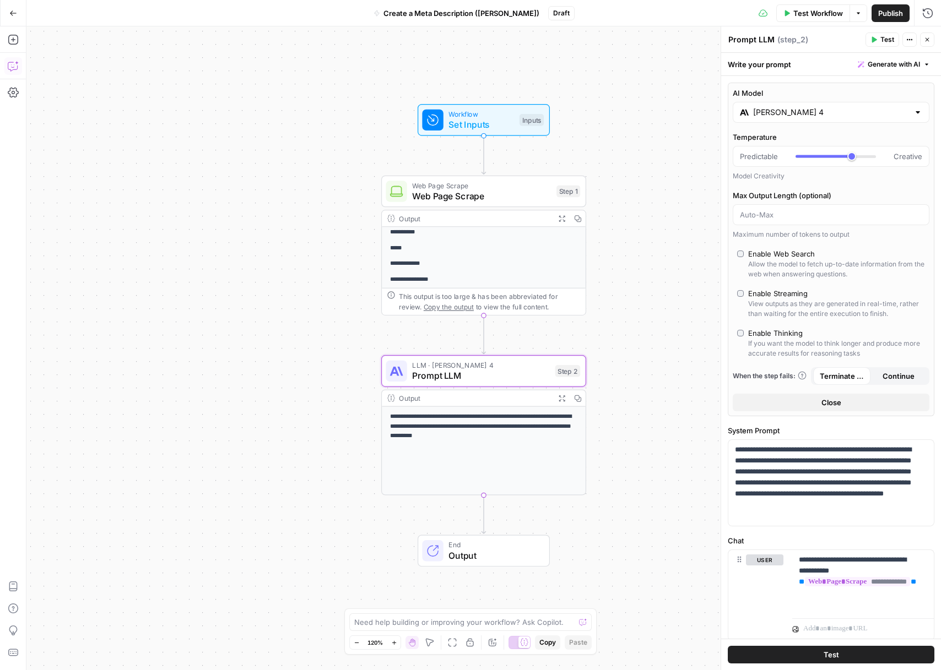
click at [496, 552] on span "Output" at bounding box center [493, 555] width 90 height 13
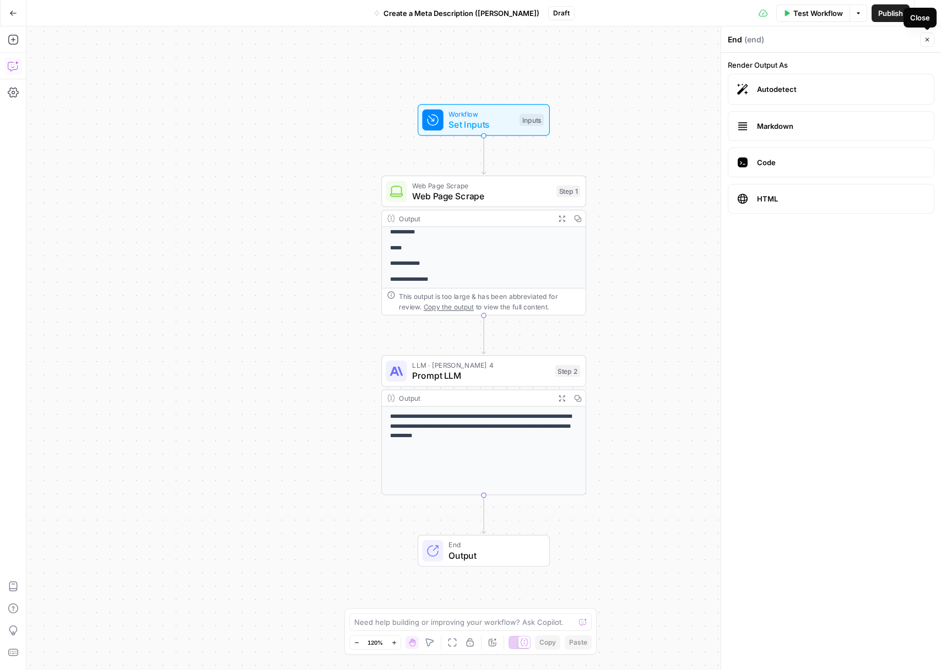
click at [926, 42] on icon "button" at bounding box center [927, 39] width 7 height 7
click at [829, 23] on div "Test Workflow Options Publish Run History" at bounding box center [758, 13] width 367 height 26
click at [827, 19] on button "Test Workflow" at bounding box center [813, 13] width 74 height 18
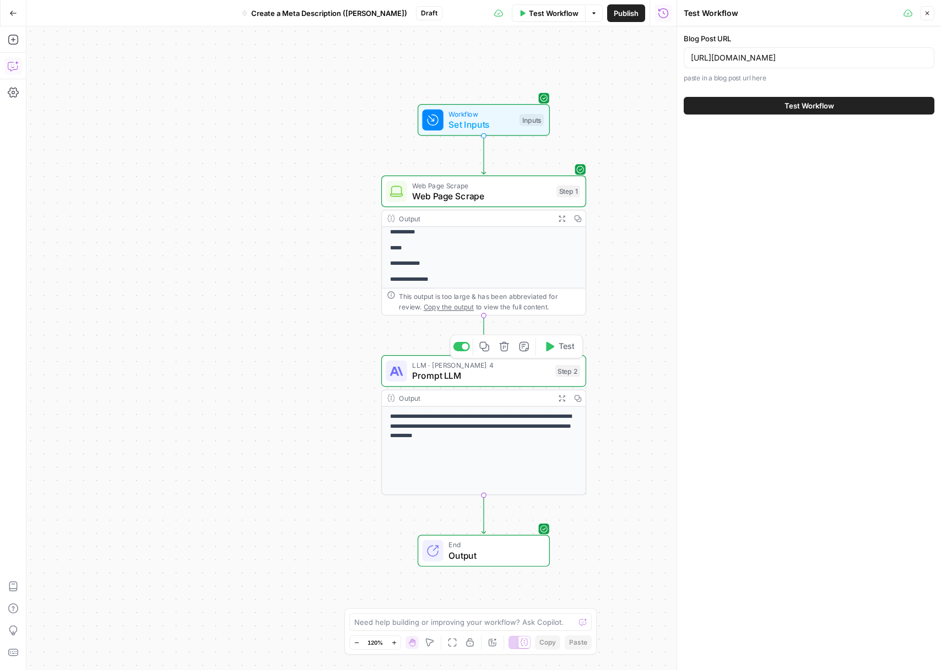
click at [506, 371] on span "Prompt LLM" at bounding box center [481, 375] width 138 height 13
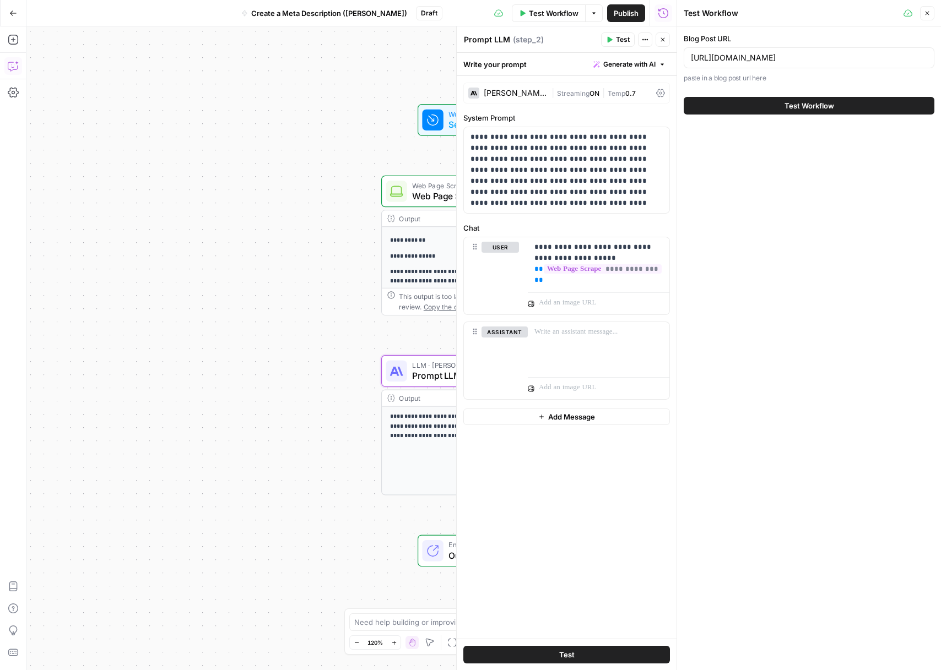
click at [664, 89] on icon at bounding box center [660, 93] width 9 height 9
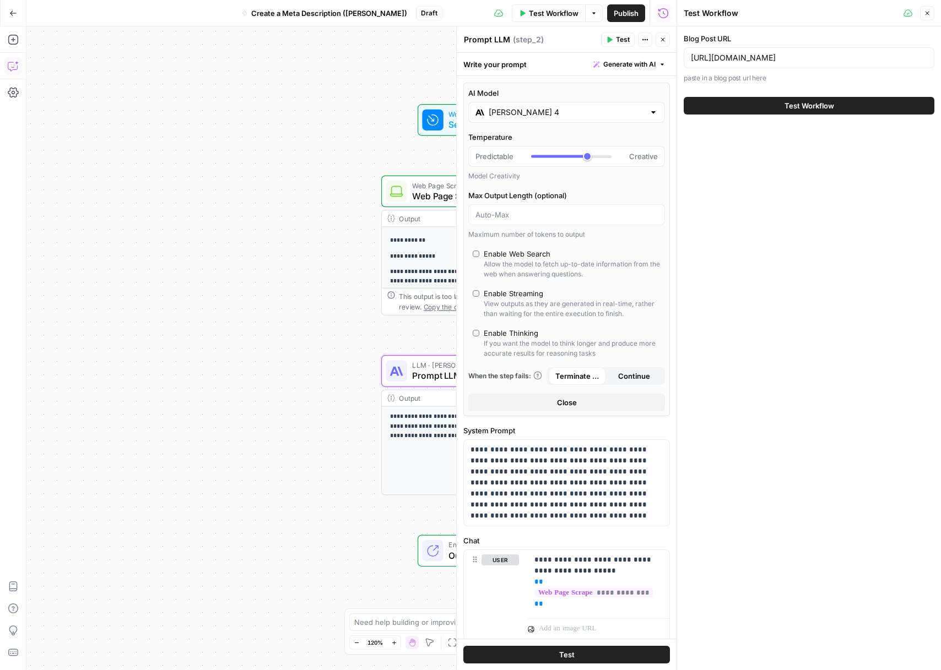
click at [511, 330] on div "Enable Thinking" at bounding box center [511, 333] width 55 height 11
type input "*"
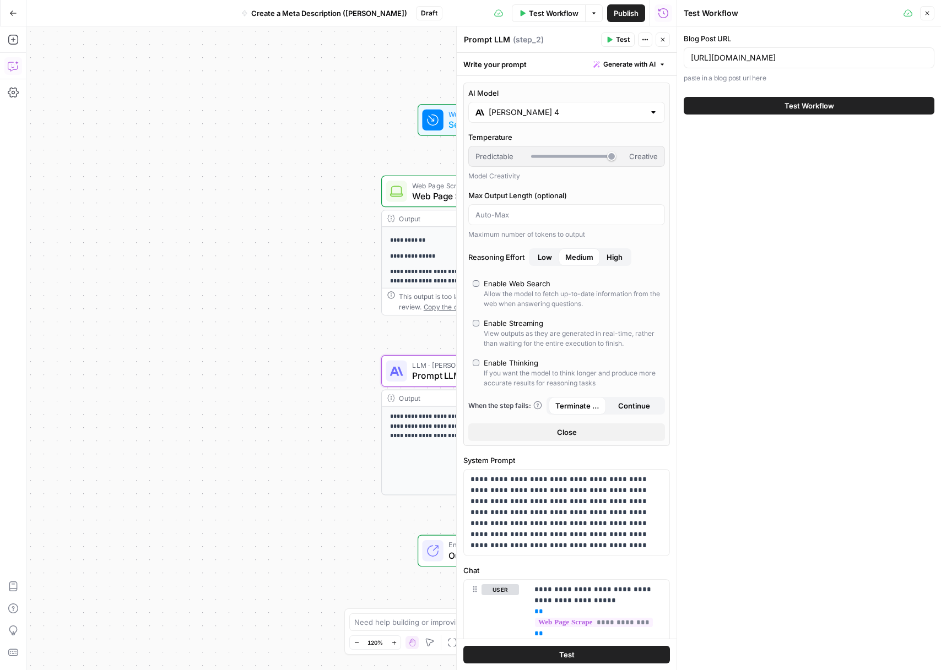
click at [662, 36] on icon "button" at bounding box center [662, 39] width 7 height 7
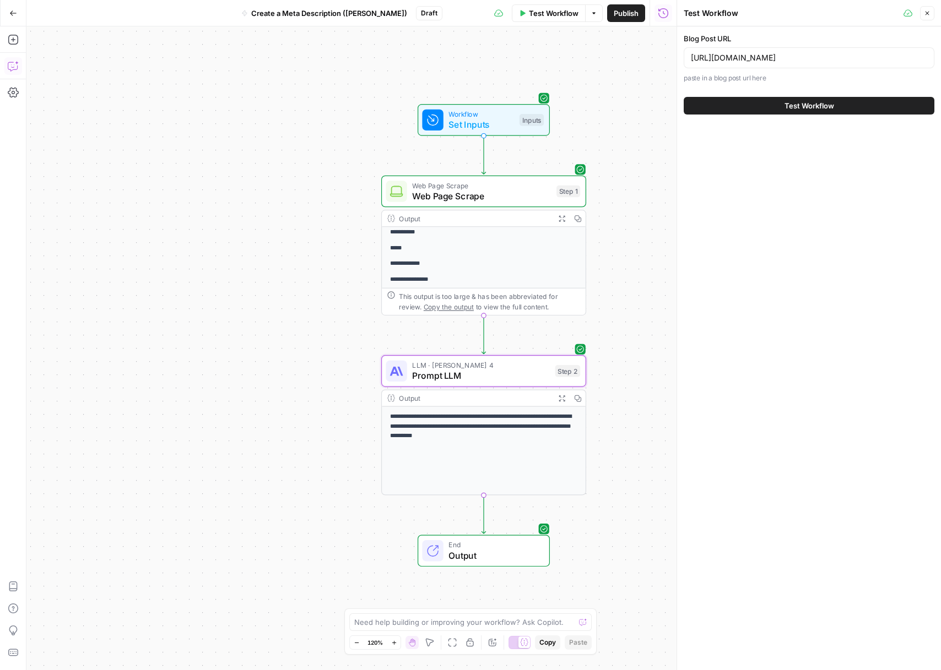
click at [736, 104] on button "Test Workflow" at bounding box center [809, 106] width 251 height 18
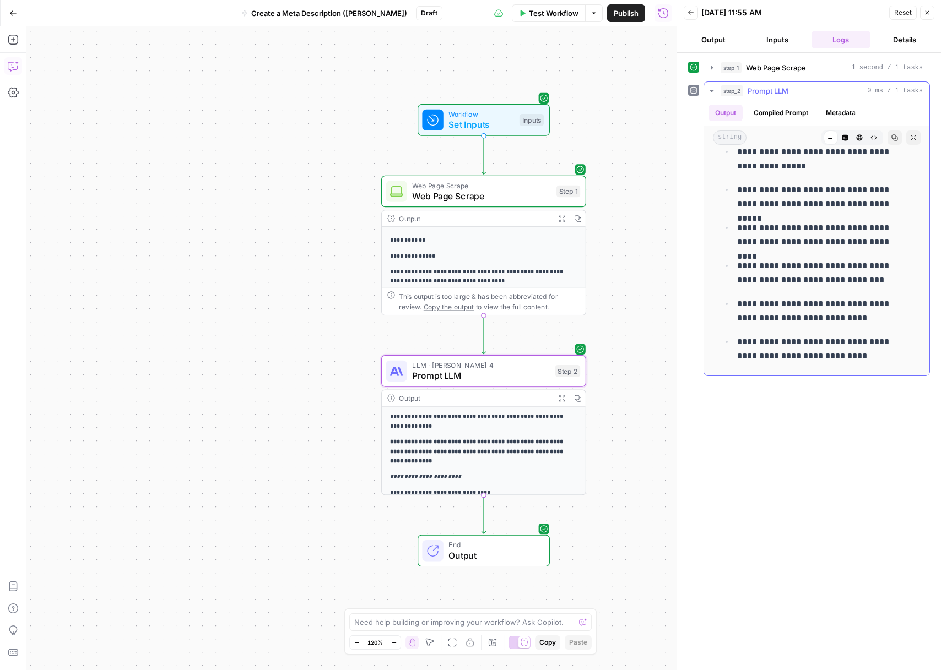
scroll to position [167, 0]
click at [505, 562] on span "Output" at bounding box center [493, 555] width 90 height 13
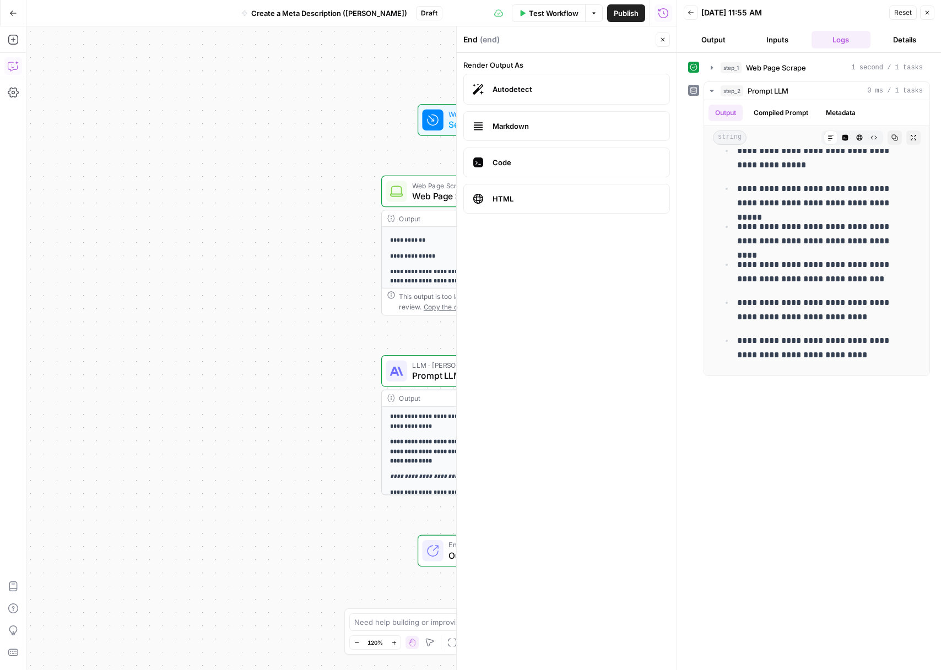
click at [724, 41] on button "Output" at bounding box center [713, 40] width 59 height 18
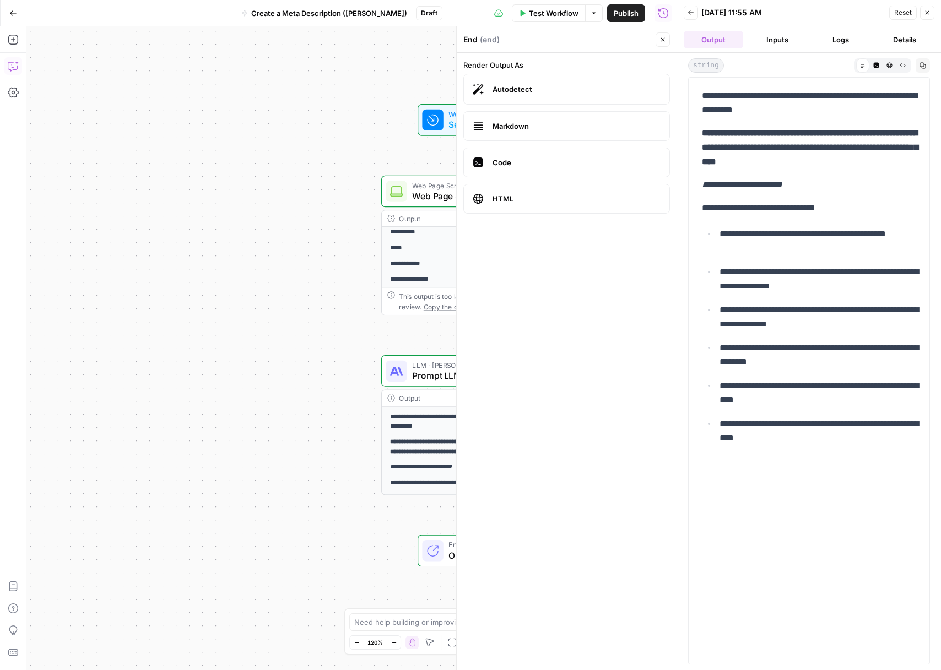
click at [926, 16] on button "Close" at bounding box center [927, 13] width 14 height 14
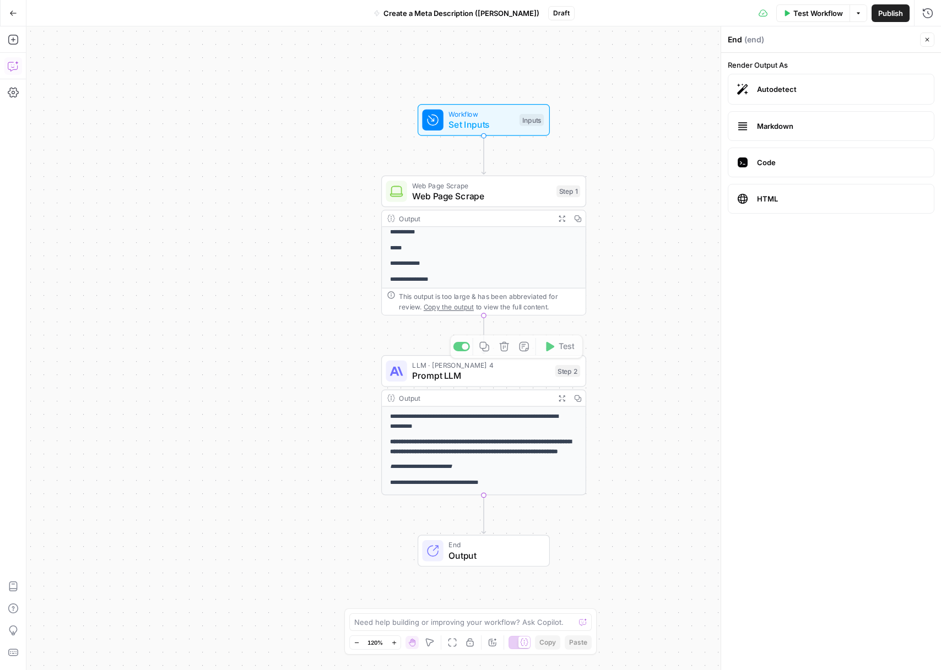
click at [527, 380] on span "Prompt LLM" at bounding box center [481, 375] width 138 height 13
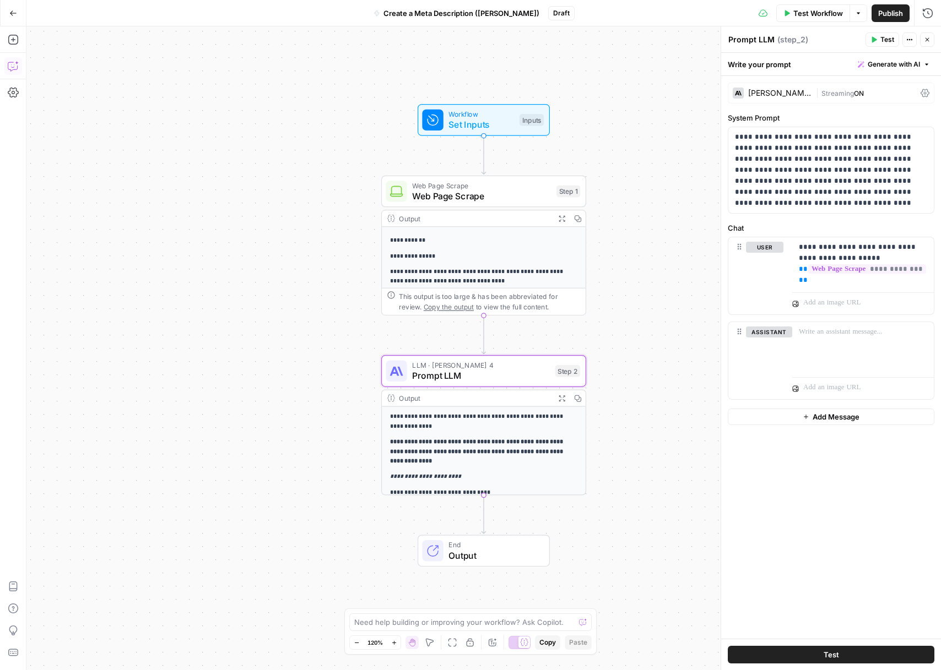
click at [921, 93] on icon at bounding box center [925, 93] width 9 height 9
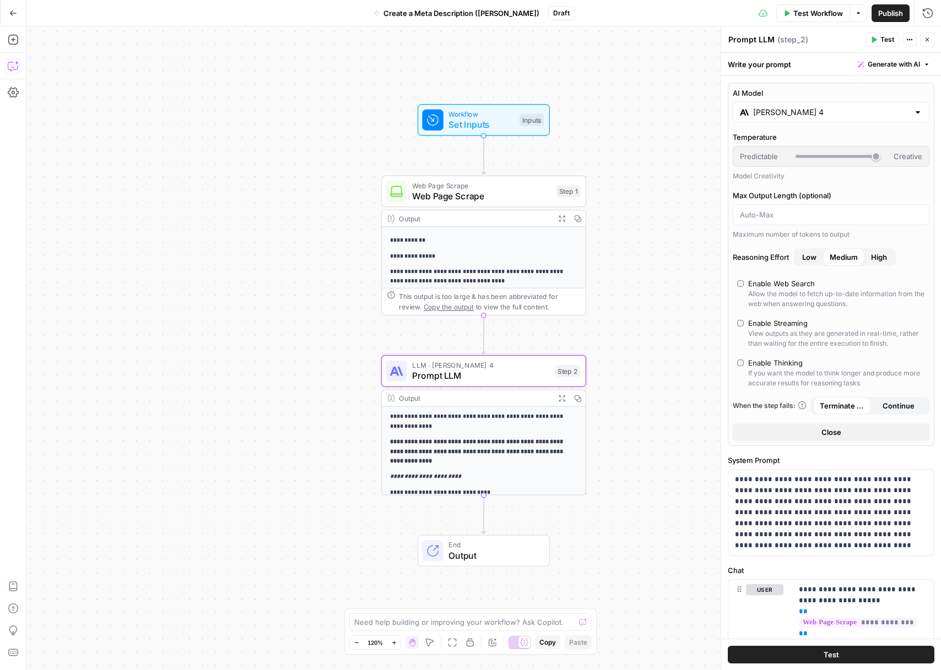
click at [761, 360] on div "Enable Thinking" at bounding box center [775, 363] width 55 height 11
type input "***"
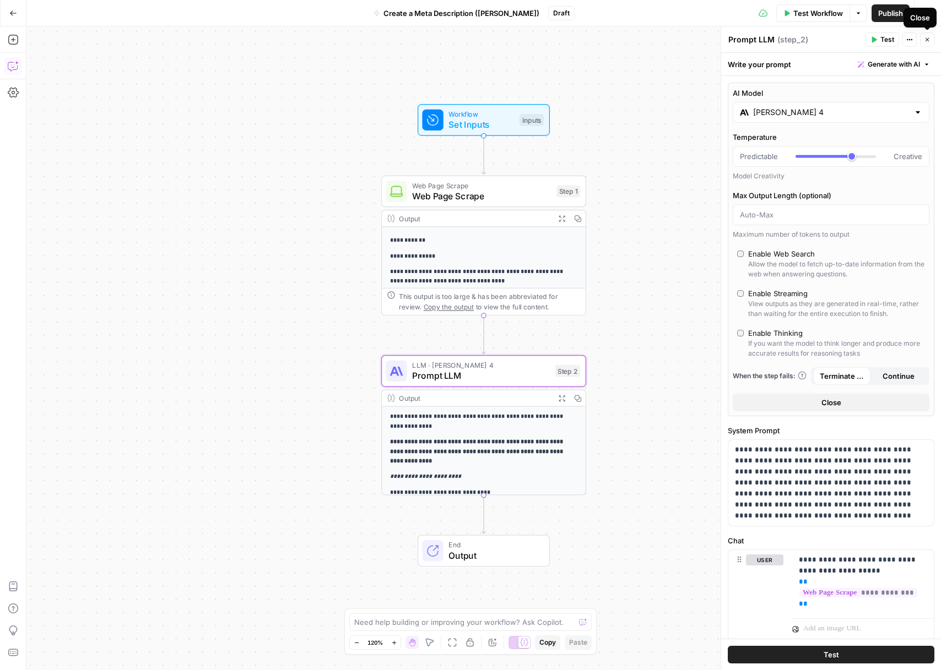
click at [873, 40] on icon "button" at bounding box center [874, 40] width 5 height 6
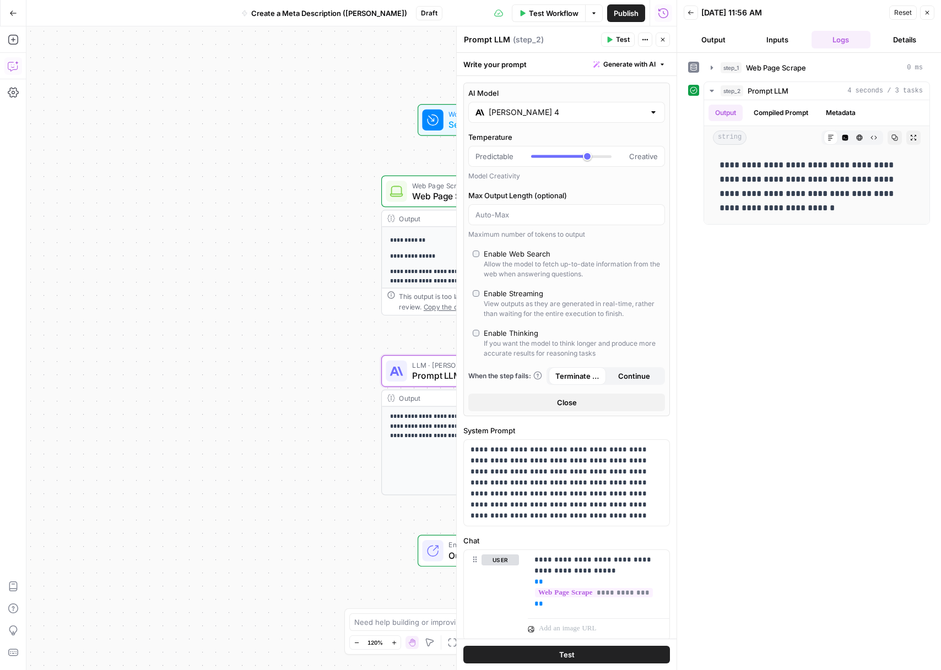
click at [928, 15] on icon "button" at bounding box center [927, 12] width 7 height 7
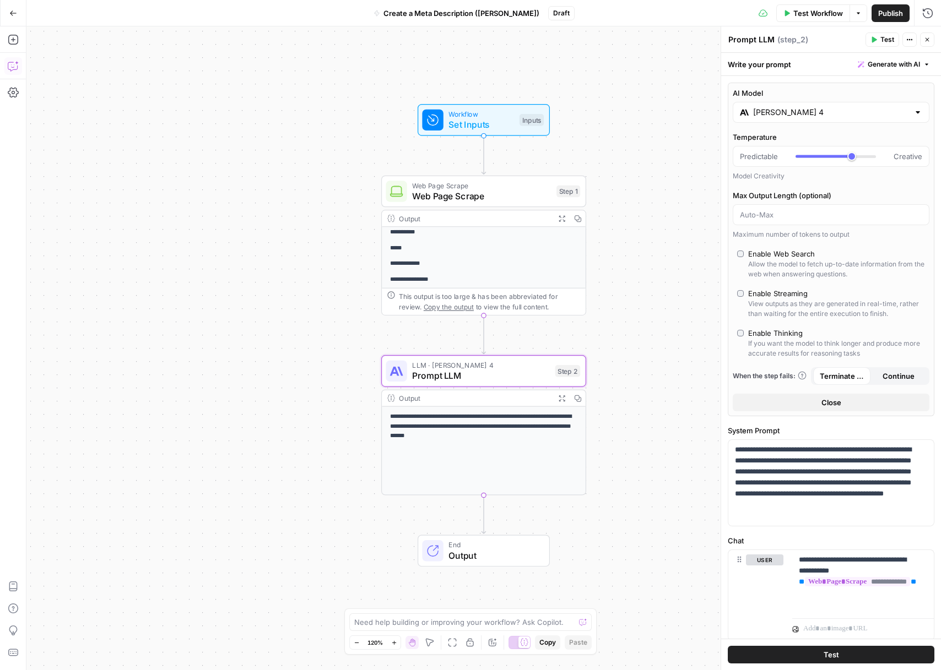
click at [611, 496] on div "**********" at bounding box center [483, 348] width 914 height 644
click at [533, 542] on span "End" at bounding box center [493, 545] width 90 height 10
click at [527, 547] on span "End" at bounding box center [493, 545] width 90 height 10
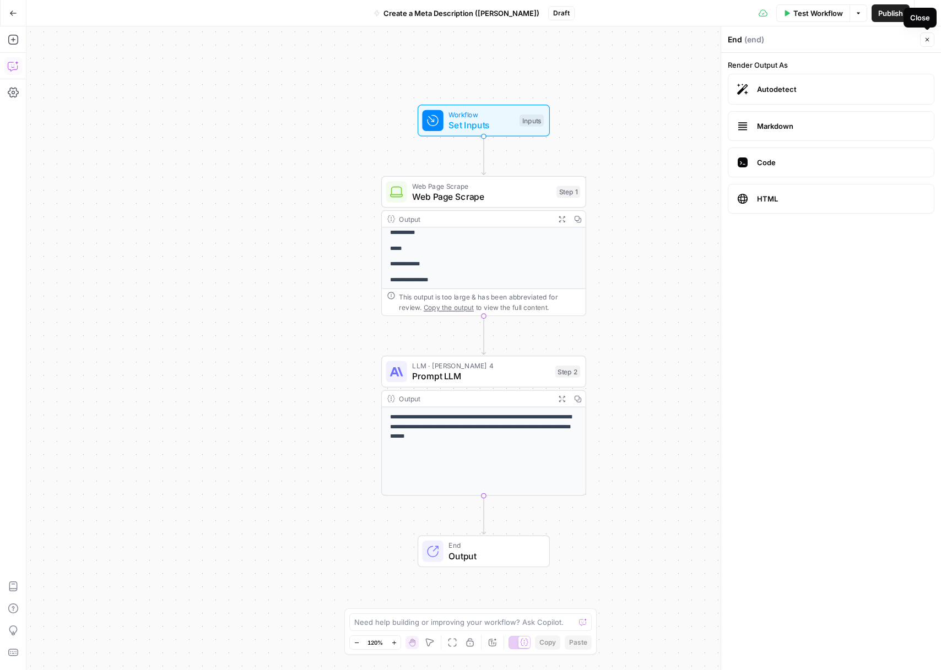
click at [927, 40] on icon "button" at bounding box center [928, 40] width 4 height 4
click at [484, 497] on icon "Edge from step_2 to end" at bounding box center [483, 515] width 4 height 39
click at [20, 36] on button "Add Steps" at bounding box center [13, 40] width 18 height 18
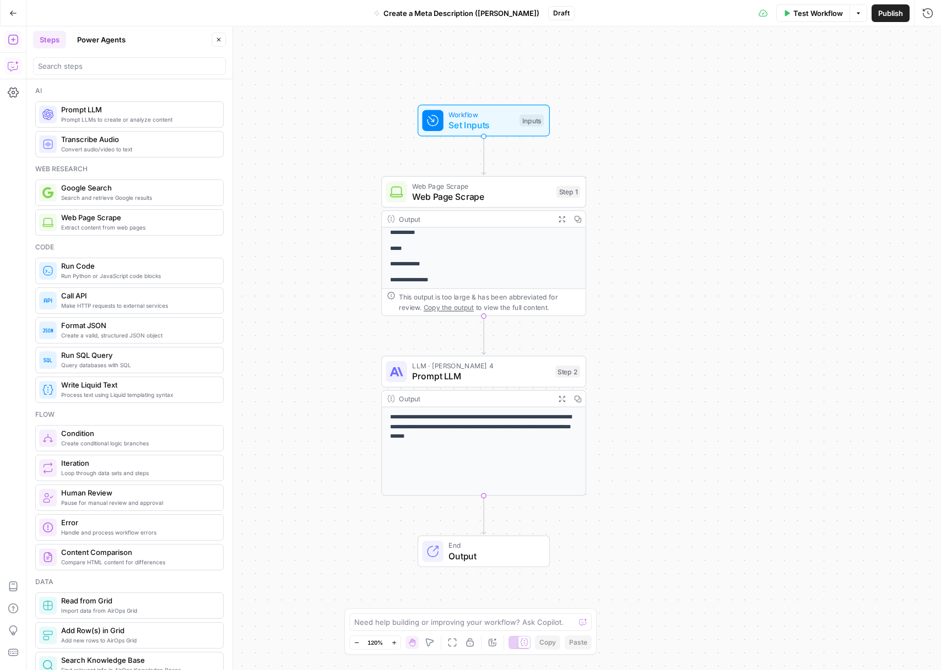
click at [138, 335] on span "Create a valid, structured JSON object" at bounding box center [137, 335] width 153 height 9
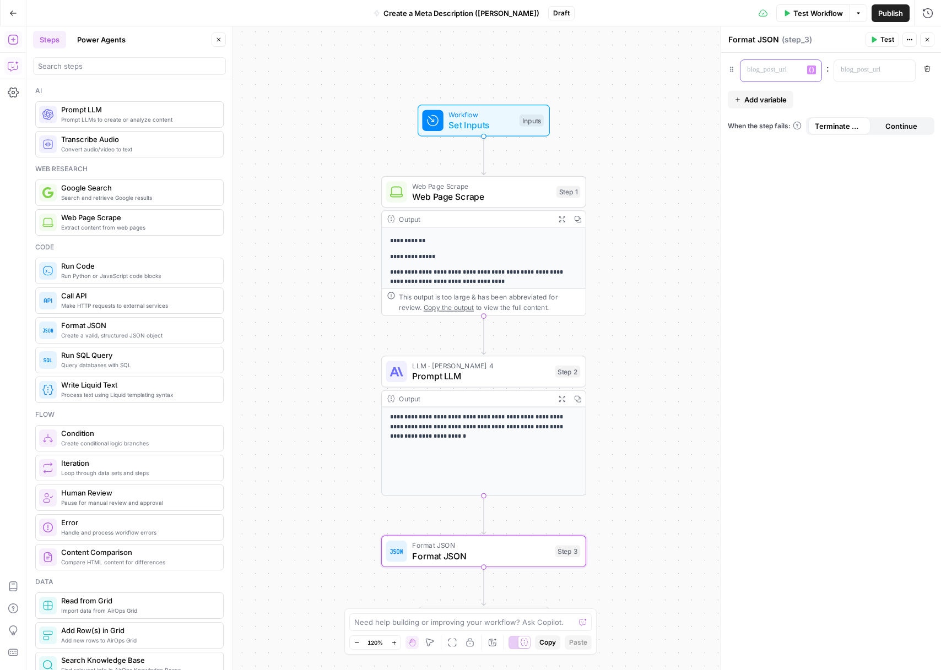
click at [776, 77] on div at bounding box center [771, 70] width 63 height 21
click at [859, 73] on p at bounding box center [866, 69] width 50 height 11
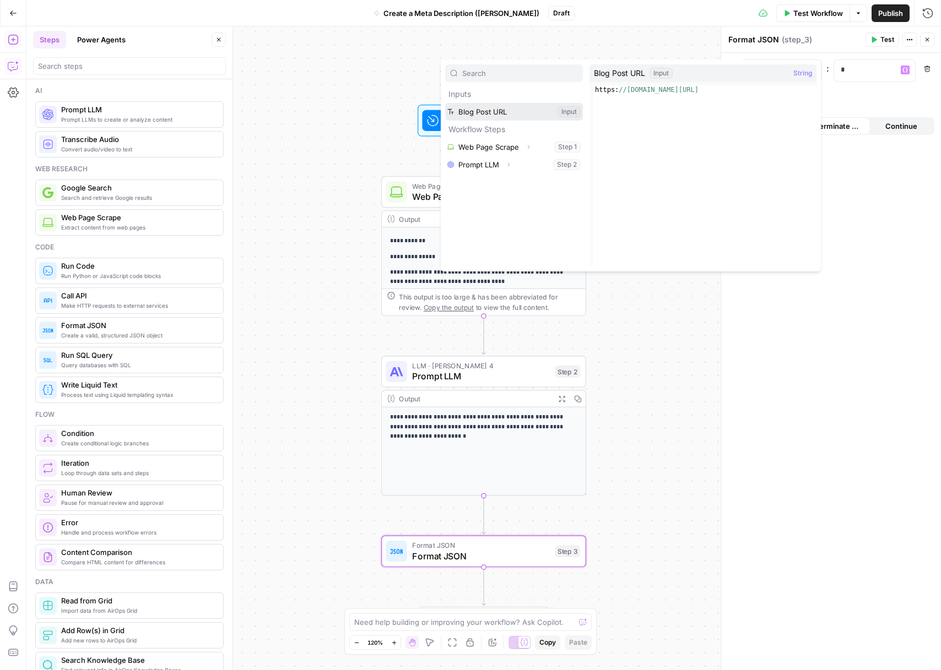
click at [513, 107] on button "Select variable Blog Post URL" at bounding box center [514, 112] width 138 height 18
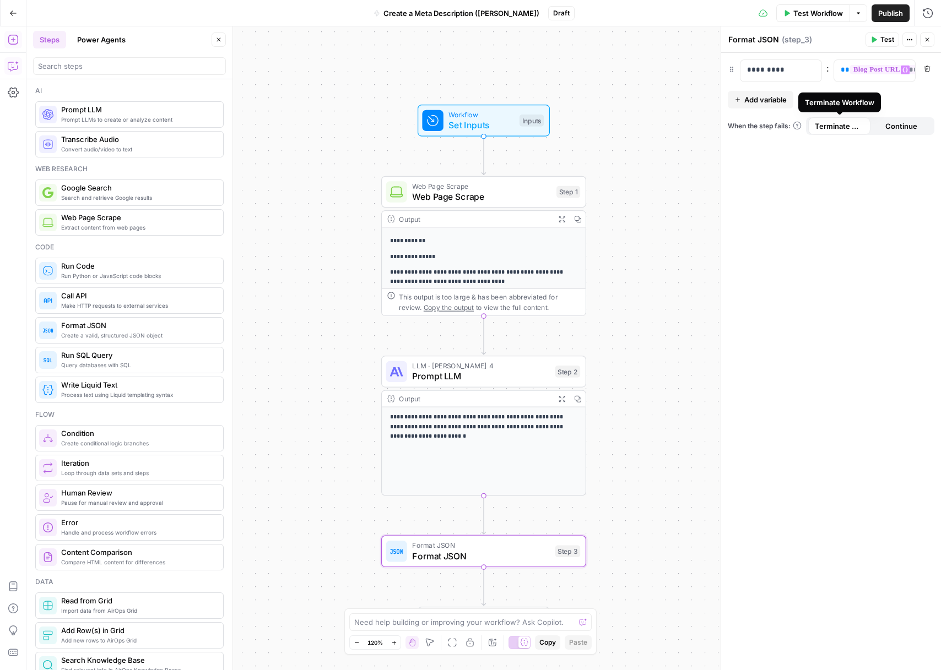
click at [766, 99] on span "Add variable" at bounding box center [765, 99] width 42 height 11
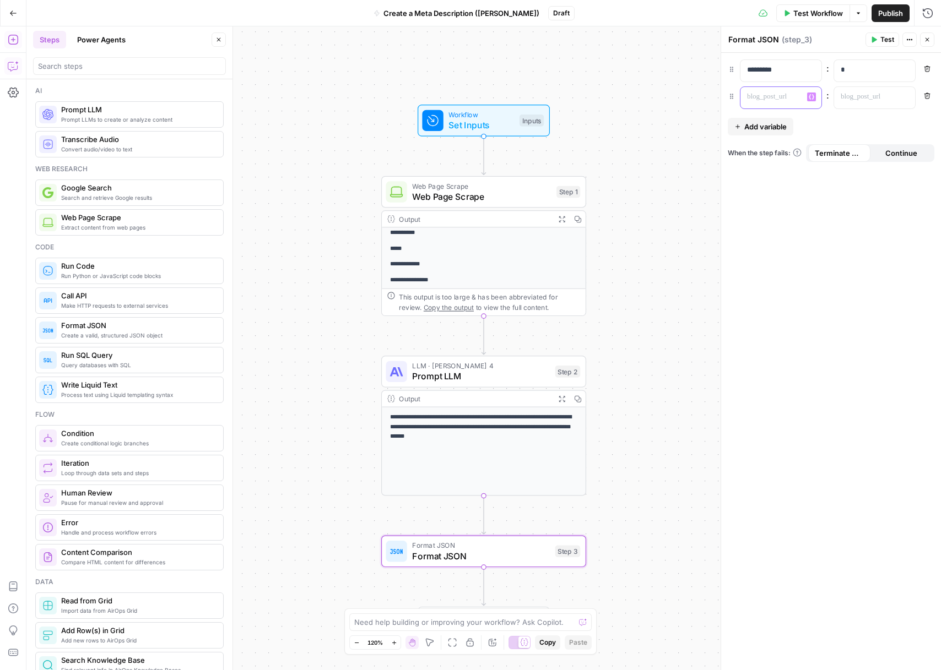
click at [768, 98] on p at bounding box center [772, 96] width 50 height 11
click at [852, 101] on p at bounding box center [866, 96] width 50 height 11
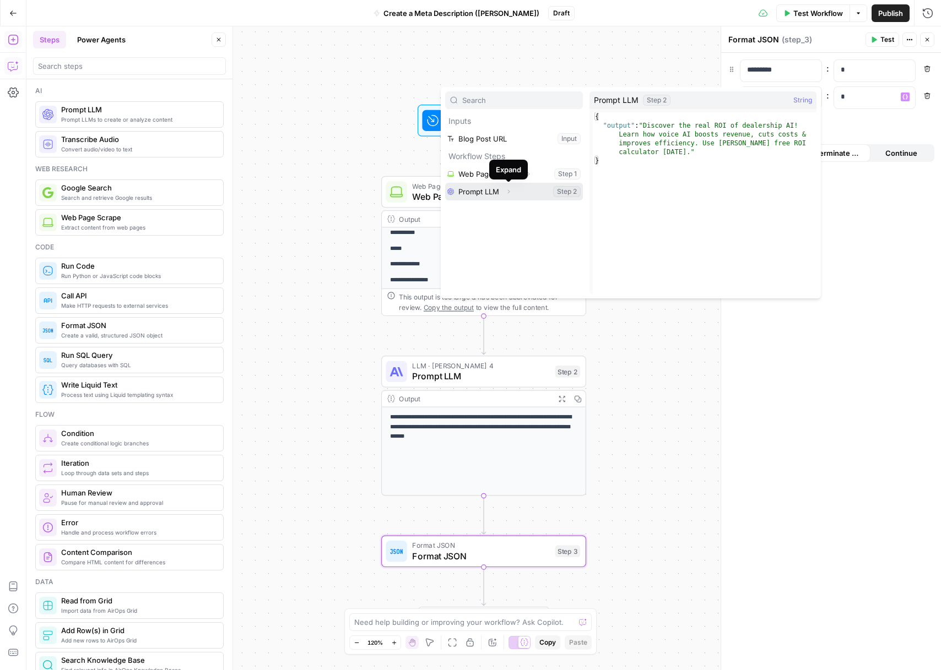
click at [508, 192] on icon "button" at bounding box center [508, 191] width 7 height 7
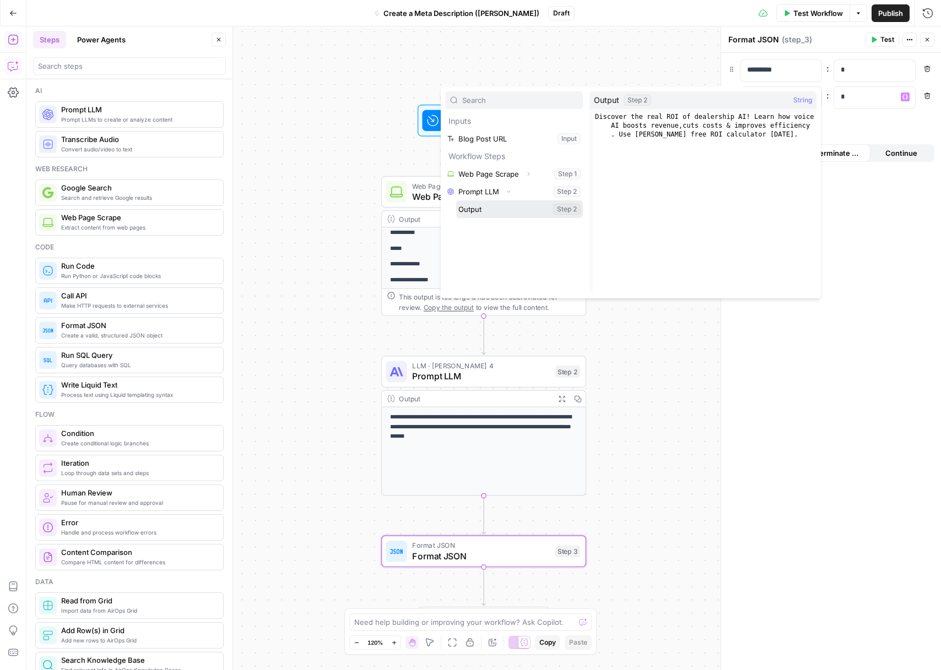
click at [503, 214] on button "Select variable Output" at bounding box center [519, 210] width 127 height 18
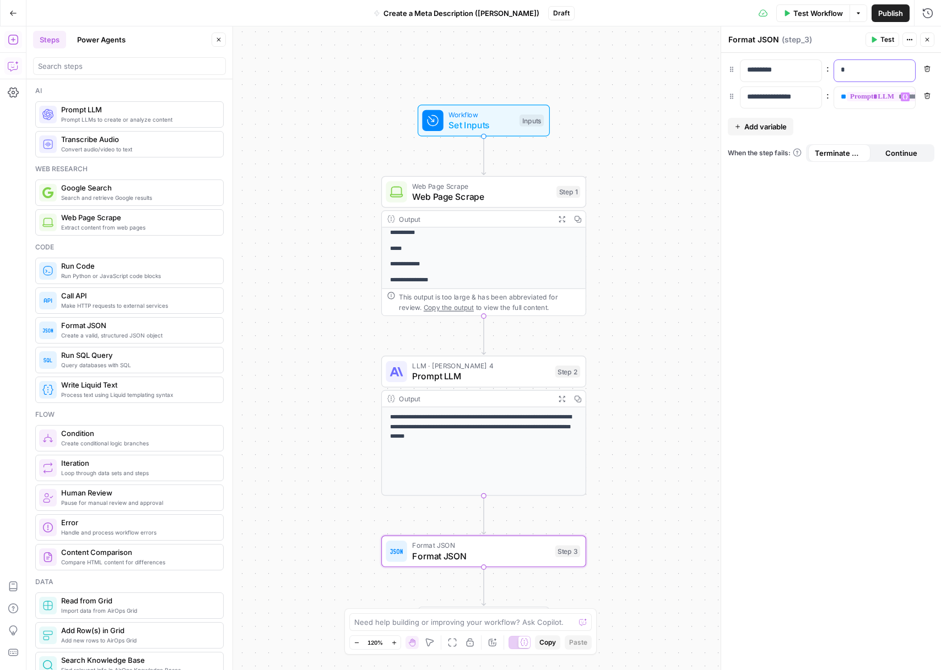
click at [846, 74] on p "*" at bounding box center [866, 69] width 50 height 11
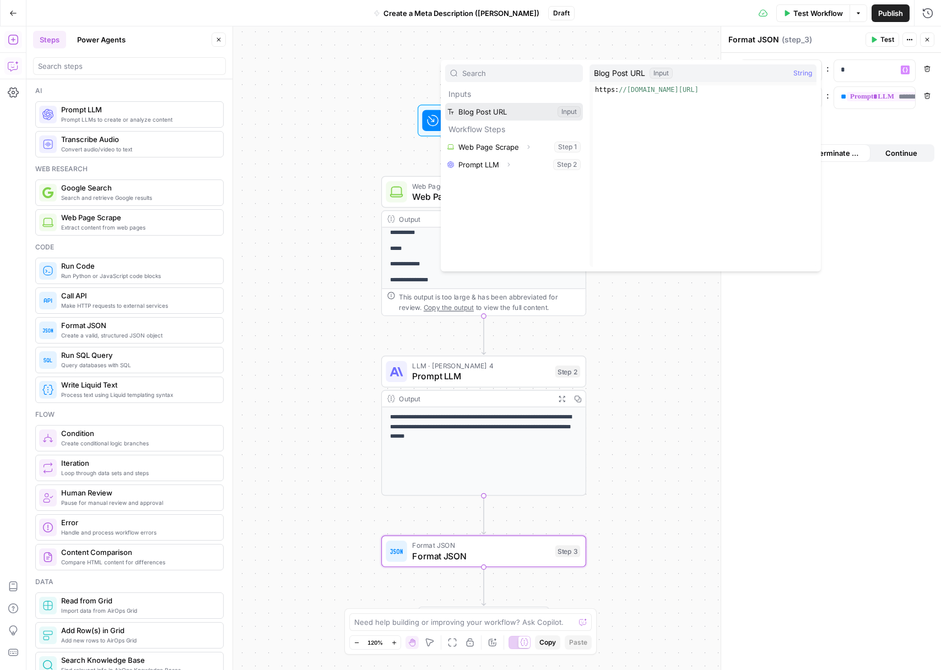
click at [499, 115] on button "Select variable Blog Post URL" at bounding box center [514, 112] width 138 height 18
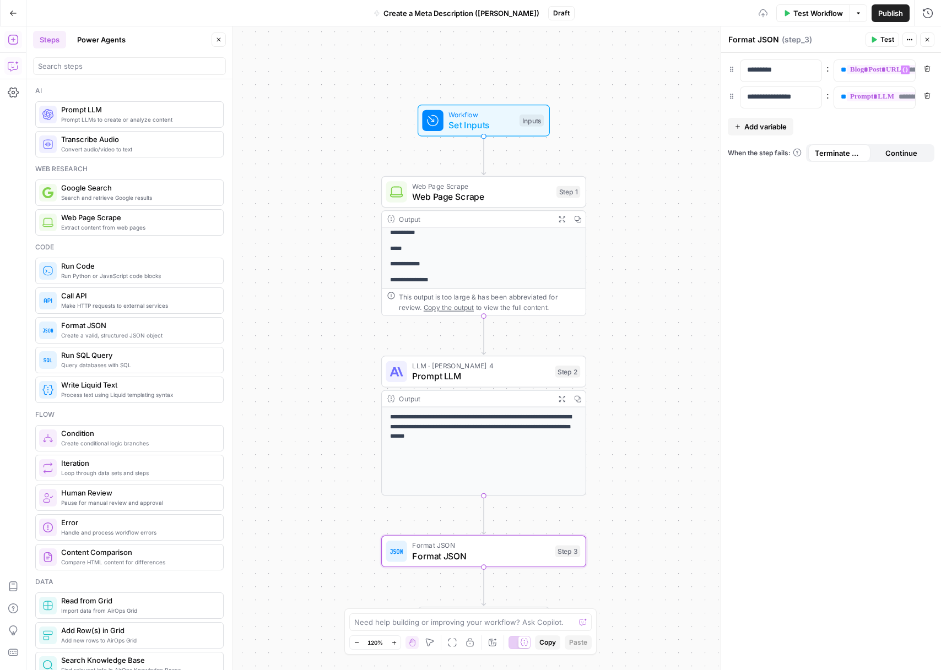
click at [811, 219] on div "**********" at bounding box center [831, 362] width 220 height 618
click at [927, 44] on button "Close" at bounding box center [927, 40] width 14 height 14
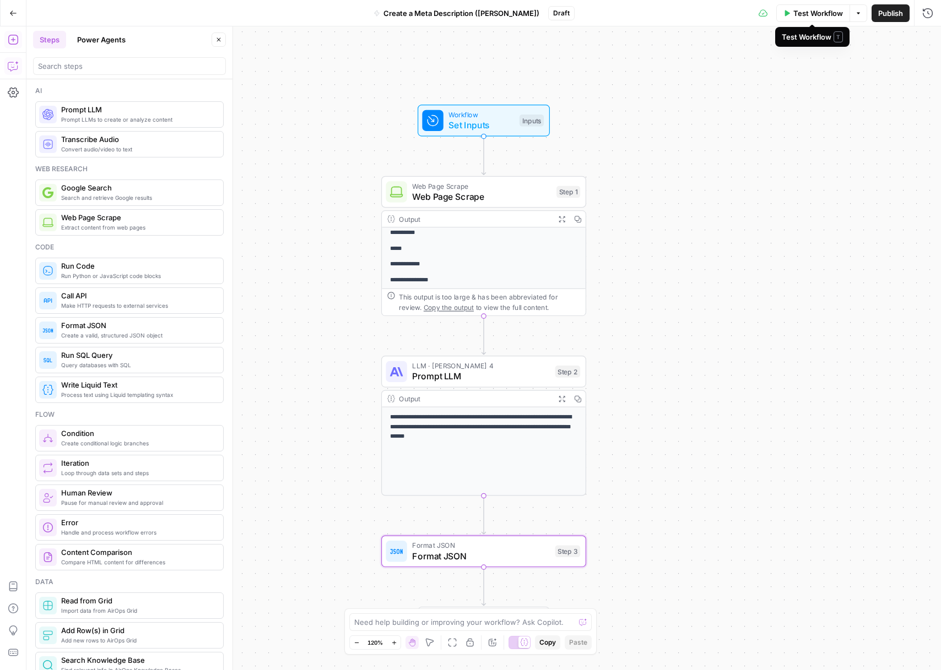
click at [811, 19] on button "Test Workflow" at bounding box center [813, 13] width 74 height 18
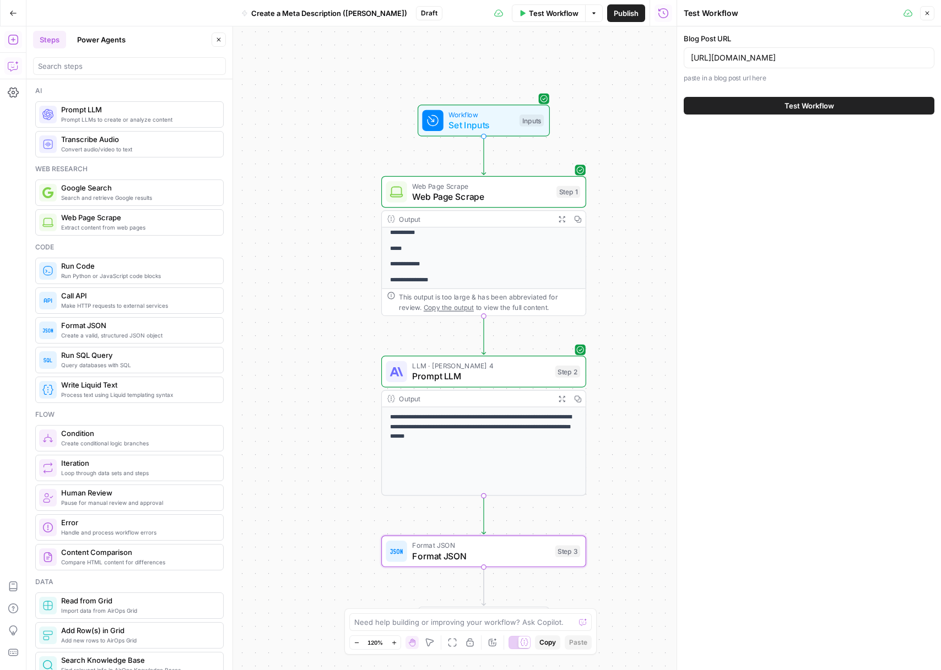
click at [816, 104] on span "Test Workflow" at bounding box center [809, 105] width 50 height 11
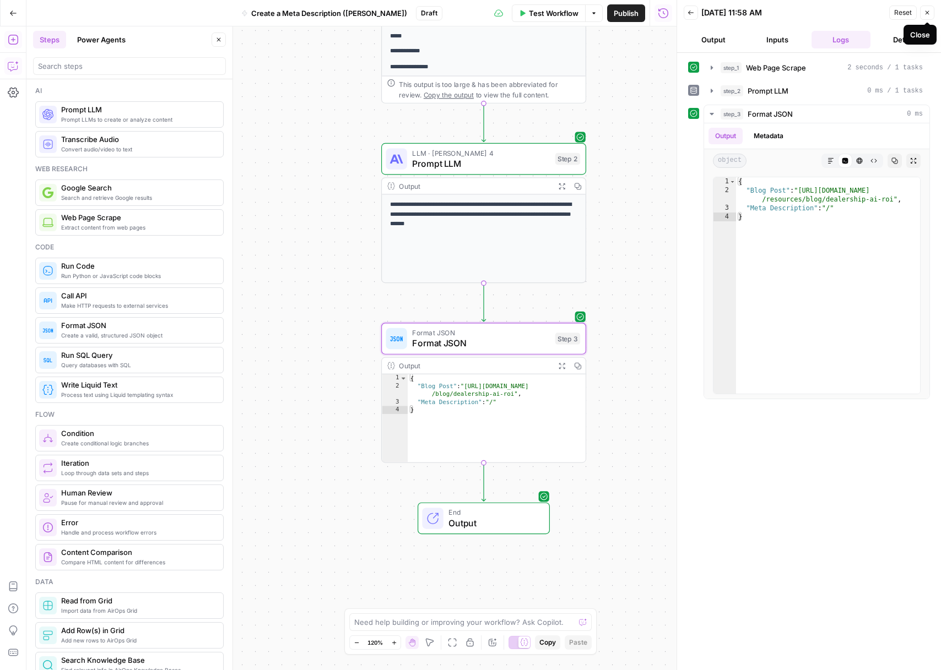
click at [933, 13] on button "Close" at bounding box center [927, 13] width 14 height 14
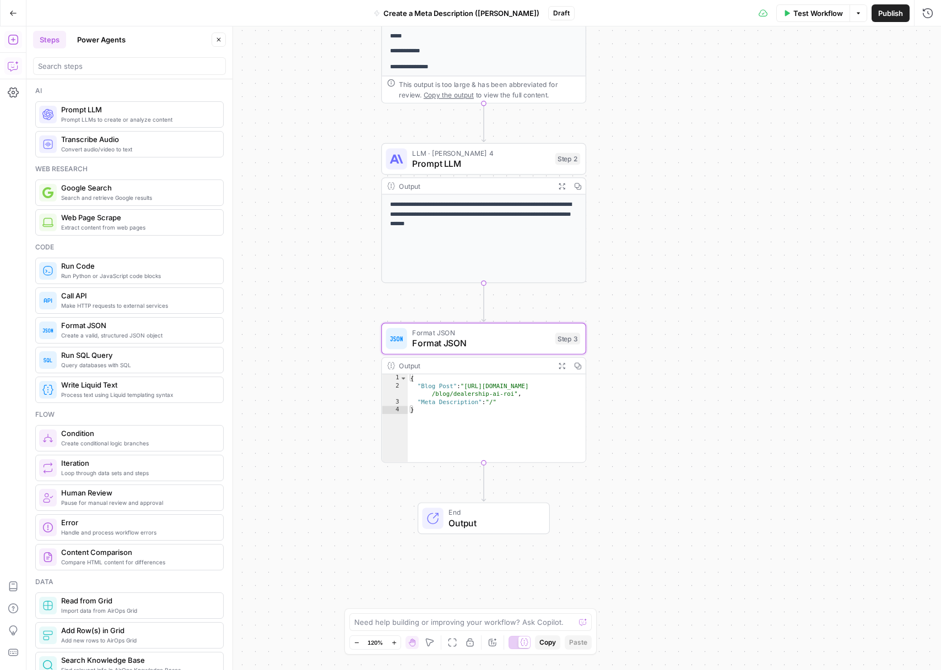
click at [519, 338] on span "Format JSON" at bounding box center [481, 343] width 138 height 13
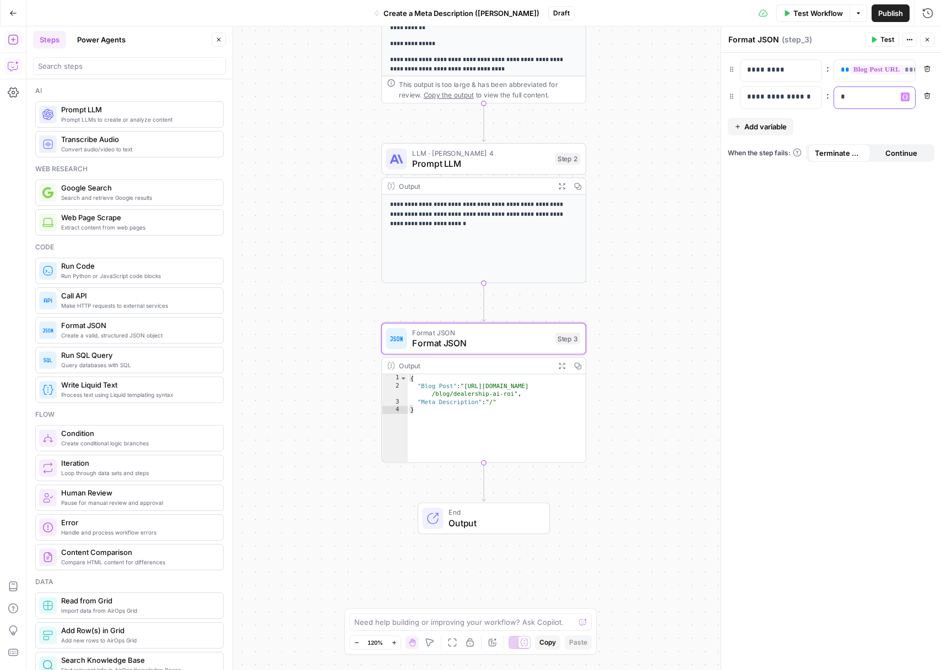
click at [851, 102] on div "*" at bounding box center [865, 97] width 63 height 21
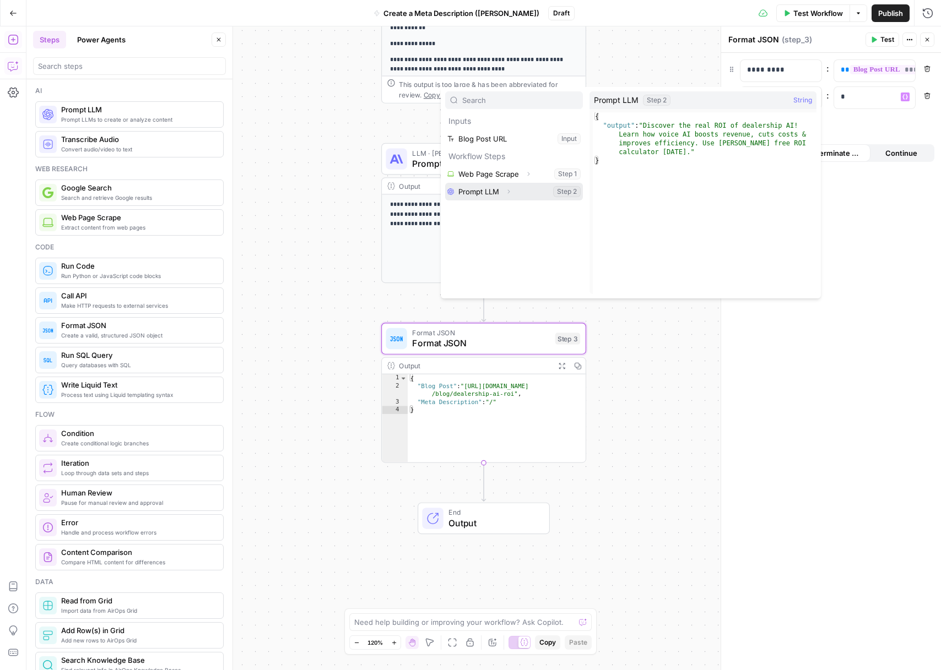
click at [508, 193] on icon "button" at bounding box center [508, 191] width 7 height 7
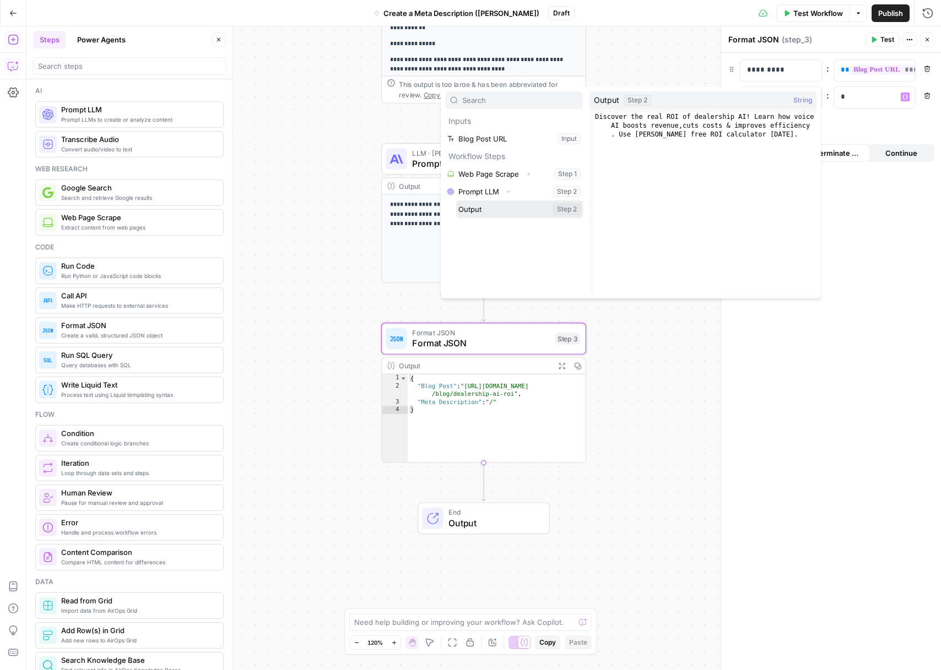
click at [512, 208] on button "Select variable Output" at bounding box center [519, 210] width 127 height 18
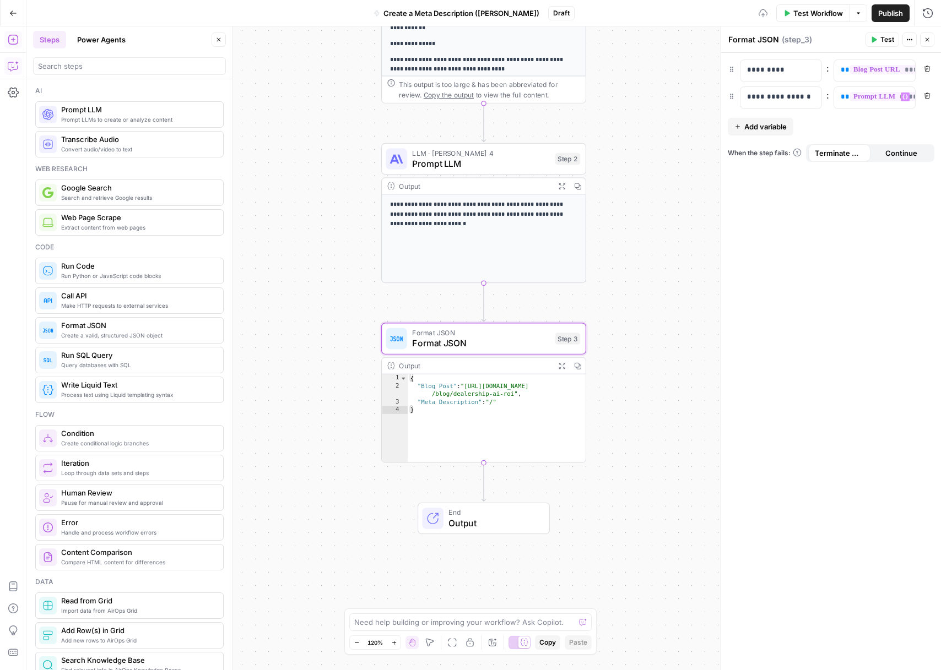
click at [816, 217] on div "**********" at bounding box center [831, 362] width 220 height 618
click at [889, 43] on span "Test" at bounding box center [887, 40] width 14 height 10
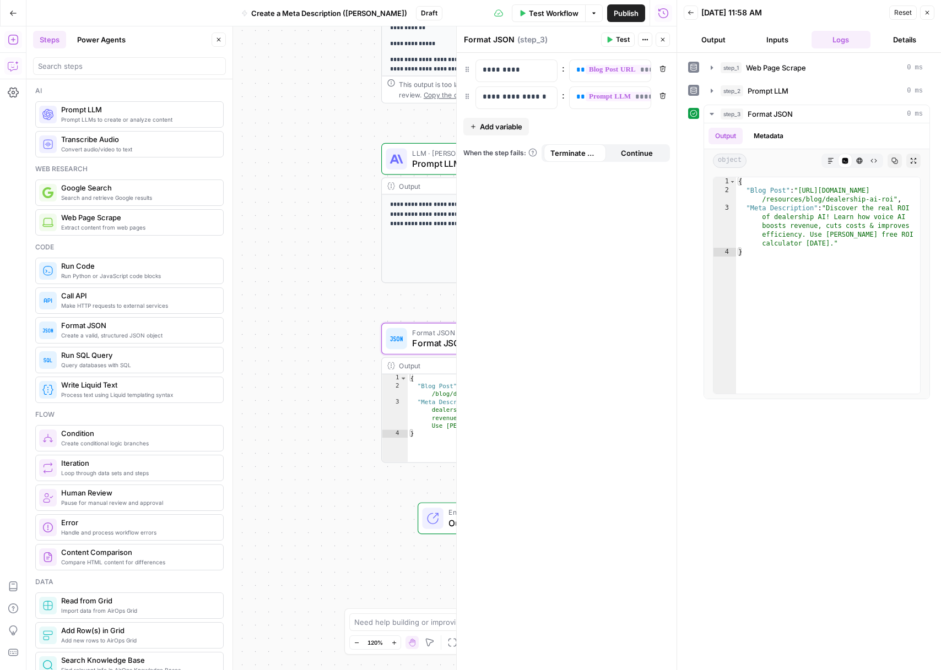
click at [932, 10] on button "Close" at bounding box center [927, 13] width 14 height 14
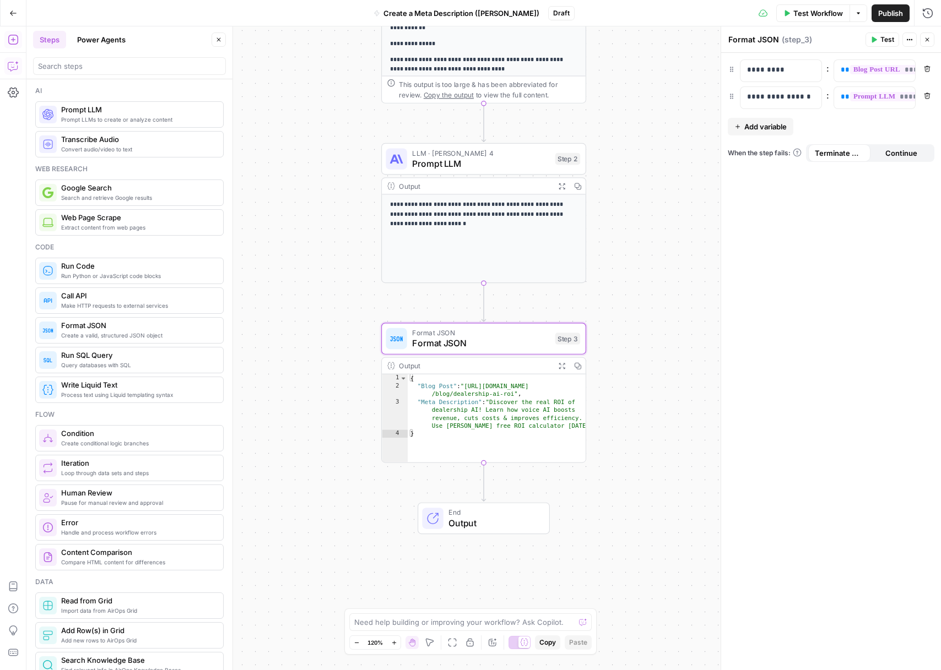
click at [500, 511] on span "End" at bounding box center [493, 512] width 90 height 10
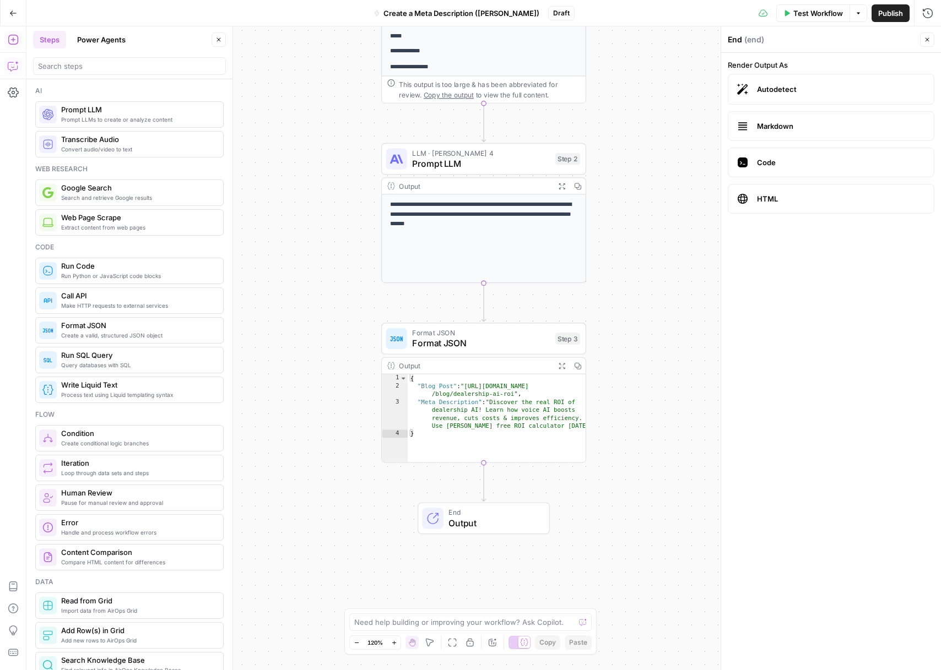
click at [927, 36] on icon "button" at bounding box center [927, 39] width 7 height 7
click at [897, 20] on button "Publish" at bounding box center [891, 13] width 38 height 18
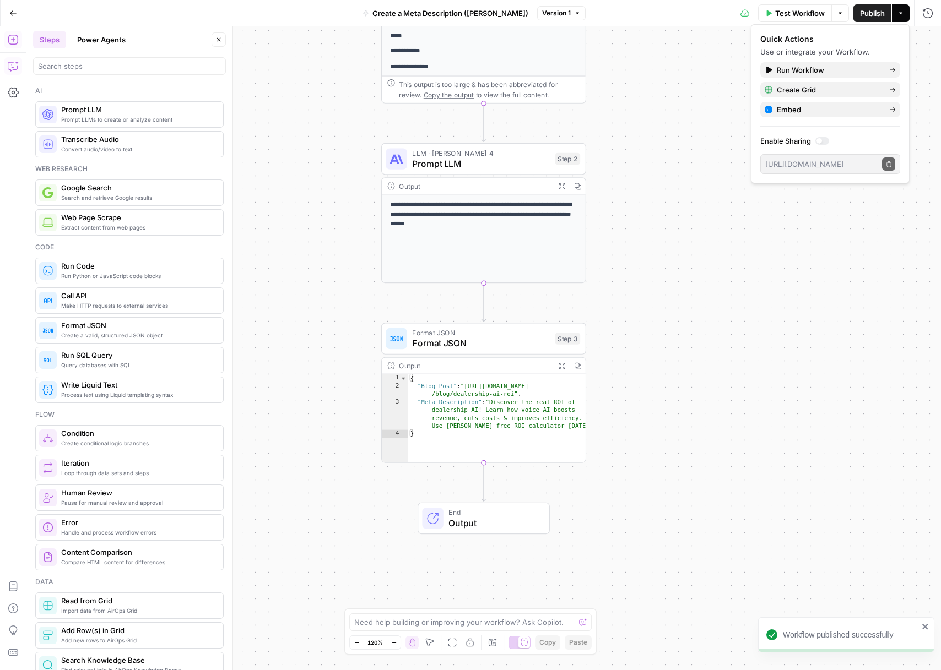
click at [220, 40] on icon "button" at bounding box center [218, 39] width 7 height 7
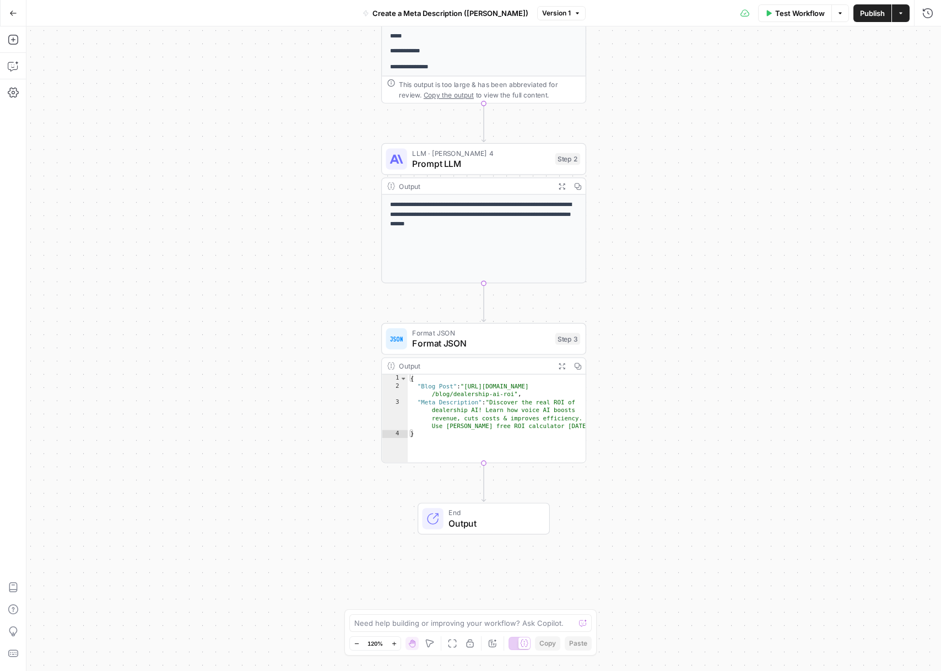
click at [19, 19] on button "Go Back" at bounding box center [13, 13] width 20 height 20
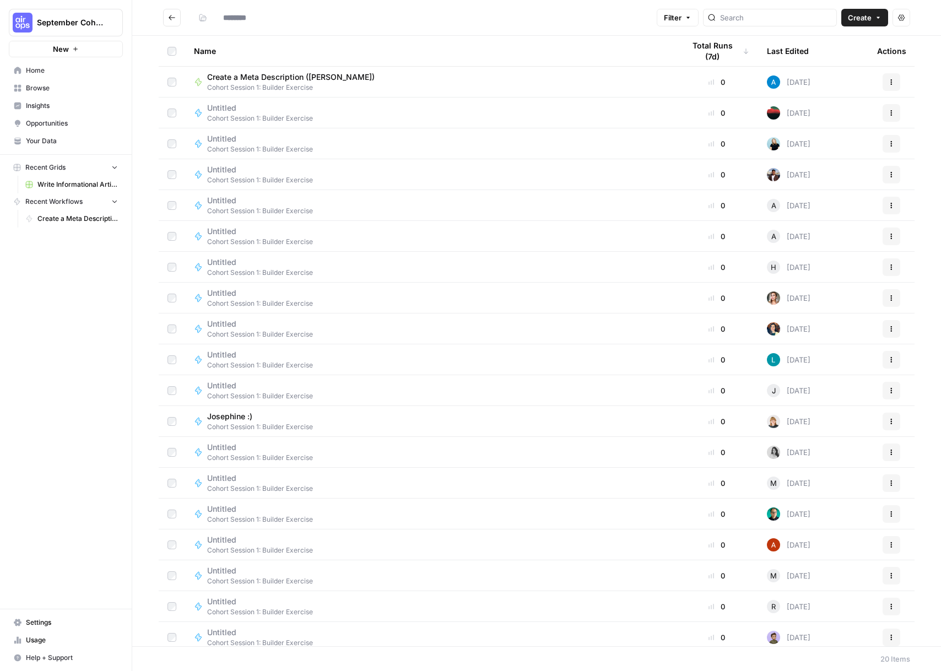
type input "**********"
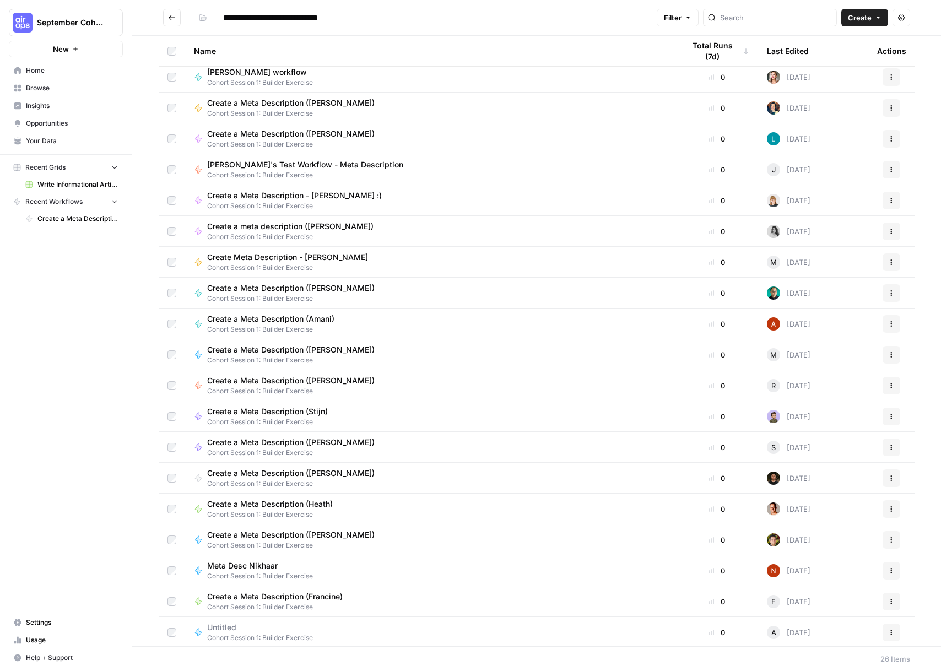
scroll to position [223, 0]
